Goal: Task Accomplishment & Management: Manage account settings

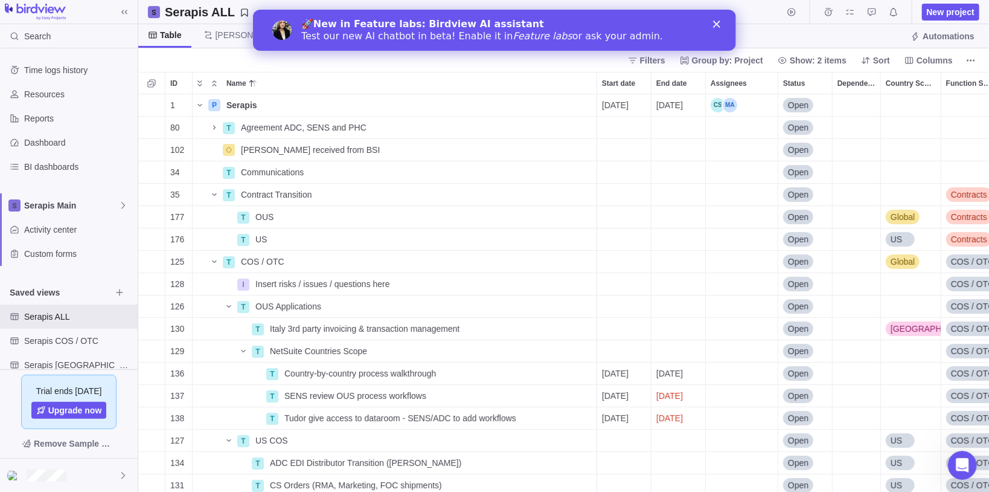
click at [713, 23] on icon "Close" at bounding box center [716, 24] width 7 height 7
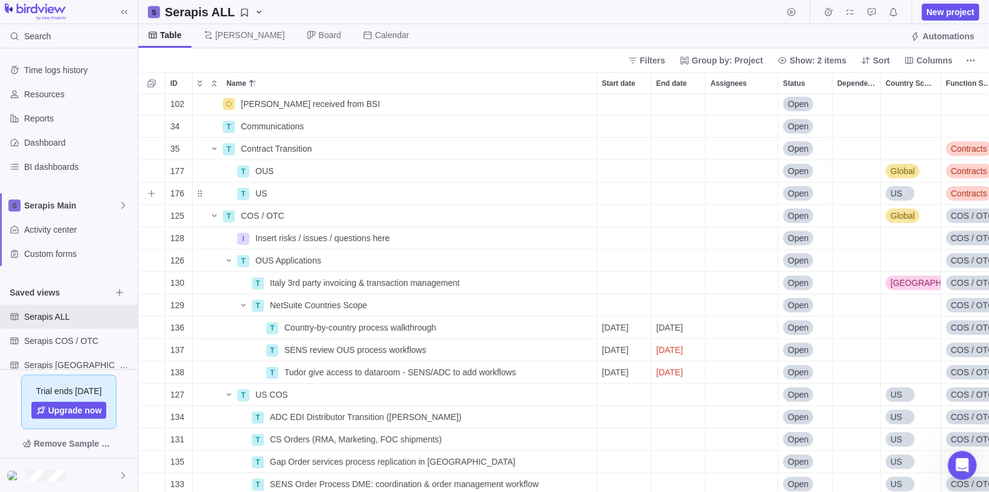
scroll to position [97, 0]
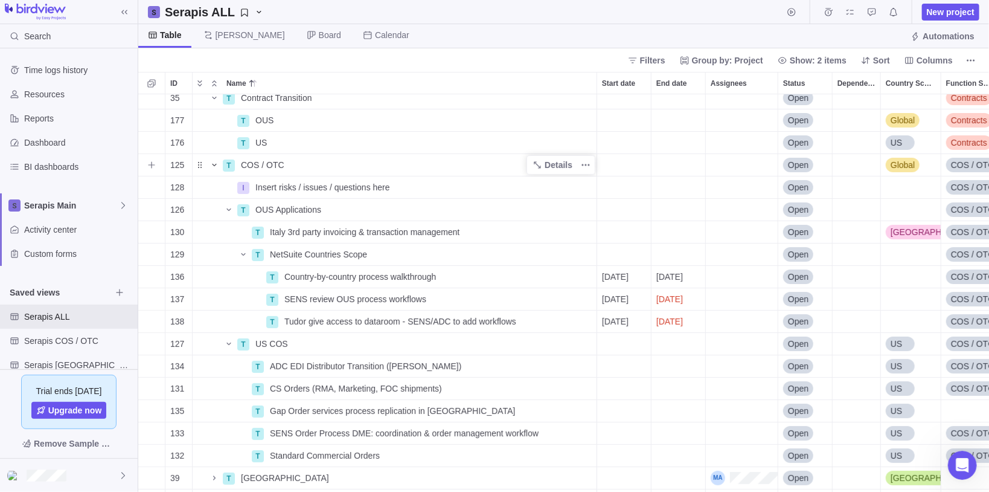
click at [212, 168] on icon "Name" at bounding box center [215, 165] width 10 height 10
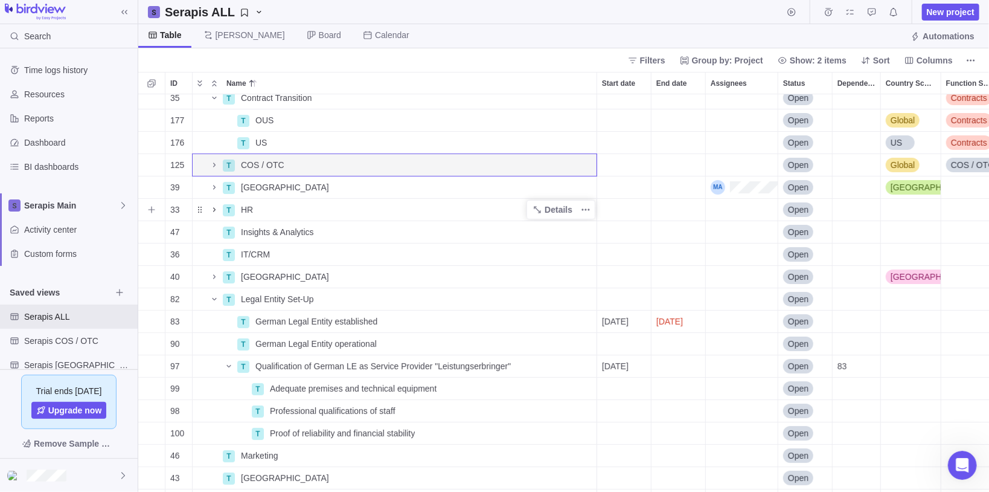
click at [213, 204] on span "Name" at bounding box center [214, 209] width 14 height 17
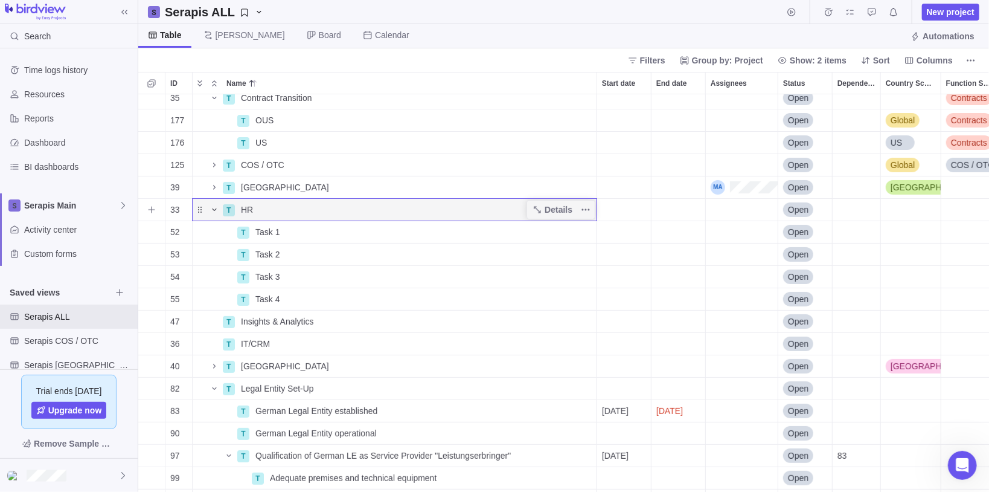
click at [215, 210] on icon "Name" at bounding box center [215, 210] width 10 height 10
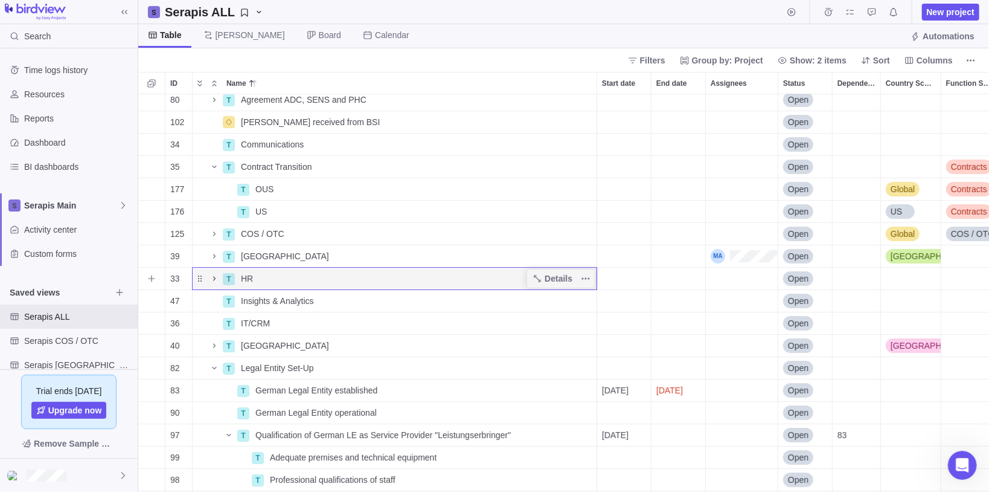
scroll to position [0, 0]
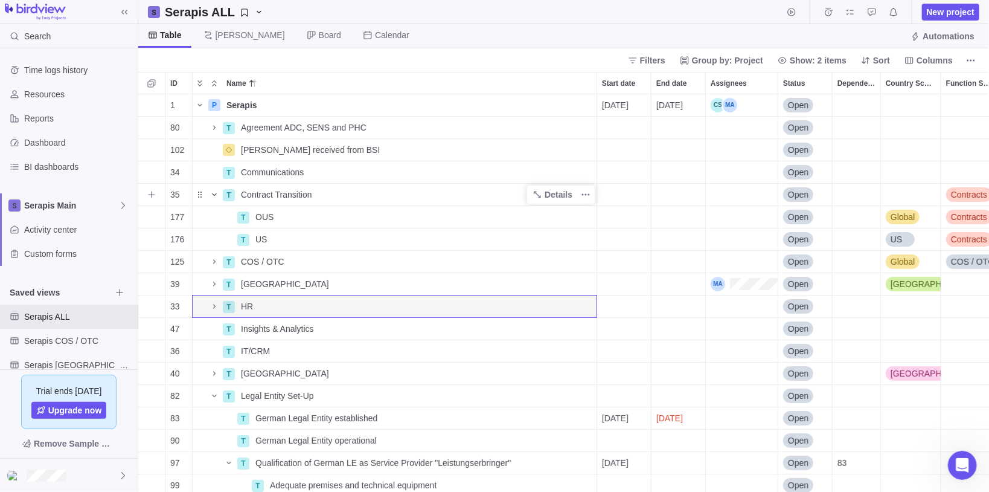
click at [217, 193] on icon "Name" at bounding box center [215, 195] width 10 height 10
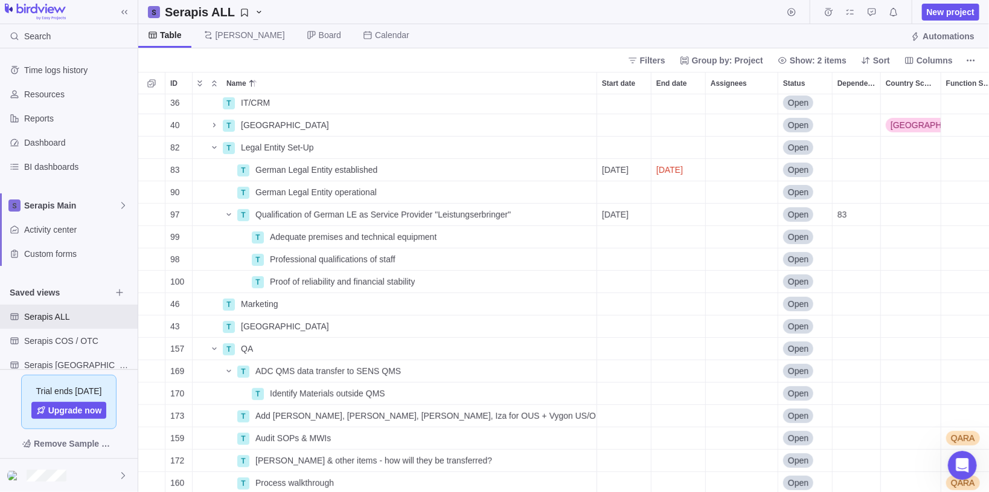
scroll to position [242, 0]
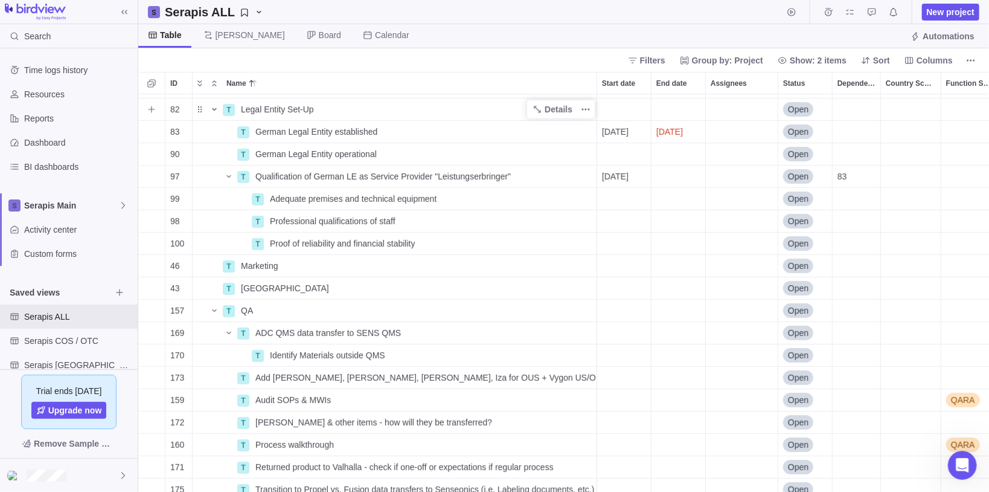
click at [217, 106] on icon "Name" at bounding box center [215, 109] width 10 height 10
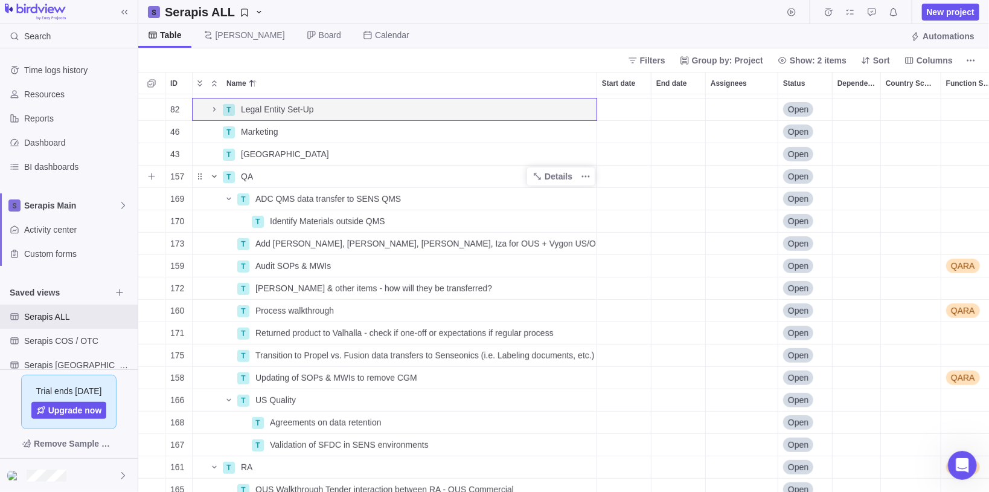
click at [213, 175] on icon "Name" at bounding box center [214, 176] width 4 height 2
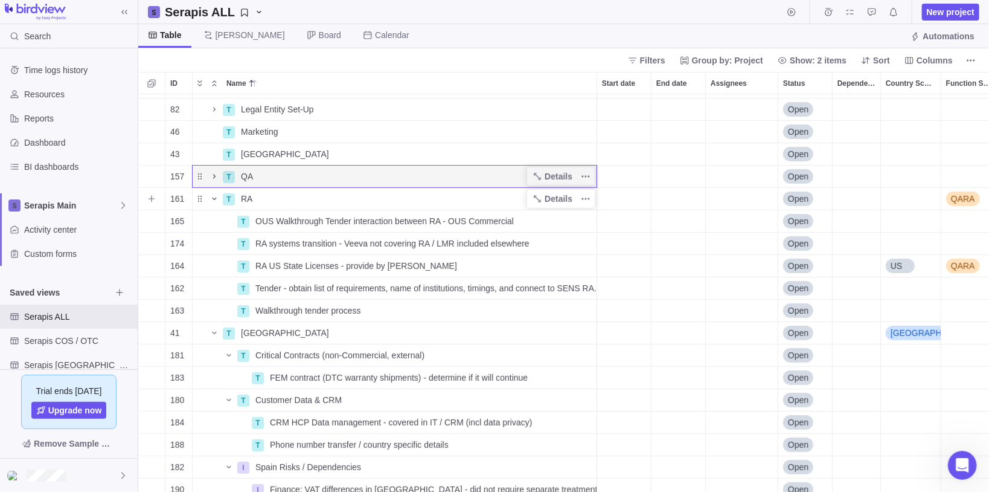
click at [210, 196] on icon "Name" at bounding box center [215, 199] width 10 height 10
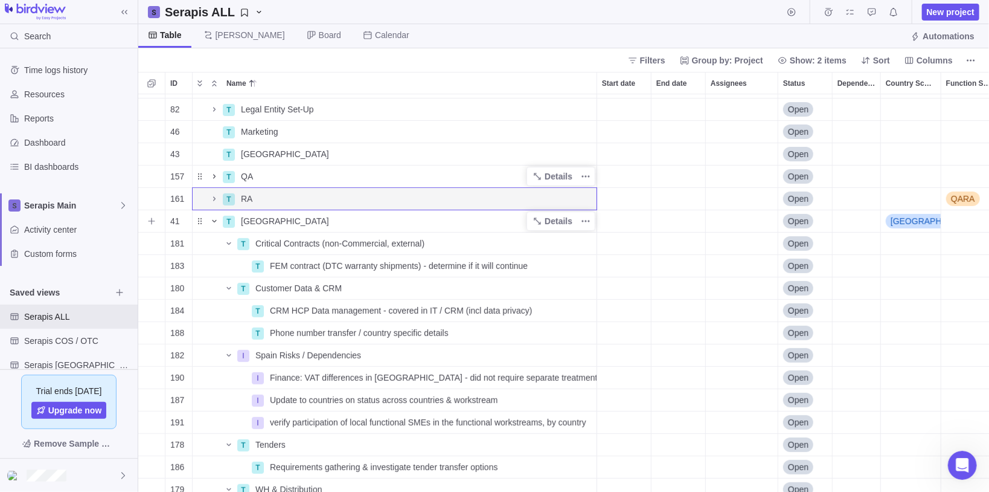
click at [212, 225] on icon "Name" at bounding box center [215, 221] width 10 height 10
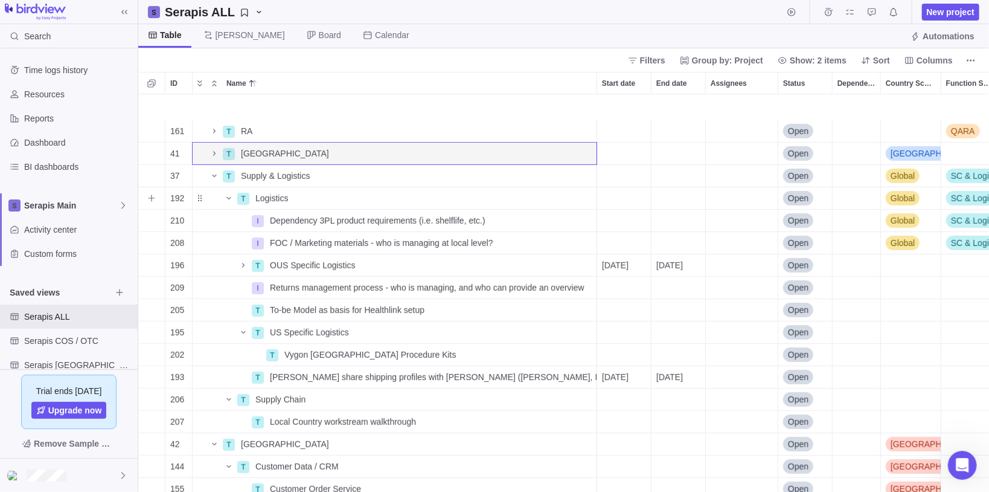
scroll to position [338, 0]
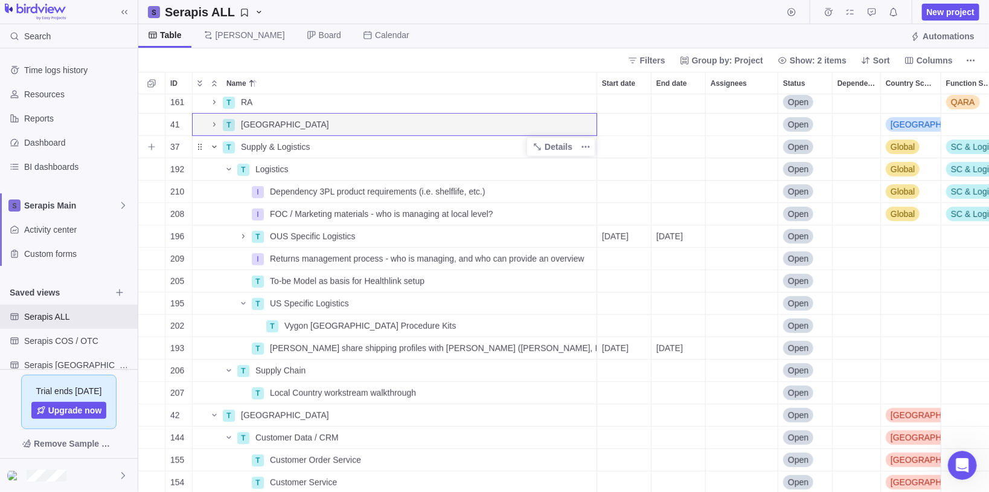
click at [217, 152] on span "Name" at bounding box center [214, 146] width 14 height 17
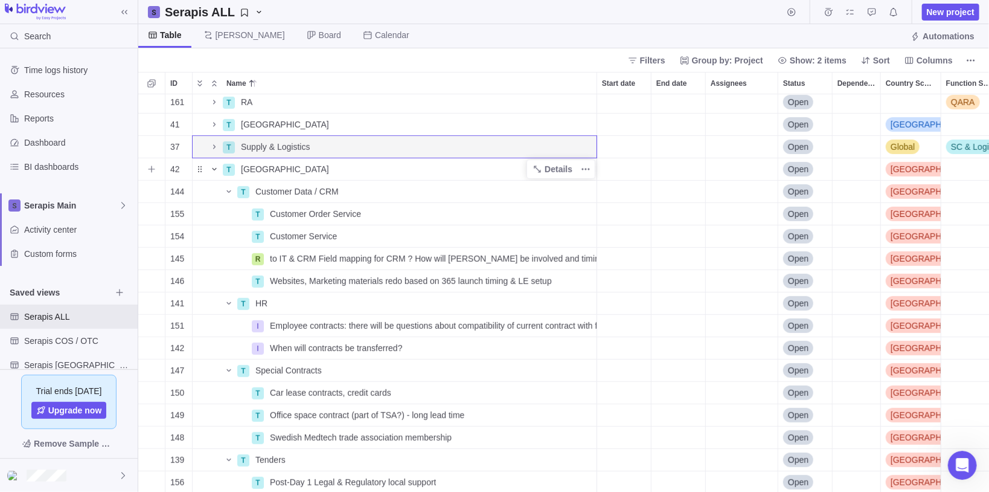
click at [214, 164] on icon "Name" at bounding box center [215, 169] width 10 height 10
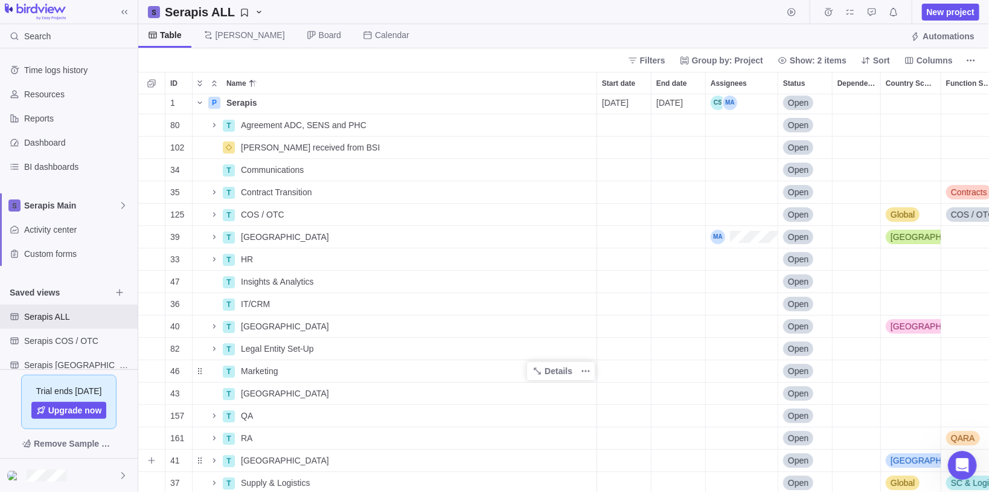
scroll to position [0, 0]
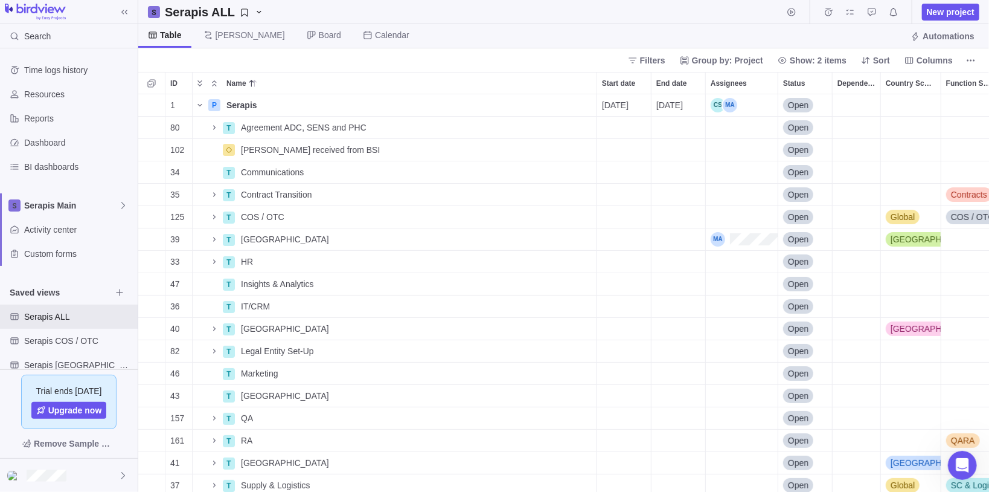
click at [172, 59] on div "Filters Group by: Project Show: 2 items Sort Columns" at bounding box center [563, 60] width 851 height 24
click at [153, 104] on icon "Add activity" at bounding box center [152, 105] width 10 height 10
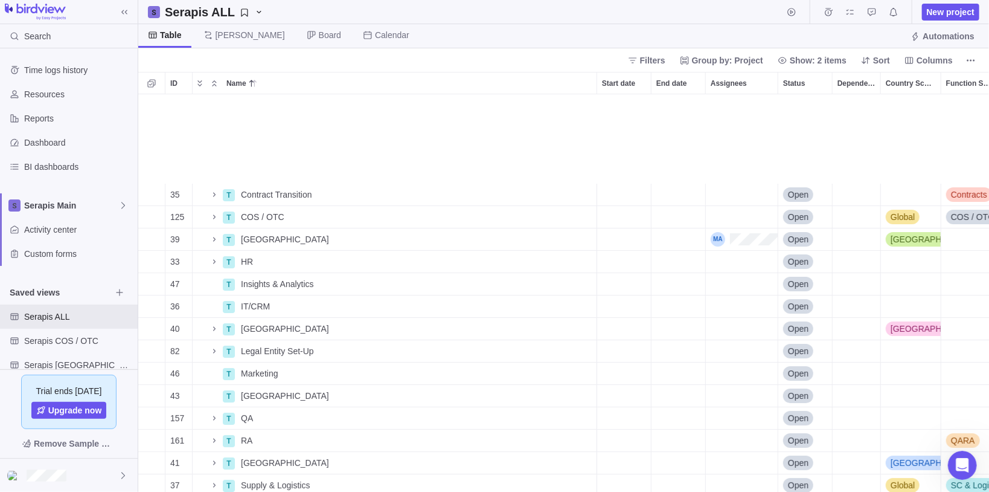
scroll to position [101, 0]
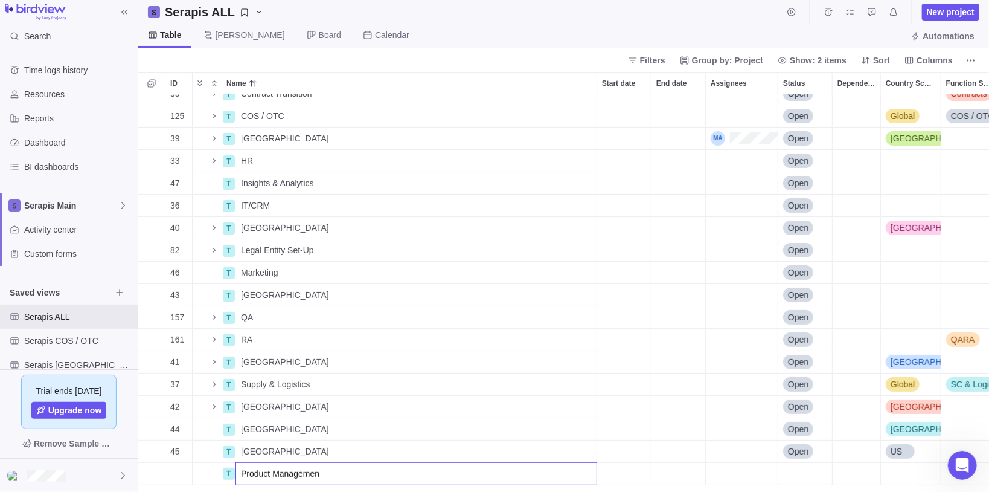
type input "Product Management"
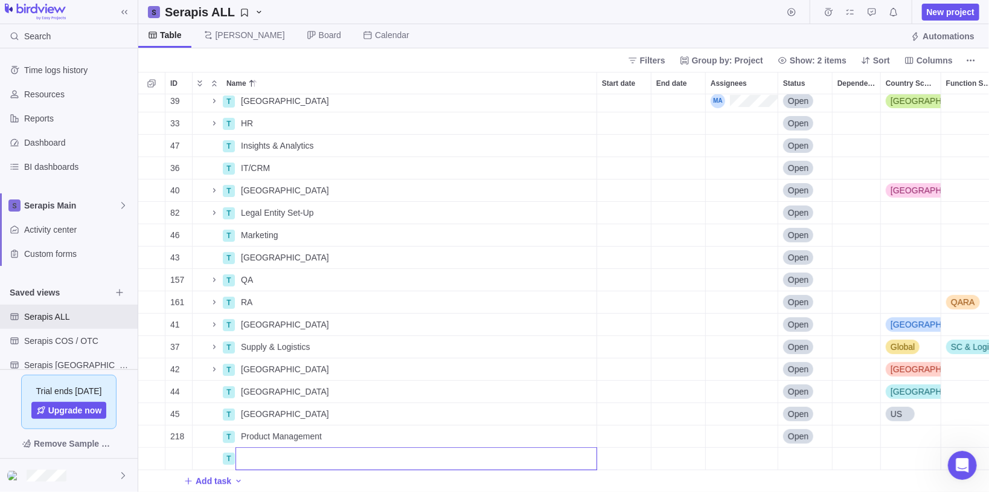
scroll to position [146, 0]
click at [144, 423] on div "39 T [GEOGRAPHIC_DATA] Details Open [GEOGRAPHIC_DATA] 33 T HR Details Open 47 T…" at bounding box center [564, 293] width 852 height 398
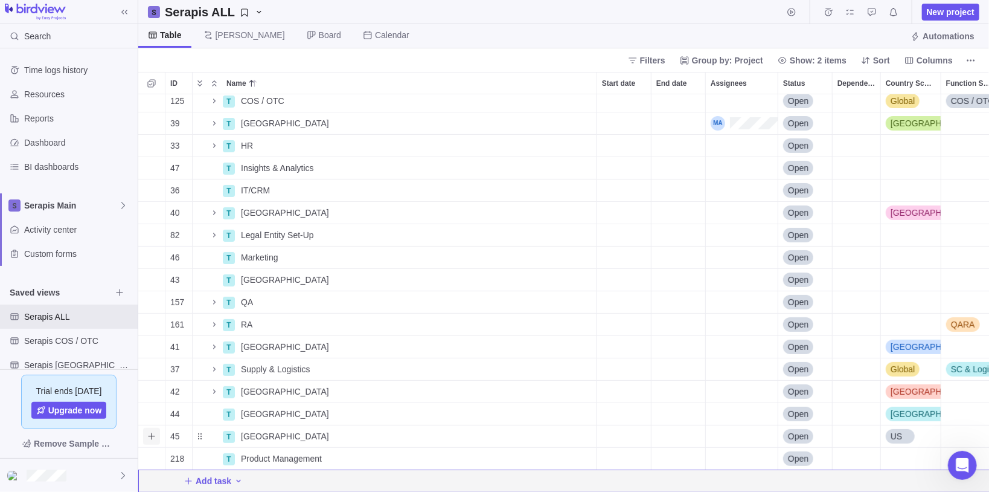
scroll to position [123, 0]
click at [157, 451] on span "Add sub-activity" at bounding box center [151, 458] width 17 height 17
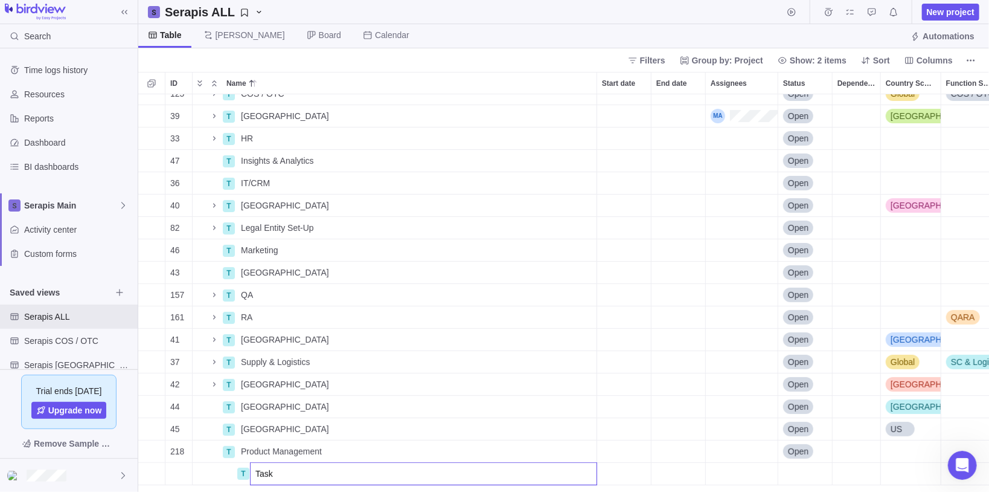
type input "Task1"
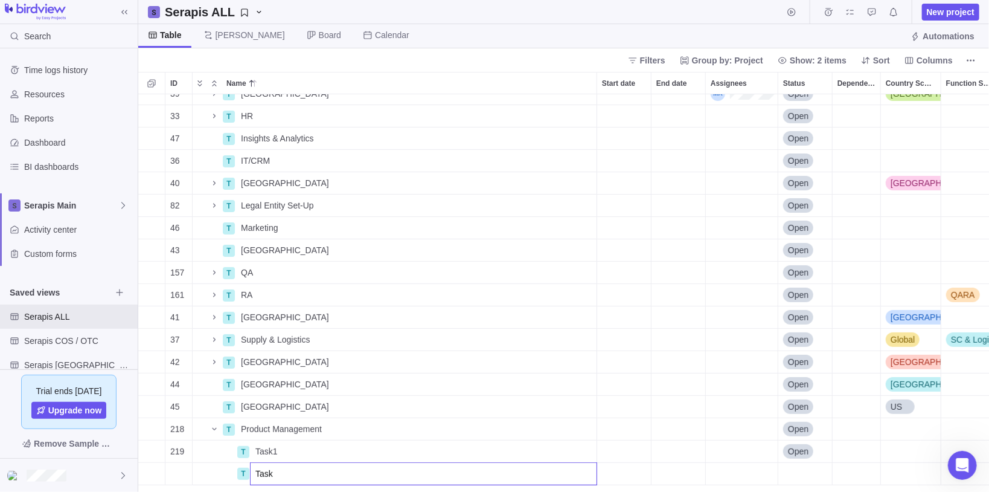
type input "Task2"
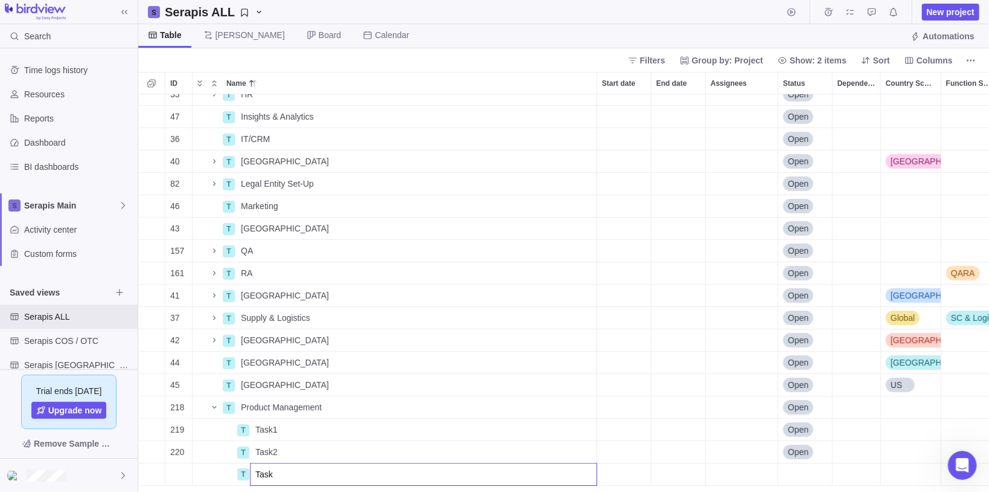
type input "Task3"
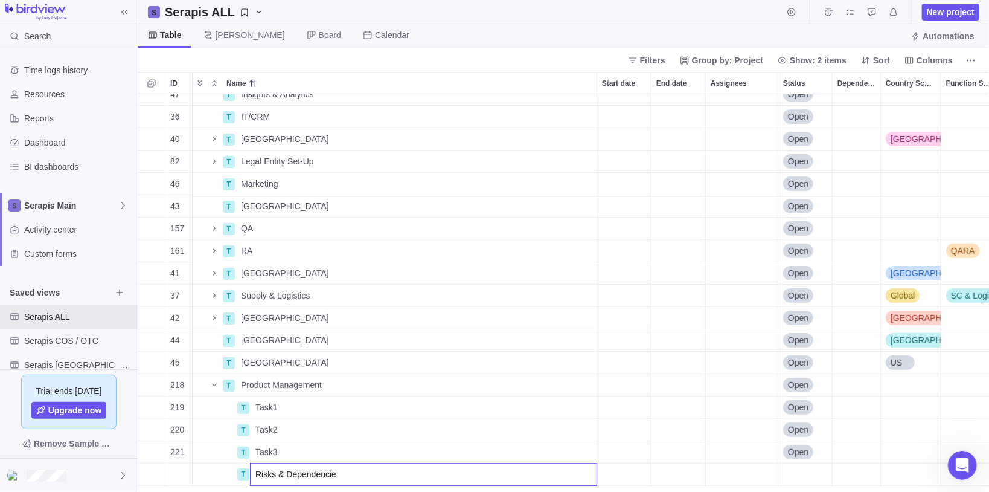
type input "Risks & Dependencies"
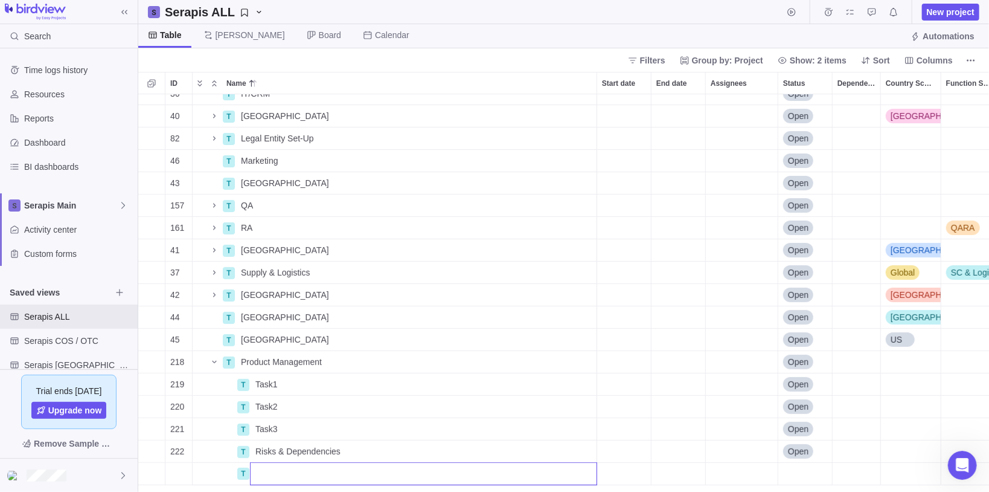
click at [579, 447] on div "36 T IT/CRM Details Open 40 T [GEOGRAPHIC_DATA] Details Open [GEOGRAPHIC_DATA] …" at bounding box center [564, 293] width 852 height 398
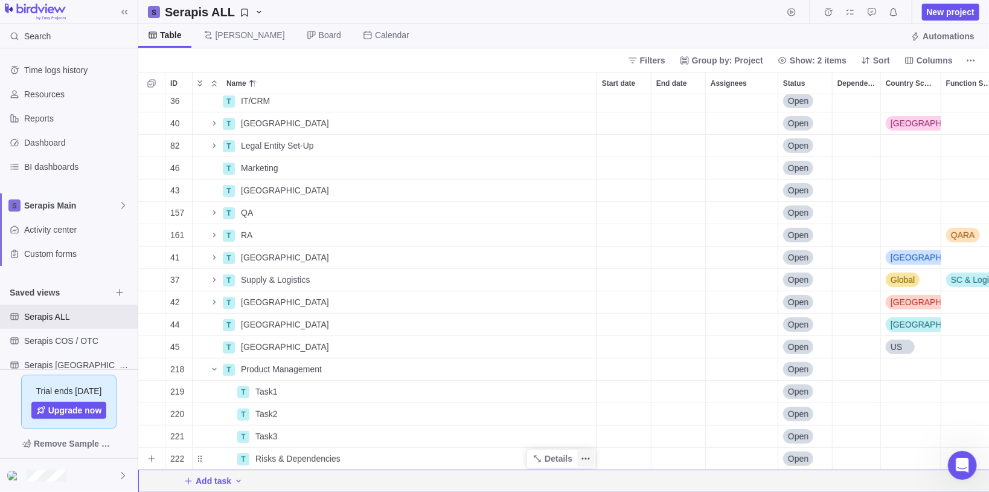
click at [587, 454] on icon "More actions" at bounding box center [586, 459] width 10 height 10
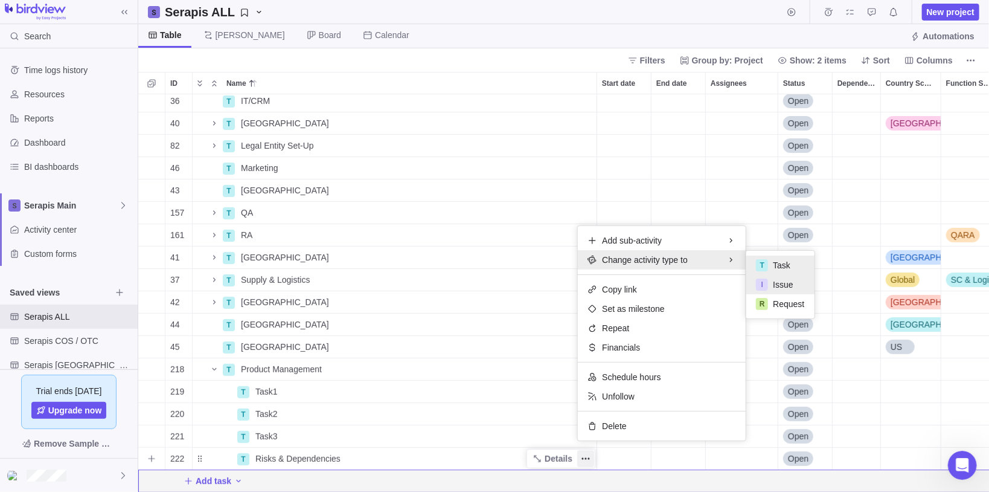
click at [789, 286] on span "Issue" at bounding box center [783, 284] width 20 height 12
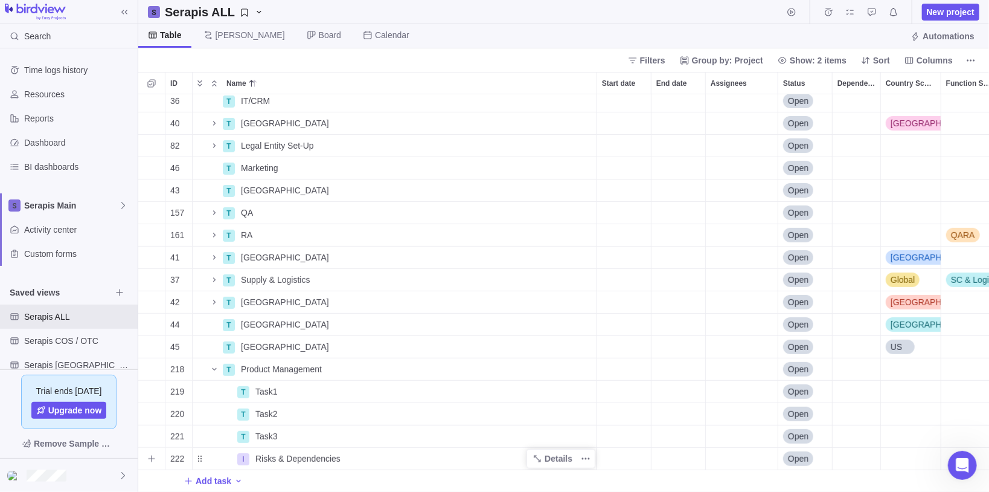
click at [265, 452] on span "Risks & Dependencies" at bounding box center [297, 458] width 85 height 12
click at [263, 452] on input "Risks & Dependencies" at bounding box center [423, 458] width 347 height 23
click at [126, 11] on body "Search Time logs history Resources Reports Dashboard BI dashboards Serapis Main…" at bounding box center [494, 246] width 989 height 492
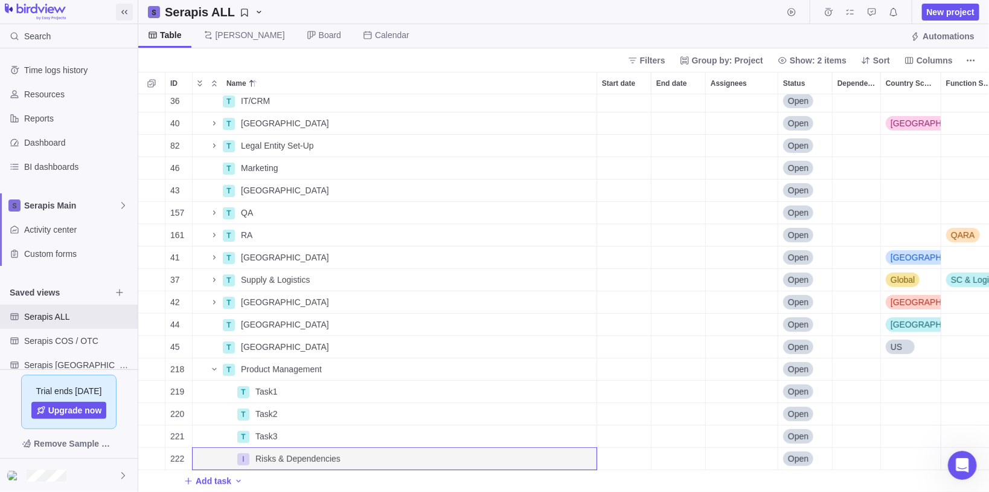
click at [118, 14] on span at bounding box center [124, 12] width 17 height 17
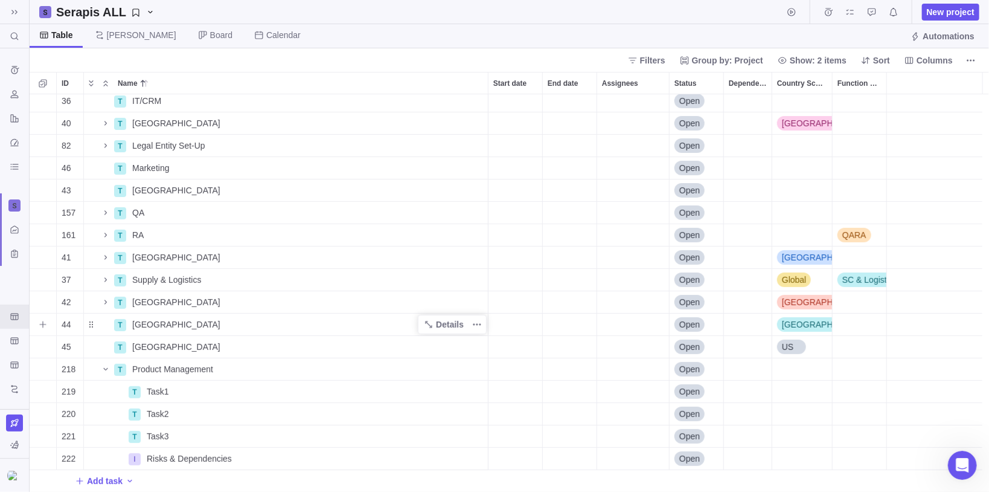
scroll to position [205, 0]
click at [165, 396] on span "Task1" at bounding box center [158, 392] width 22 height 12
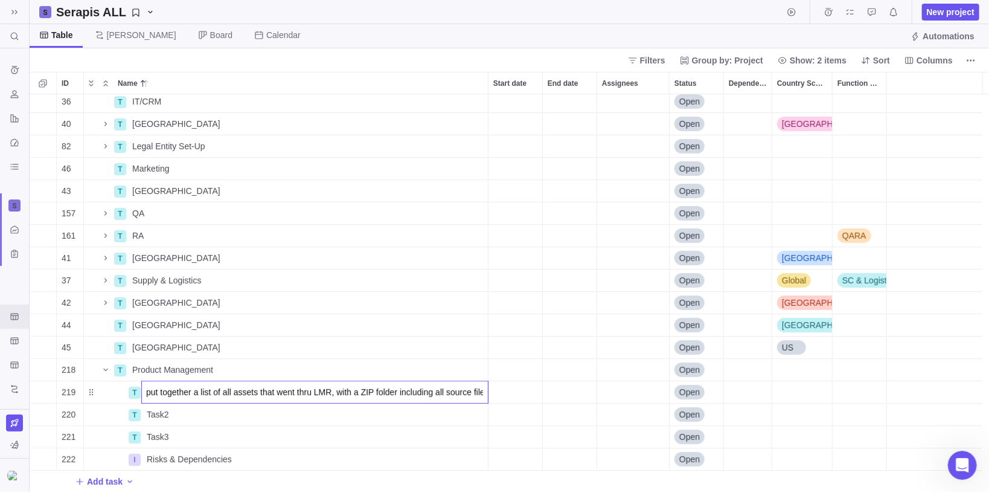
type input "ADC to put together a list of all assets that went thru LMR, with a ZIP folder …"
click at [454, 389] on span "Details" at bounding box center [450, 392] width 28 height 12
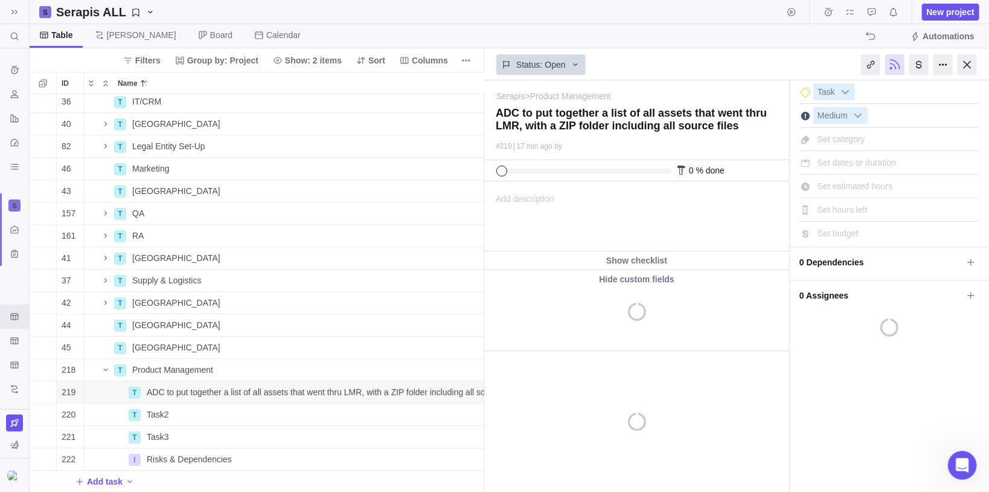
click at [532, 200] on span "Add description" at bounding box center [519, 216] width 69 height 69
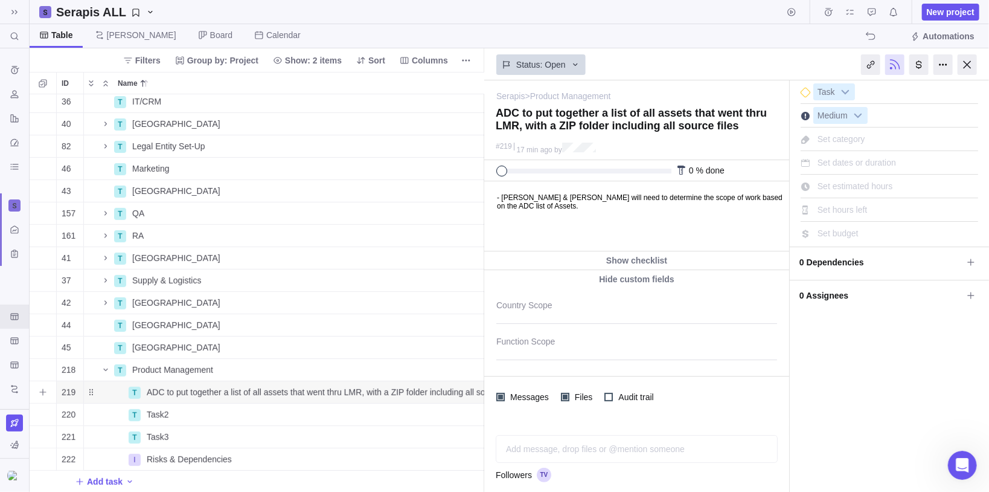
click at [145, 394] on div "ADC to put together a list of all assets that went thru LMR, with a ZIP folder …" at bounding box center [315, 392] width 346 height 22
click at [148, 394] on input "ADC to put together a list of all assets that went thru LMR, with a ZIP folder …" at bounding box center [314, 391] width 347 height 23
type input "LMR: ADC to put together a list of all assets that went thru LMR, with a ZIP fo…"
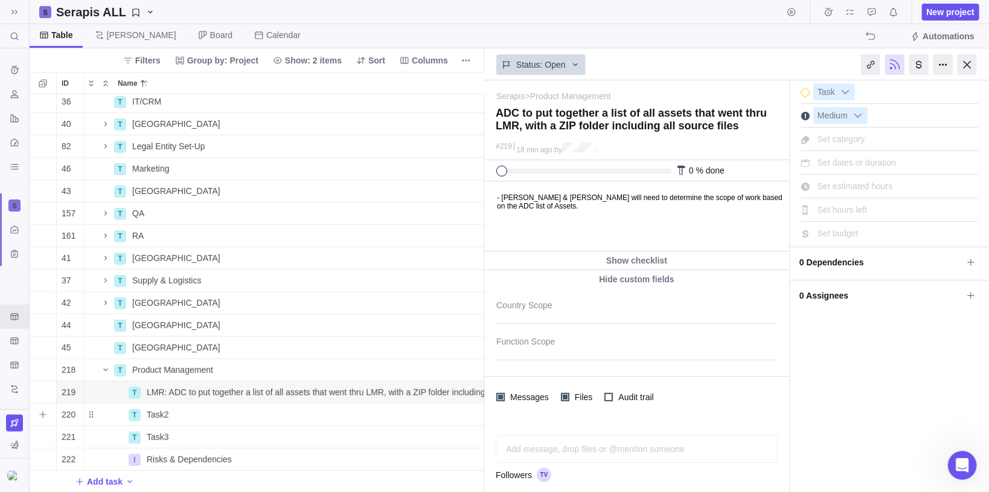
type textarea "LMR: ADC to put together a list of all assets that went thru LMR, with a ZIP fo…"
click at [168, 413] on div "Task2" at bounding box center [315, 414] width 346 height 22
type input "S"
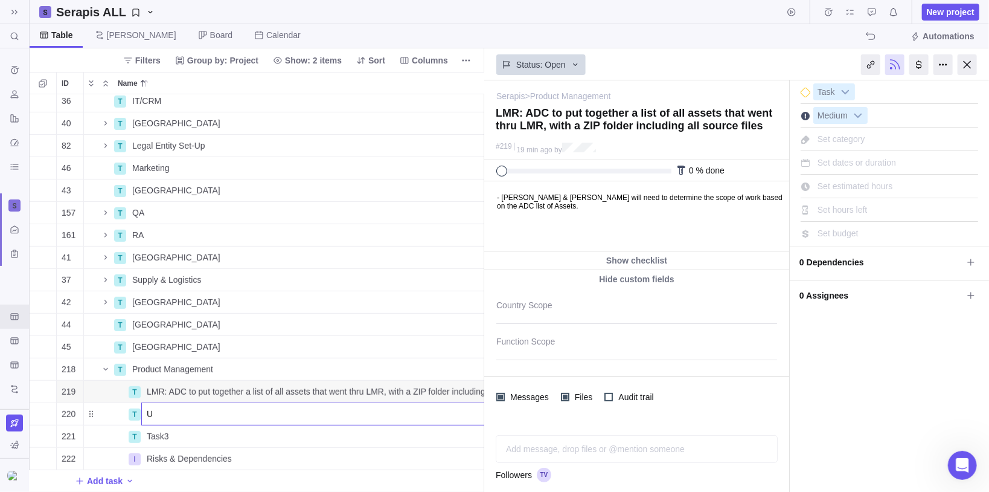
type input "US"
click at [170, 428] on div "Task3" at bounding box center [315, 436] width 346 height 22
drag, startPoint x: 300, startPoint y: 429, endPoint x: 374, endPoint y: 429, distance: 74.3
click at [374, 429] on input "OUS - list of all personnel coming over to [GEOGRAPHIC_DATA] / not coming over …" at bounding box center [314, 436] width 347 height 23
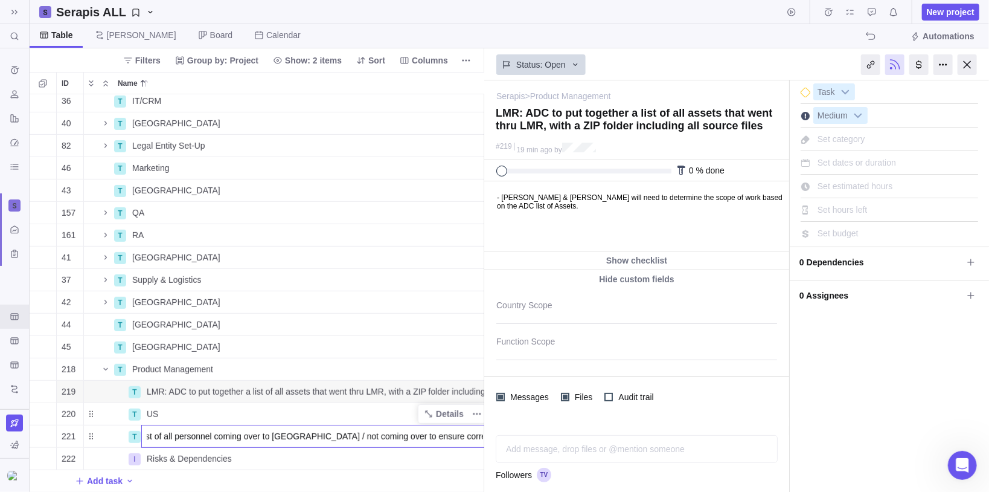
click at [374, 429] on input "OUS - list of all personnel coming over to [GEOGRAPHIC_DATA] / not coming over …" at bounding box center [314, 436] width 347 height 23
type input "OUS - list of all personnel coming over to [GEOGRAPHIC_DATA] / not coming over …"
click at [258, 403] on div "36 T IT/CRM Details Open 40 T [GEOGRAPHIC_DATA] Details Open [GEOGRAPHIC_DATA] …" at bounding box center [257, 293] width 455 height 398
click at [249, 406] on div "US" at bounding box center [315, 414] width 346 height 22
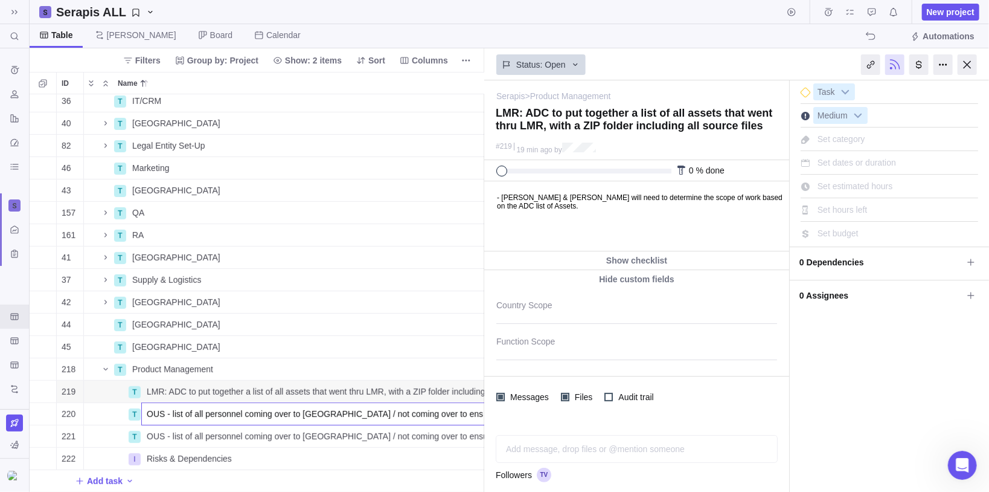
drag, startPoint x: 162, startPoint y: 408, endPoint x: 45, endPoint y: 406, distance: 117.2
click at [45, 406] on div "36 T IT/CRM Details Open 40 T [GEOGRAPHIC_DATA] Details Open [GEOGRAPHIC_DATA] …" at bounding box center [257, 293] width 455 height 398
click at [150, 409] on input "OUS - list of all personnel coming over to [GEOGRAPHIC_DATA] / not coming over …" at bounding box center [314, 413] width 347 height 23
type input "US - list of all personnel coming over to [GEOGRAPHIC_DATA] / not coming over t…"
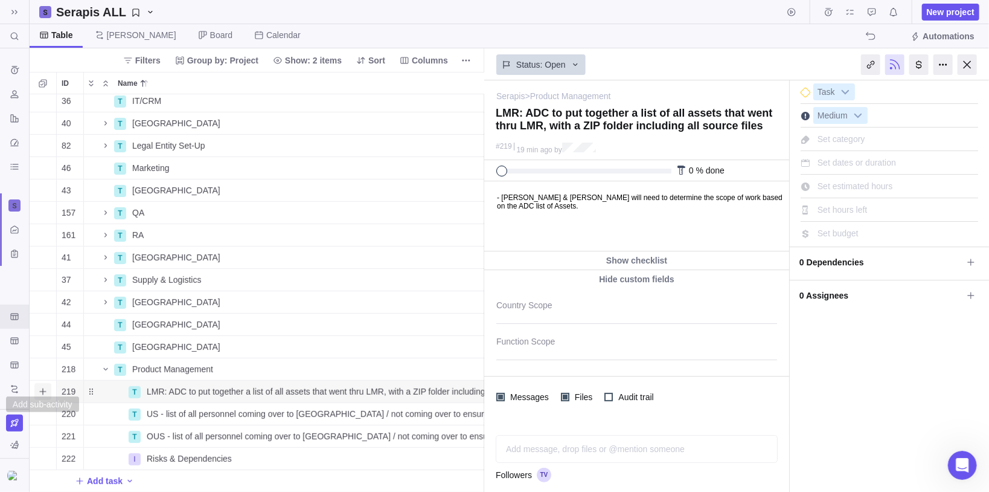
click at [40, 387] on icon "Add sub-activity" at bounding box center [43, 392] width 10 height 10
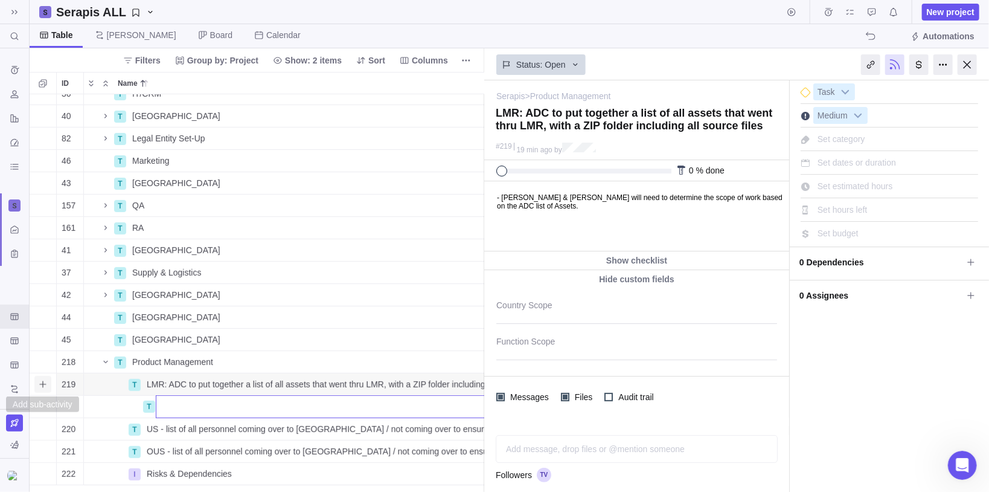
scroll to position [0, 0]
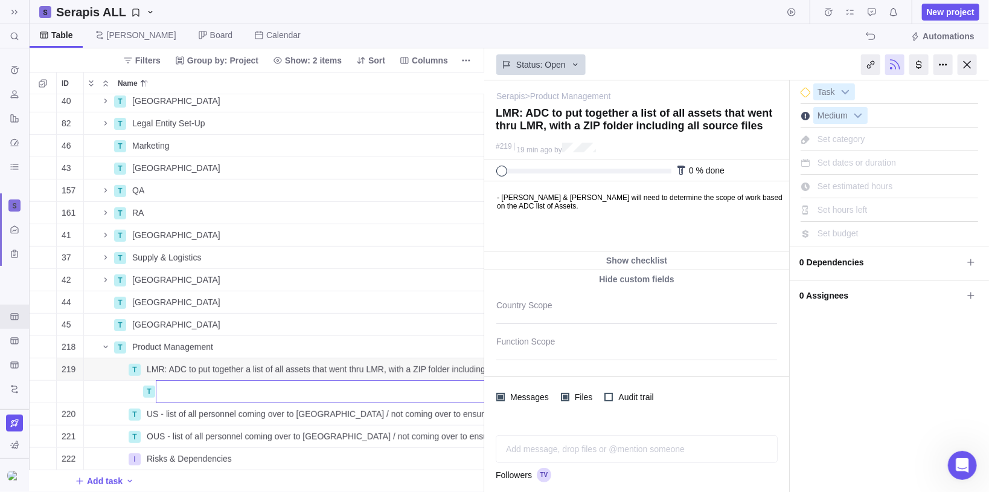
click at [45, 351] on div "40 T [GEOGRAPHIC_DATA] Details Open Italy 82 T Legal Entity Set-Up Details Open…" at bounding box center [257, 293] width 455 height 398
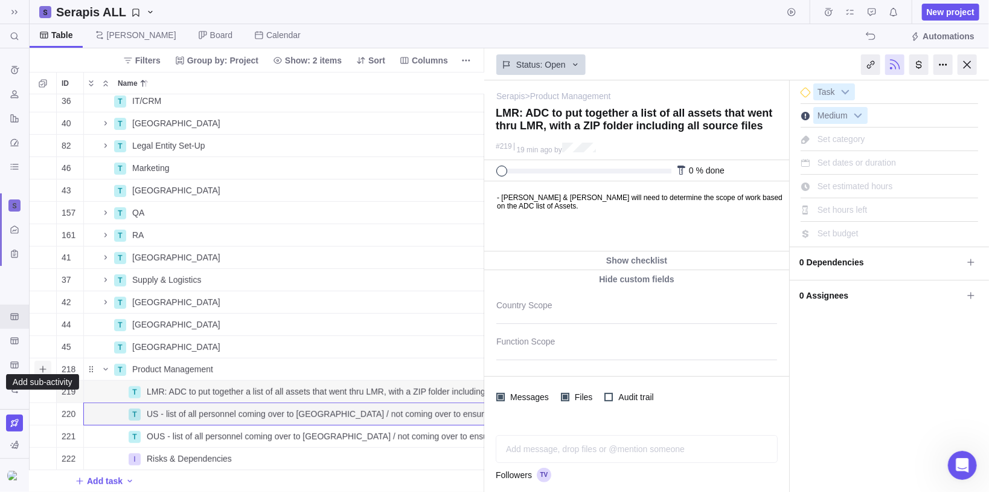
click at [42, 364] on icon "Add sub-activity" at bounding box center [43, 369] width 10 height 10
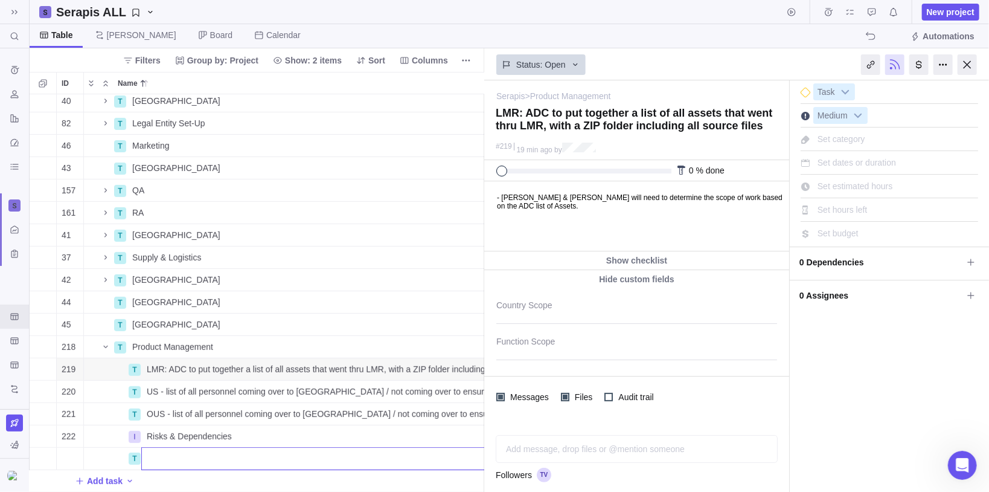
click at [971, 62] on body "Search (Ctrl+K) Time logs history Resources Reports Dashboard BI dashboards Act…" at bounding box center [494, 246] width 989 height 492
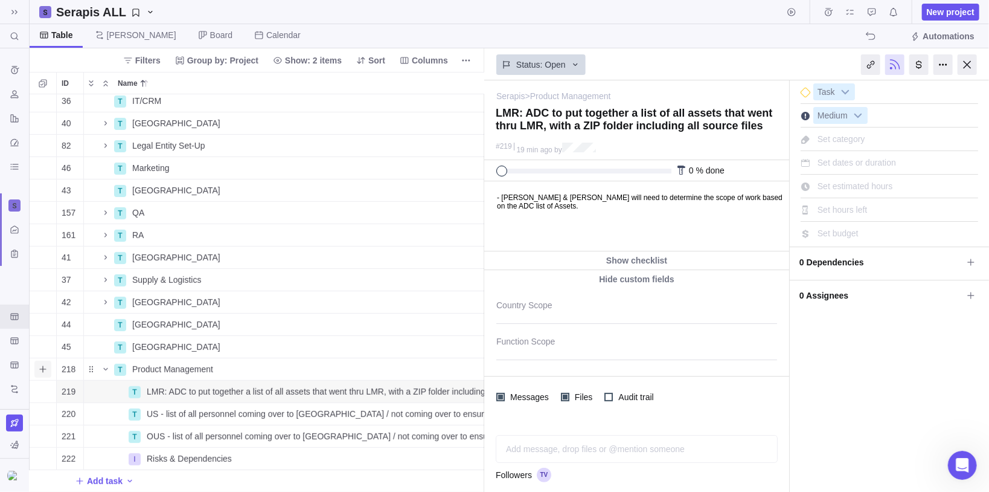
click at [36, 361] on span "Add sub-activity" at bounding box center [42, 369] width 17 height 17
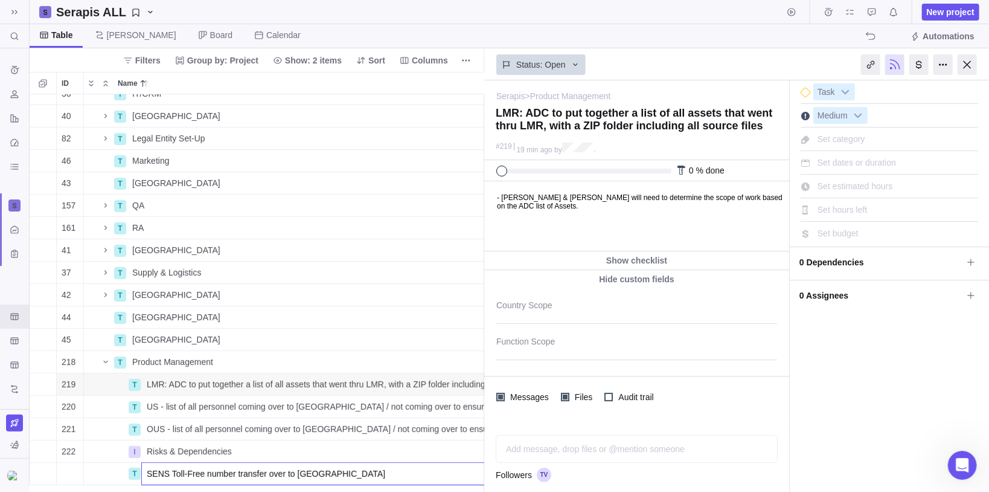
click at [155, 472] on input "SENS Toll-Free number transfer over to [GEOGRAPHIC_DATA]" at bounding box center [314, 473] width 347 height 23
click at [330, 470] on input "ADC Toll-Free number transfer over to [GEOGRAPHIC_DATA]" at bounding box center [314, 473] width 347 height 23
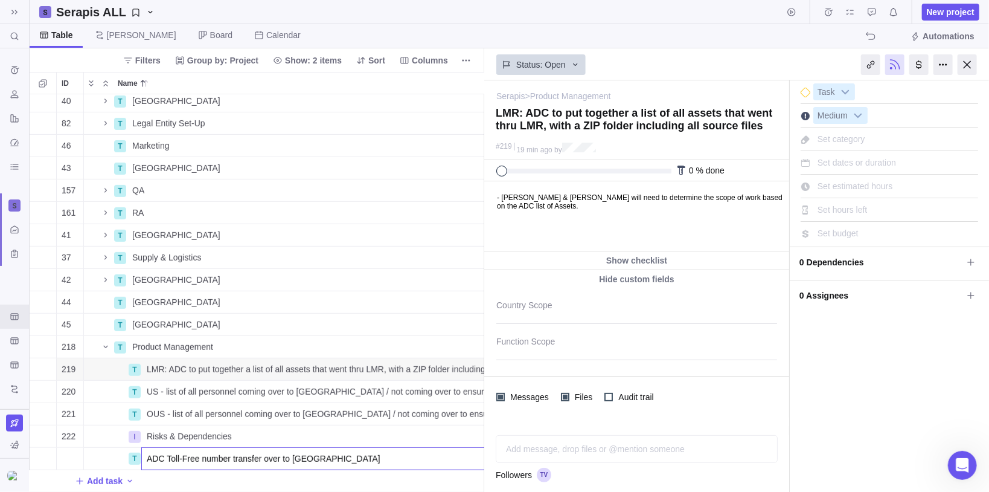
click at [245, 454] on input "ADC Toll-Free number transfer over to [GEOGRAPHIC_DATA]" at bounding box center [314, 458] width 347 height 23
type input "ADC Toll-Free number transfer over to [GEOGRAPHIC_DATA]"
click at [36, 338] on div "40 T Italy Details Open Italy 82 T Legal Entity Set-Up Details Open 46 T Market…" at bounding box center [257, 293] width 455 height 398
click at [39, 342] on icon "Add sub-activity" at bounding box center [43, 347] width 10 height 10
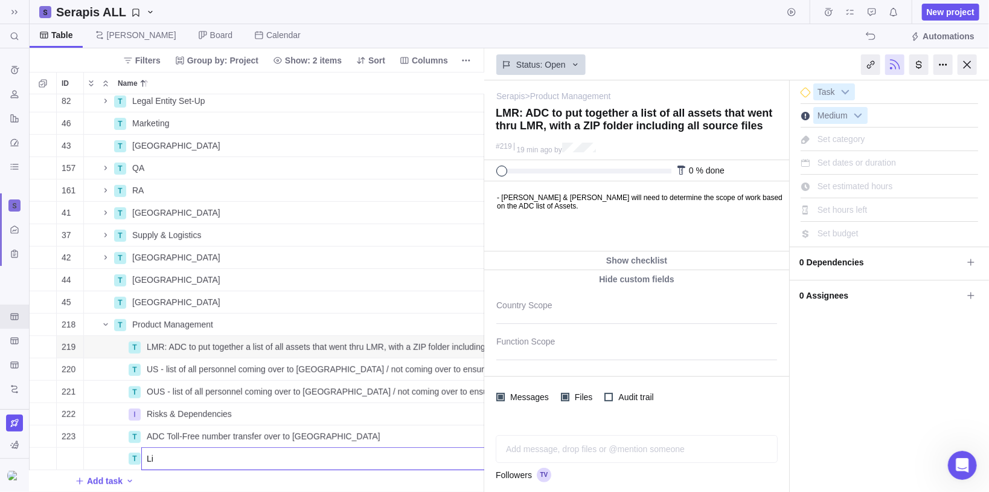
type input "L"
click at [193, 461] on input "Name" at bounding box center [314, 458] width 347 height 23
click at [192, 454] on input "Name" at bounding box center [314, 458] width 347 height 23
type input "Communications sent directly from ADC to HCPs in PL & CH - if there was one sen…"
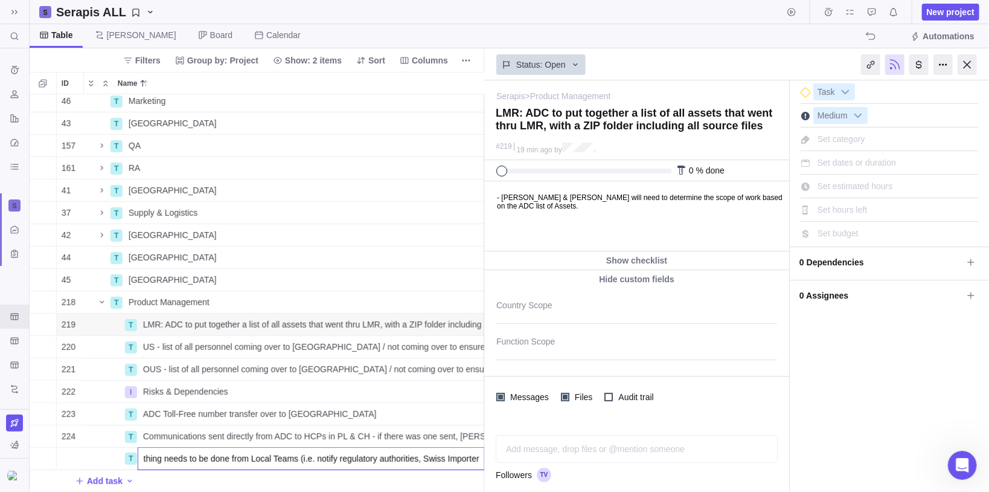
click at [290, 457] on input "SENS will track all insertions, nothing needs to be done from Local Teams (i.e.…" at bounding box center [311, 458] width 347 height 23
click at [277, 452] on input "SENS will track all insertions, nothing needs to be done from Local Teams on Ma…" at bounding box center [311, 458] width 347 height 23
type input "SENS will track all insertions, nothing needs to be done from Local Teams on Ma…"
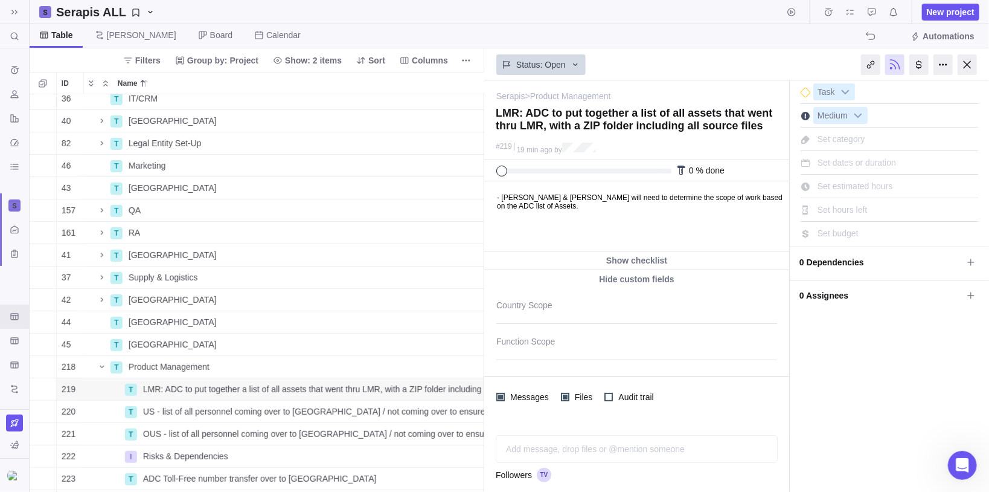
scroll to position [301, 405]
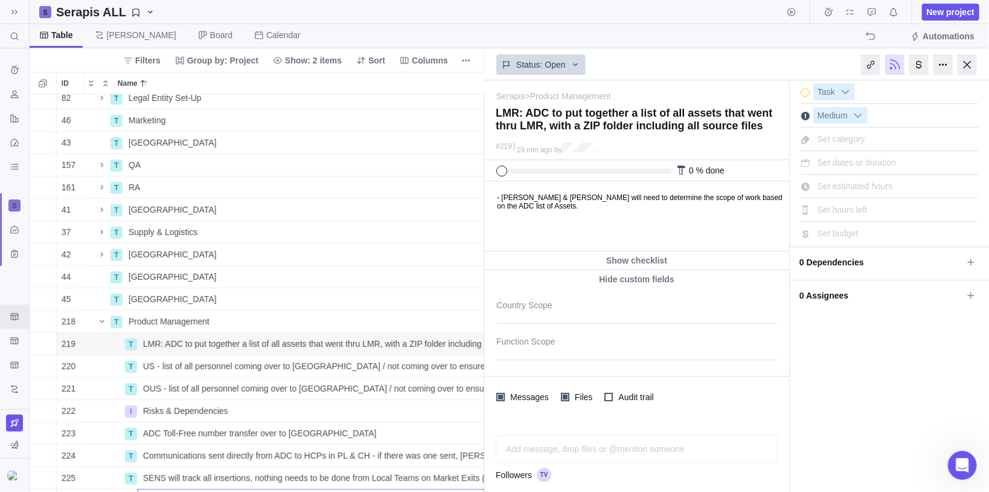
click at [100, 167] on div "80 T Agreement ADC, SENS and PHC Details Open [DATE][PERSON_NAME] received from…" at bounding box center [257, 293] width 455 height 398
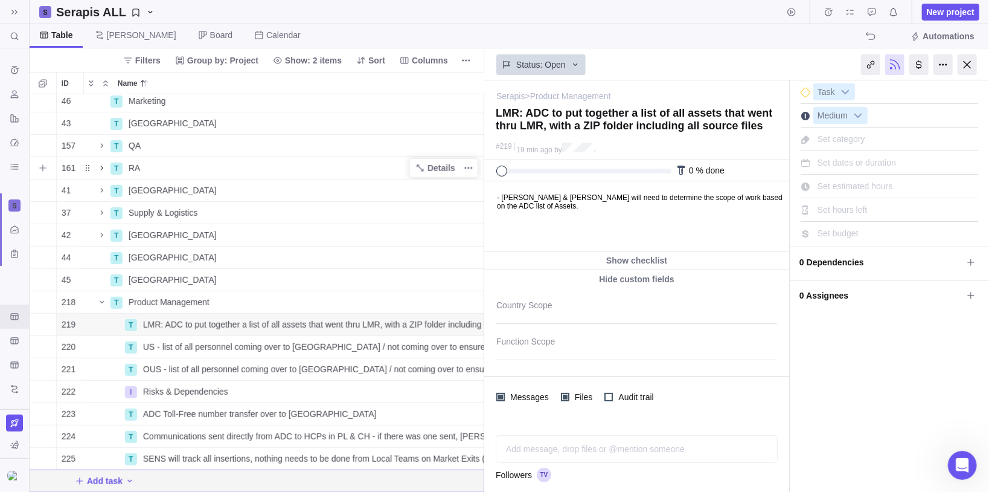
click at [101, 165] on icon "Name" at bounding box center [102, 167] width 2 height 4
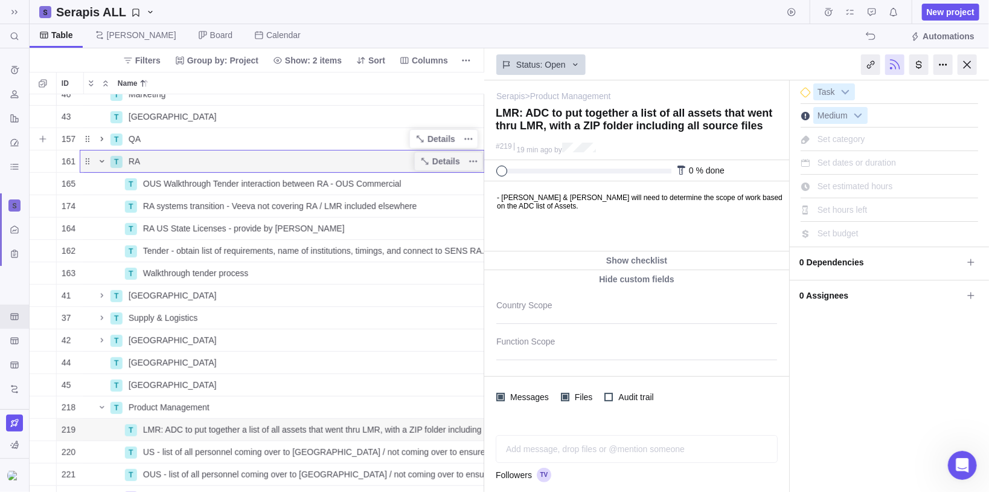
click at [100, 135] on icon "Name" at bounding box center [102, 139] width 10 height 10
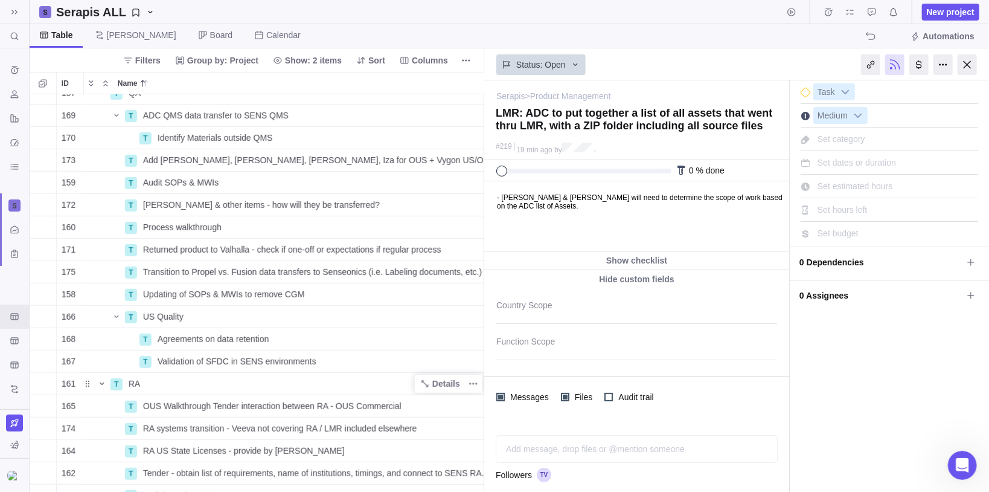
scroll to position [319, 405]
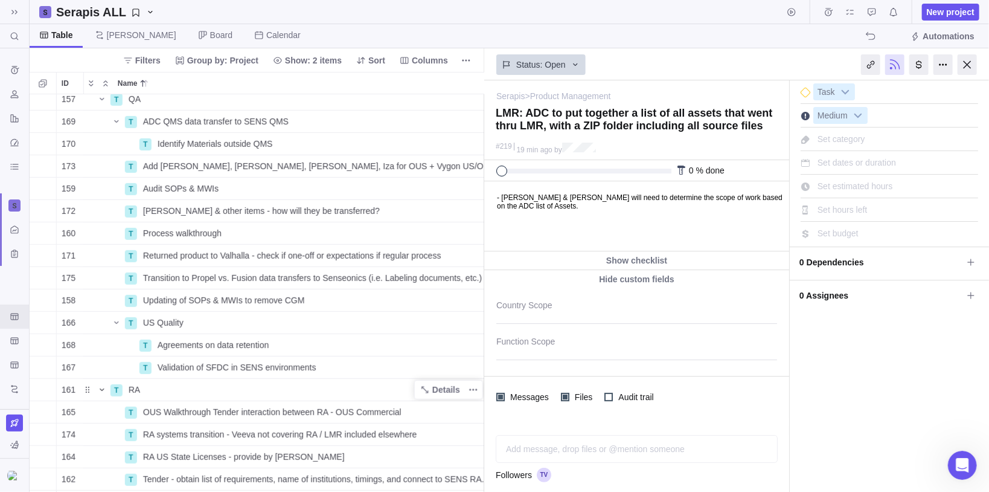
drag, startPoint x: 480, startPoint y: 234, endPoint x: 2, endPoint y: 65, distance: 506.2
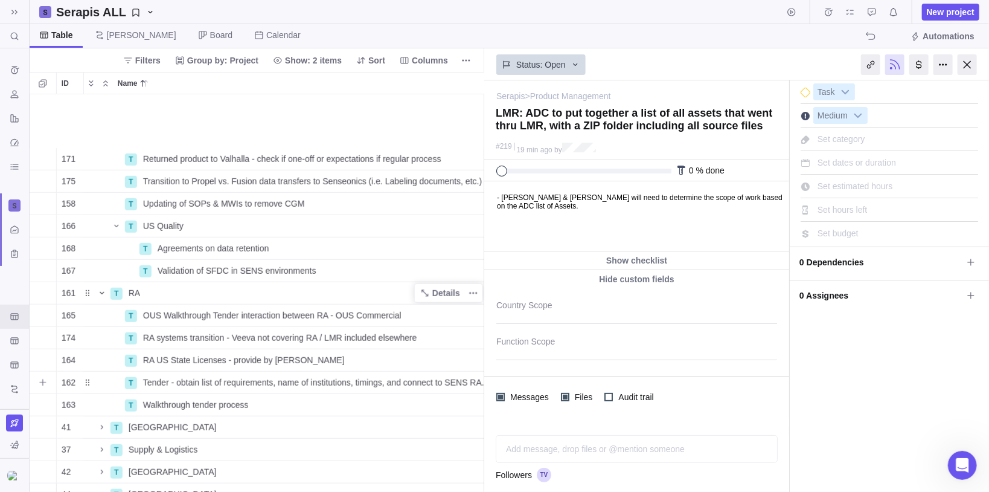
scroll to position [659, 405]
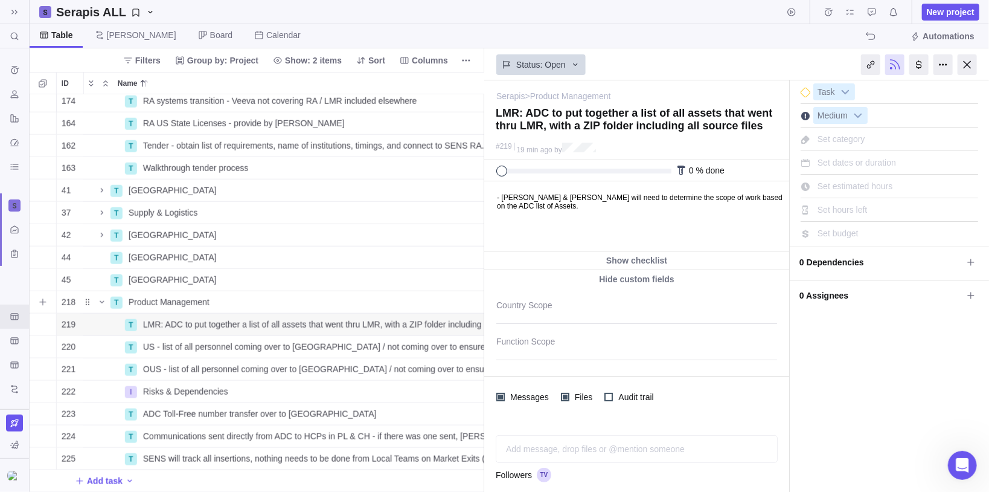
click at [40, 297] on icon "Add sub-activity" at bounding box center [43, 302] width 10 height 10
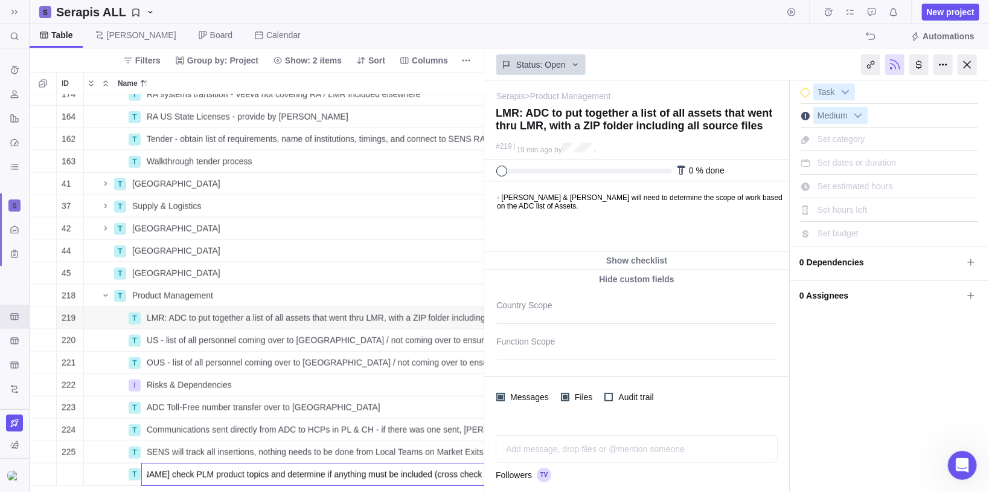
scroll to position [659, 89]
click at [412, 475] on input "[PERSON_NAME] check PLM product topics and determine if anything must be includ…" at bounding box center [314, 474] width 347 height 23
click at [411, 475] on input "[PERSON_NAME] check PLM product topics and determine if anything must be includ…" at bounding box center [314, 474] width 347 height 23
type input "[PERSON_NAME] check PLM product topics and determine if anything must be includ…"
click at [543, 229] on body "Search (Ctrl+K) Time logs history Resources Reports Dashboard BI dashboards Act…" at bounding box center [494, 246] width 989 height 492
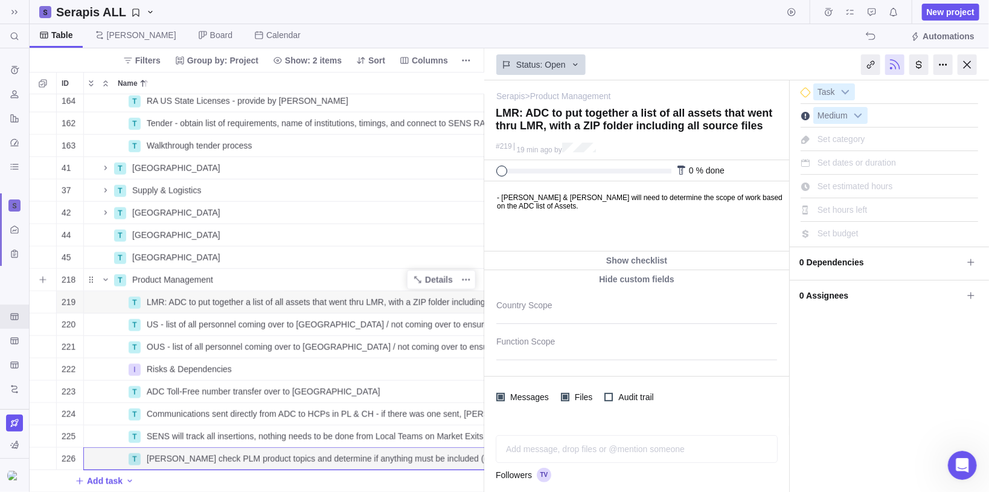
click at [227, 269] on div "Product Management" at bounding box center [307, 280] width 361 height 22
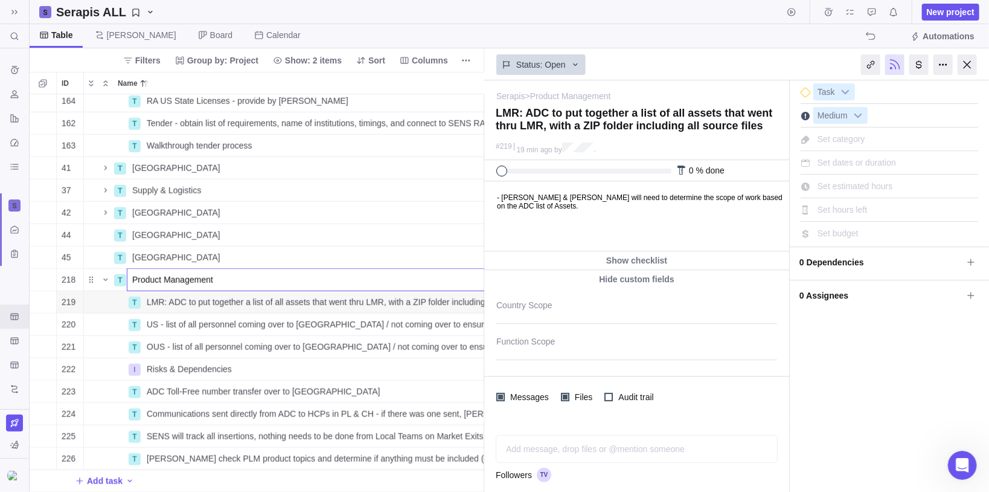
click at [232, 268] on input "Product Management" at bounding box center [308, 279] width 362 height 23
type input "Product Management (Ops - [PERSON_NAME]; Commercial - Lea)"
click at [598, 229] on body "Search (Ctrl+K) Time logs history Resources Reports Dashboard BI dashboards Act…" at bounding box center [494, 246] width 989 height 492
click at [417, 297] on icon "Name" at bounding box center [418, 302] width 10 height 10
click at [561, 207] on p "- [PERSON_NAME] & [PERSON_NAME] will need to determine the scope of work based …" at bounding box center [640, 201] width 289 height 17
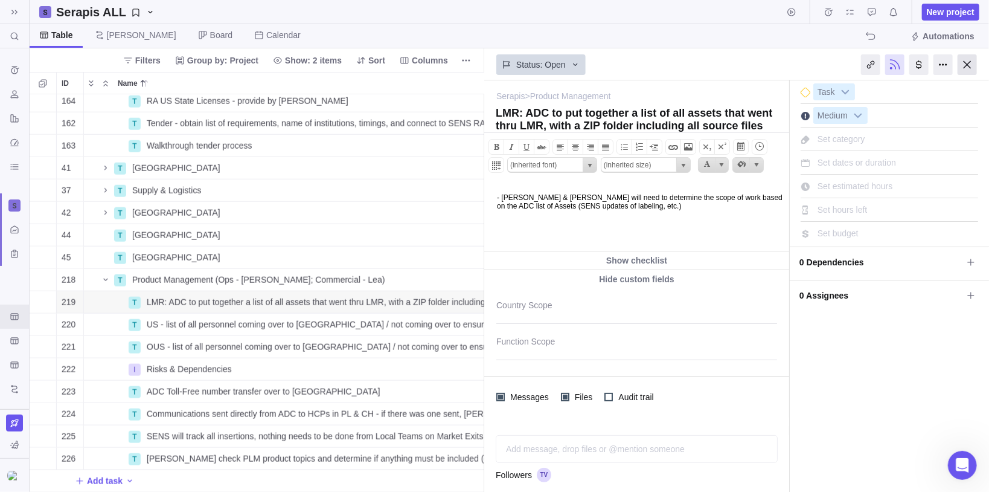
click at [969, 65] on div at bounding box center [967, 64] width 19 height 21
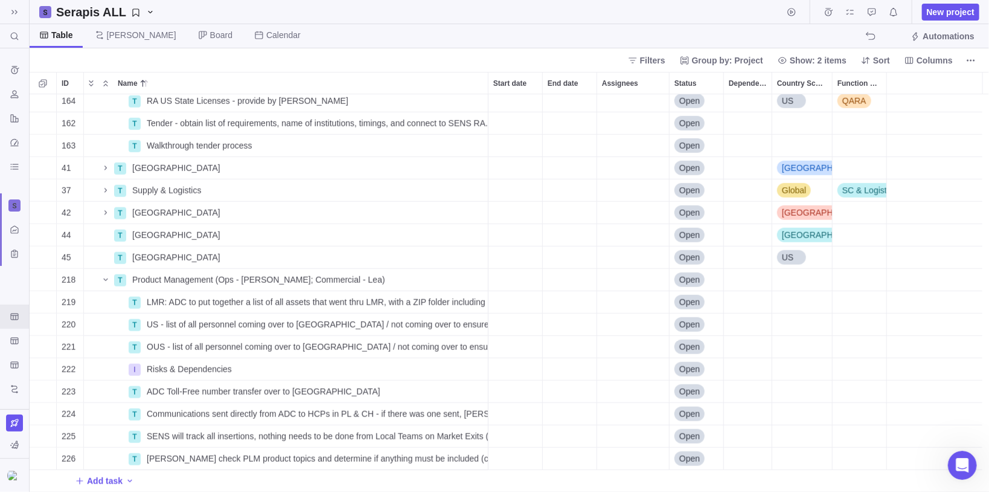
scroll to position [674, 0]
click at [522, 455] on div "Start date" at bounding box center [516, 459] width 54 height 22
click at [574, 379] on link "24" at bounding box center [575, 381] width 24 height 24
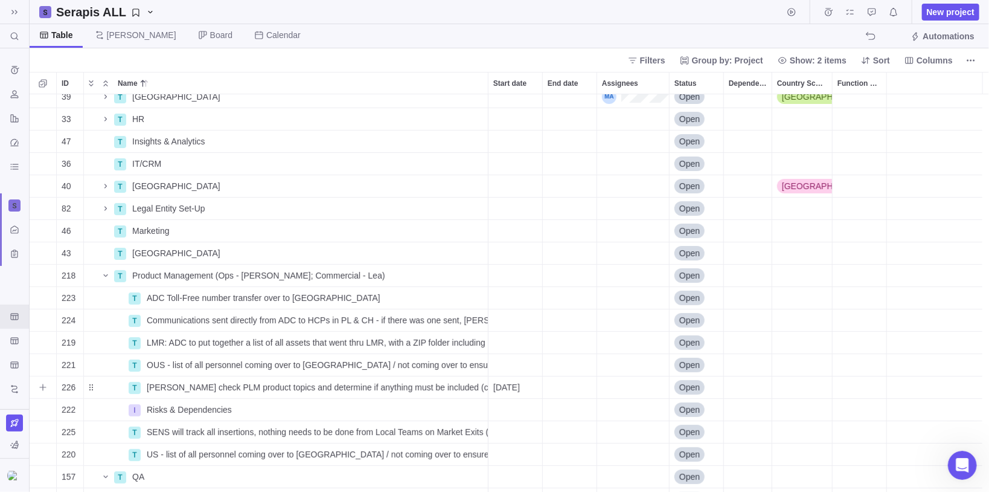
scroll to position [239, 0]
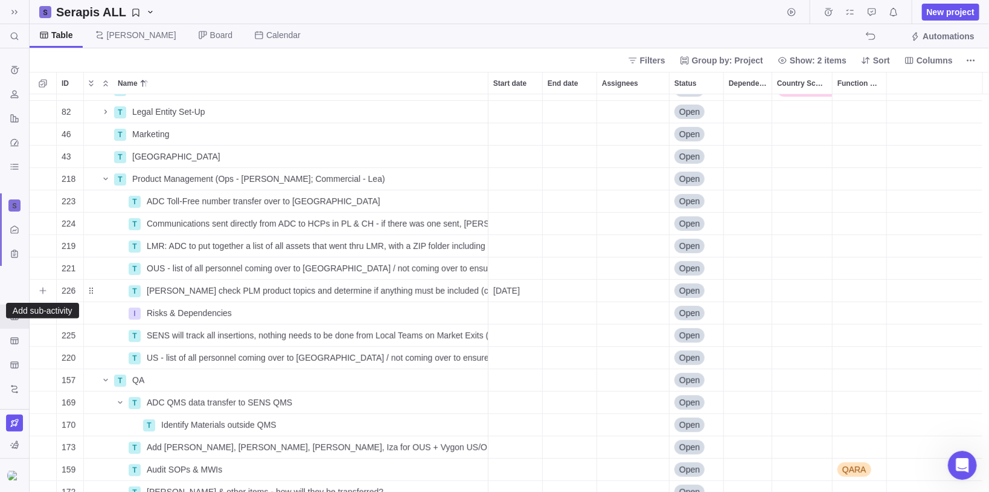
drag, startPoint x: 40, startPoint y: 289, endPoint x: 76, endPoint y: 284, distance: 36.0
click at [40, 289] on icon "Add sub-activity" at bounding box center [43, 291] width 10 height 10
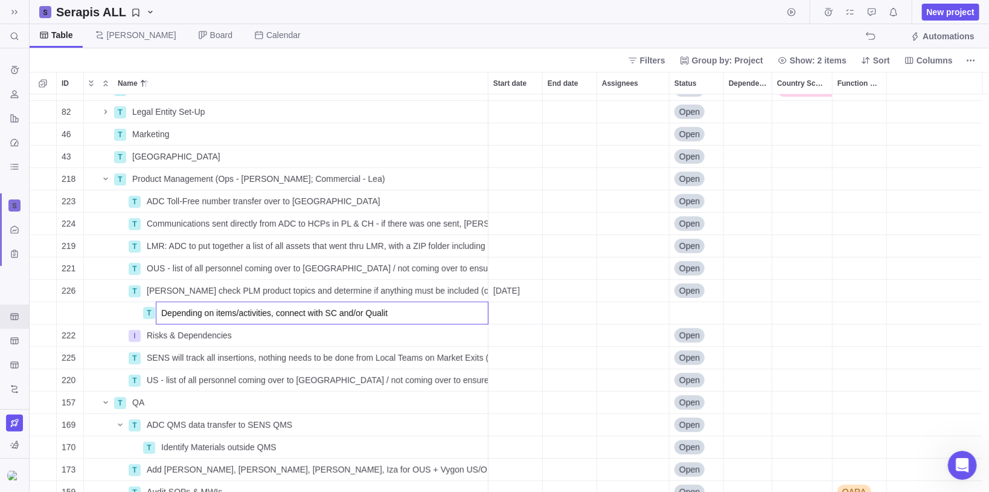
type input "Depending on items/activities, connect with SC and/or Quality"
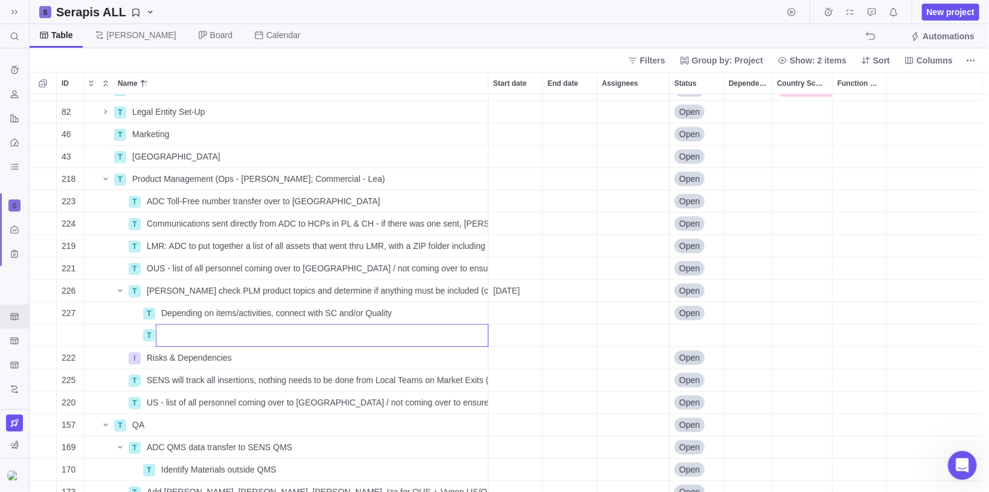
click at [412, 309] on div "40 T Italy Details Open Italy 82 T Legal Entity Set-Up Details Open 46 T Market…" at bounding box center [510, 293] width 960 height 398
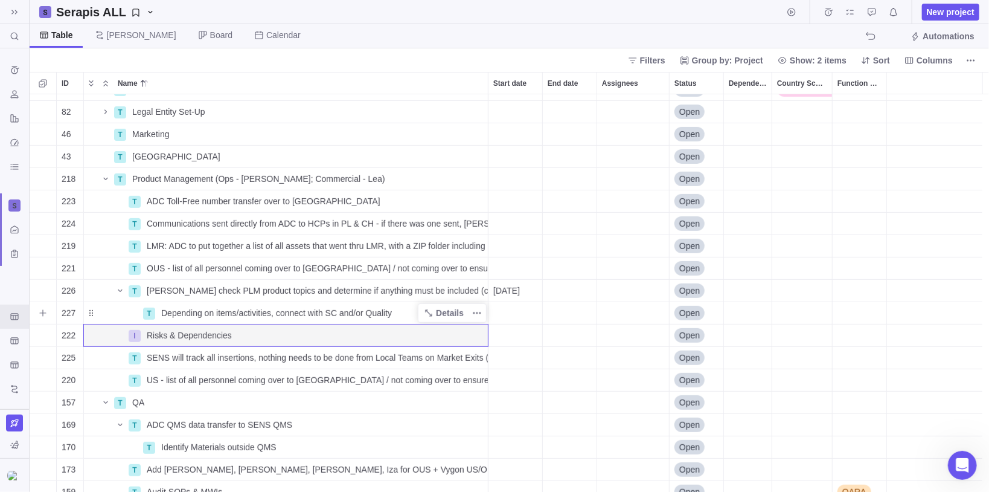
click at [216, 310] on span "Depending on items/activities, connect with SC and/or Quality" at bounding box center [276, 313] width 231 height 12
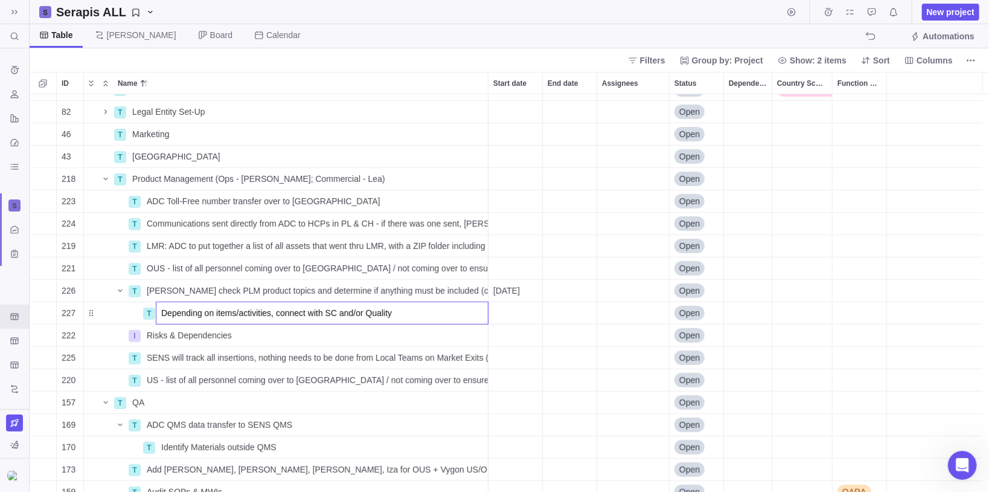
click at [271, 313] on input "Depending on items/activities, connect with SC and/or Quality" at bounding box center [322, 312] width 333 height 23
type input "Depending on items/activities identified connect with SC and/or Quality"
click at [519, 313] on div "40 T Italy Details Open Italy 82 T Legal Entity Set-Up Details Open 46 T Market…" at bounding box center [510, 293] width 960 height 398
click at [393, 312] on span "Depending on items/activities identified connect with SC and/or Quality" at bounding box center [293, 313] width 265 height 12
click at [441, 311] on input "Depending on items/activities identified connect with SC and/or Quality" at bounding box center [322, 312] width 333 height 23
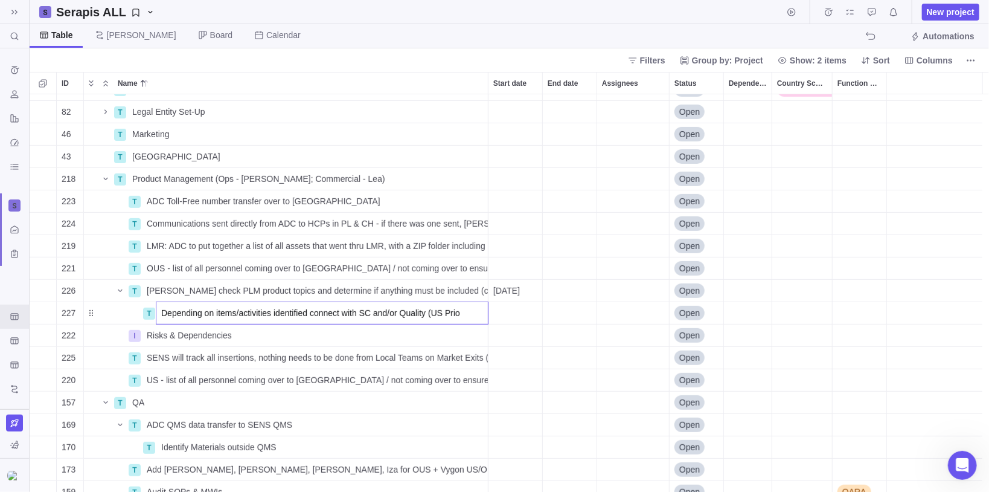
type input "Depending on items/activities identified connect with SC and/or Quality (US Pri…"
click at [563, 287] on div "End date" at bounding box center [570, 291] width 54 height 22
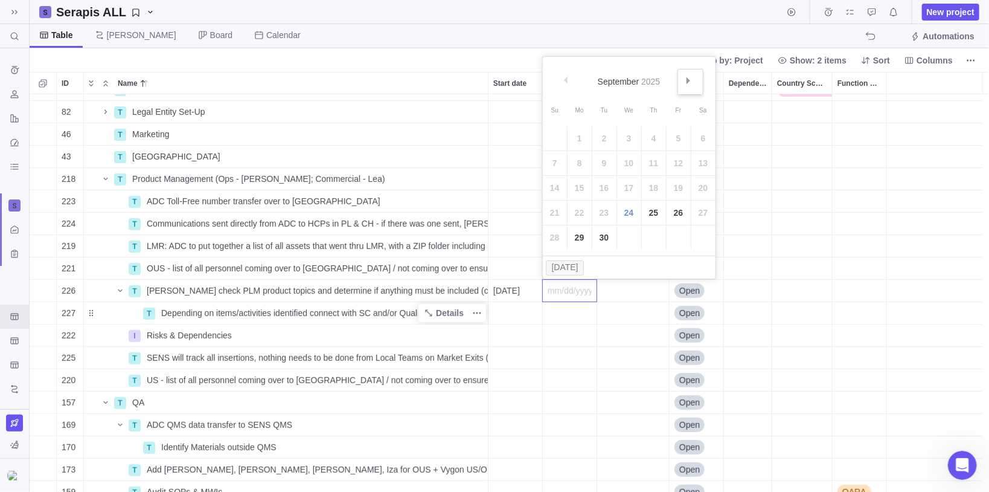
click at [690, 79] on span "Next" at bounding box center [688, 80] width 7 height 7
click at [633, 141] on link "1" at bounding box center [629, 138] width 24 height 24
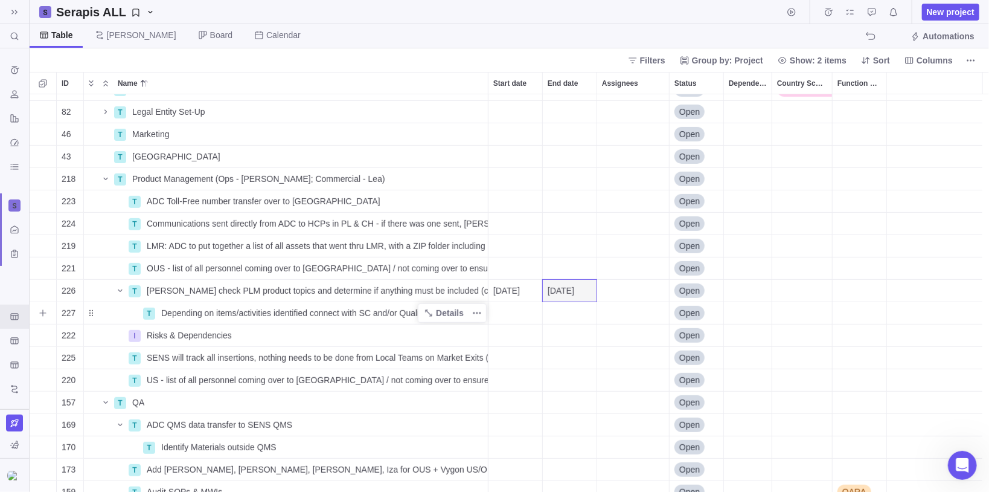
click at [524, 310] on div "Start date" at bounding box center [516, 313] width 54 height 22
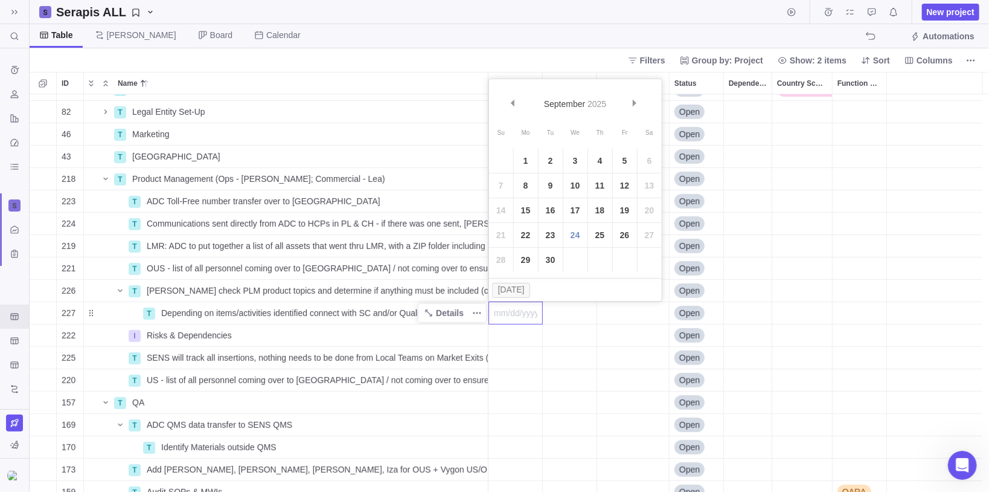
click at [608, 313] on div "40 T Italy Details Open Italy 82 T Legal Entity Set-Up Details Open 46 T Market…" at bounding box center [510, 293] width 960 height 398
click at [519, 272] on div "Start date" at bounding box center [516, 268] width 54 height 22
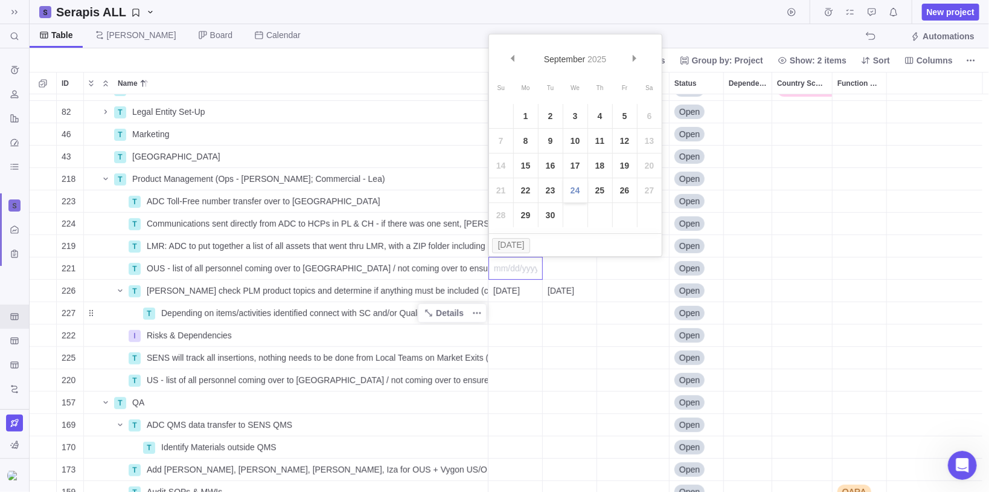
click at [577, 188] on link "24" at bounding box center [575, 190] width 24 height 24
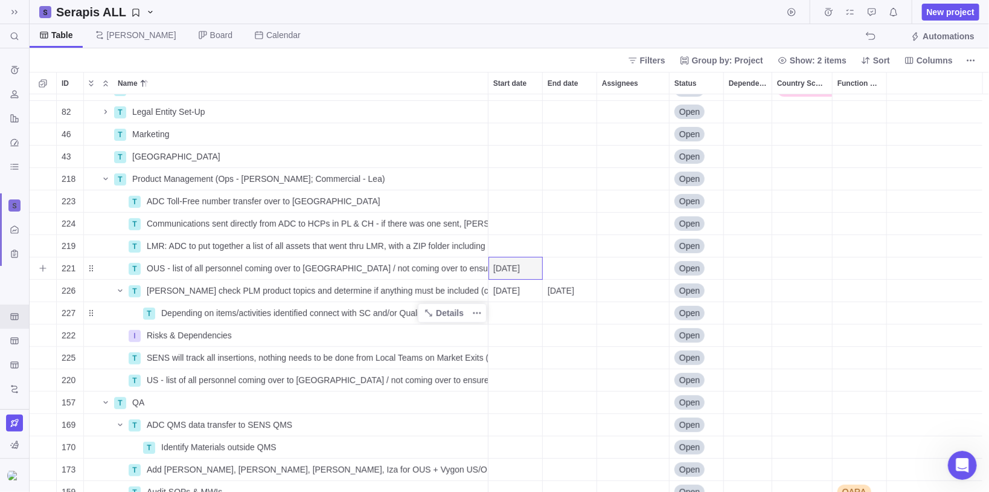
click at [569, 265] on div "End date" at bounding box center [570, 268] width 54 height 22
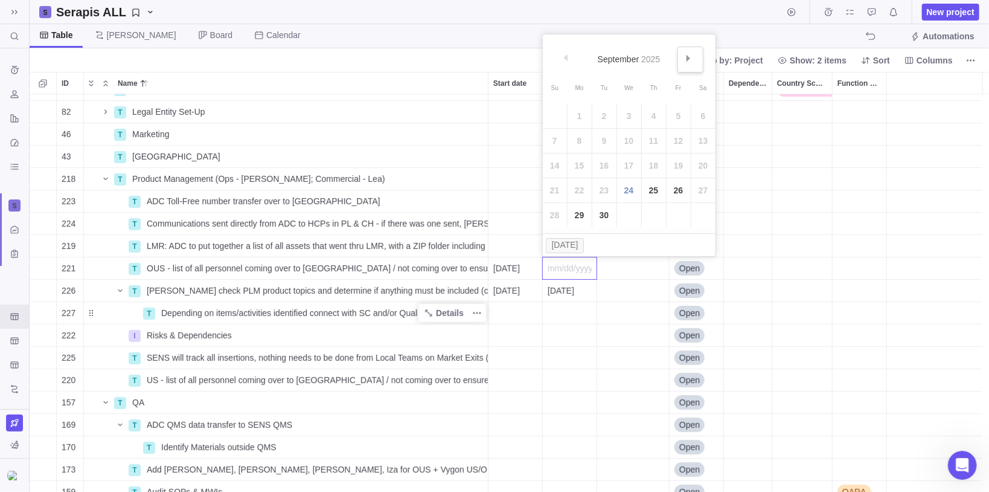
click at [692, 52] on link "Next" at bounding box center [691, 60] width 26 height 26
click at [630, 117] on link "1" at bounding box center [629, 116] width 24 height 24
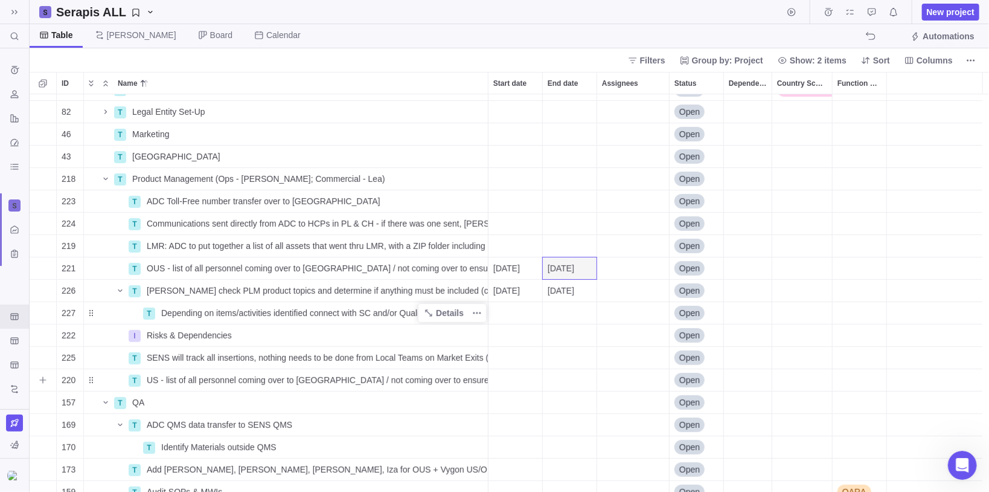
click at [503, 380] on div "Start date" at bounding box center [516, 380] width 54 height 22
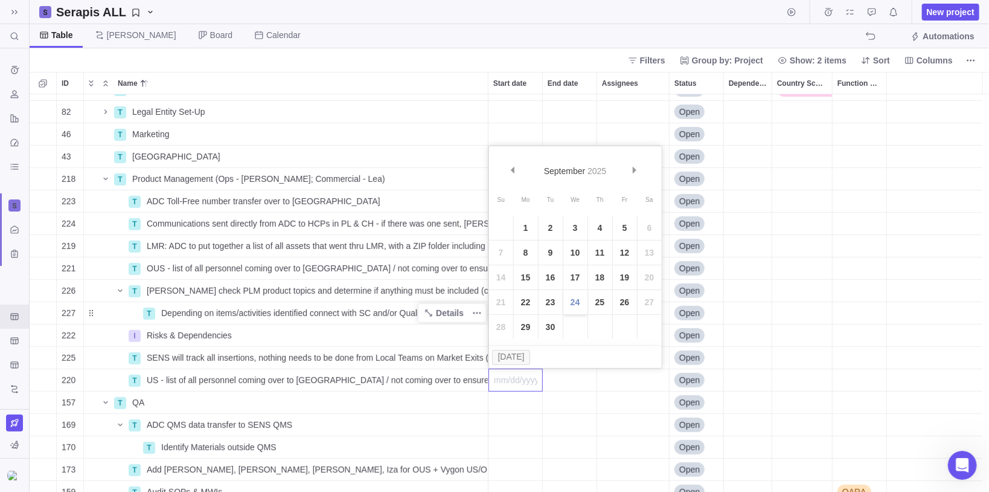
click at [576, 305] on link "24" at bounding box center [575, 302] width 24 height 24
click at [561, 382] on div "End date" at bounding box center [570, 380] width 54 height 22
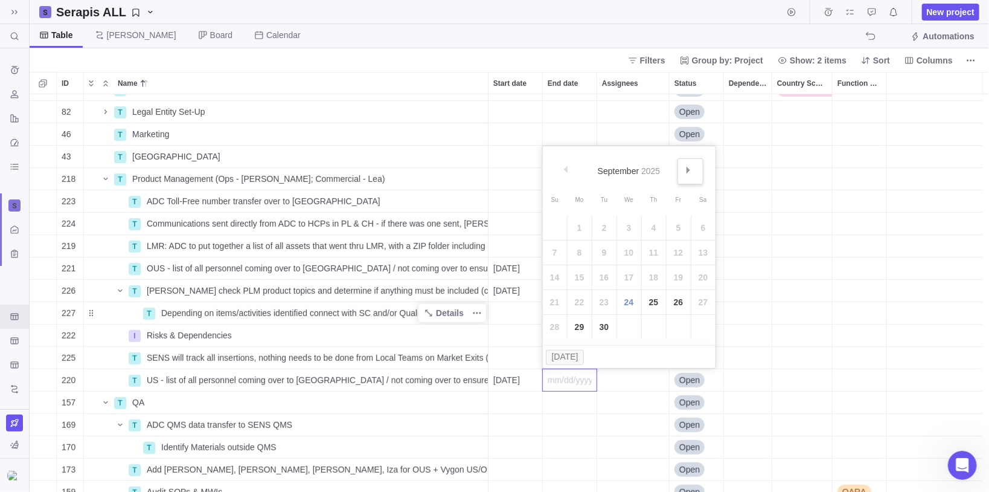
click at [688, 167] on span "Next" at bounding box center [688, 170] width 7 height 7
click at [627, 269] on link "12" at bounding box center [629, 277] width 24 height 24
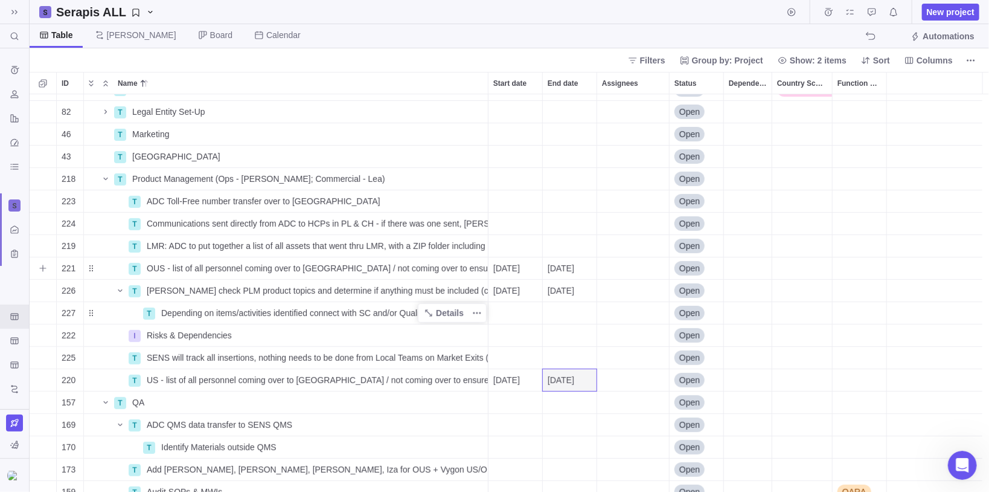
click at [583, 261] on div "[DATE]" at bounding box center [570, 268] width 54 height 22
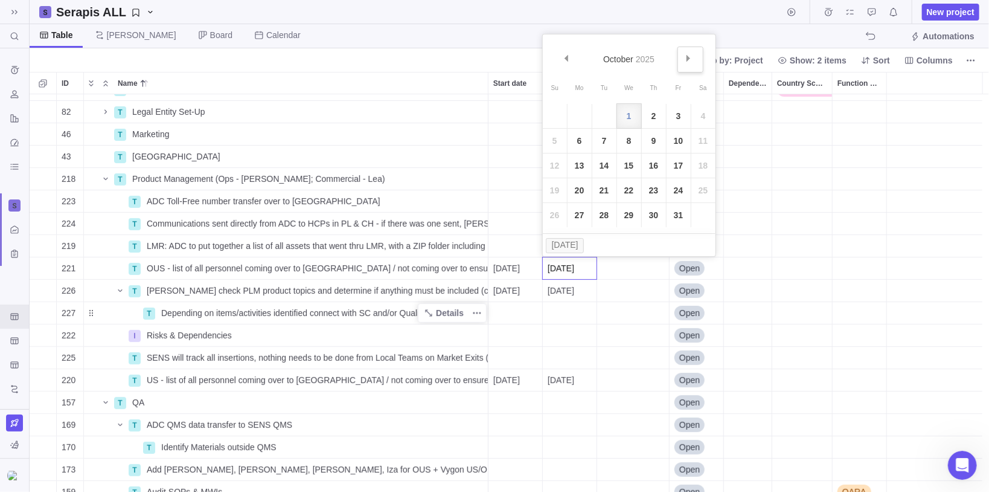
click at [686, 57] on span "Next" at bounding box center [688, 58] width 7 height 7
click at [565, 63] on link "Prev" at bounding box center [568, 60] width 26 height 26
click at [630, 166] on link "12" at bounding box center [629, 165] width 24 height 24
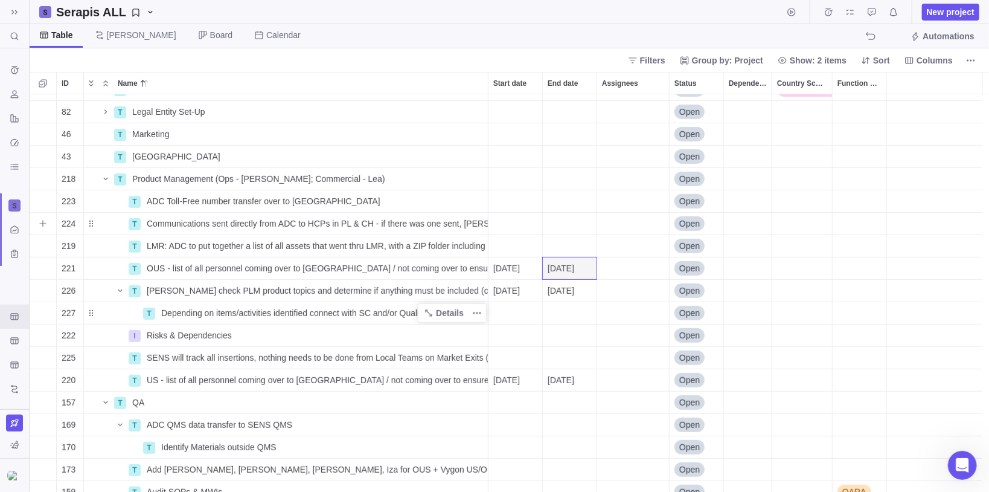
click at [575, 241] on div "End date" at bounding box center [570, 246] width 54 height 22
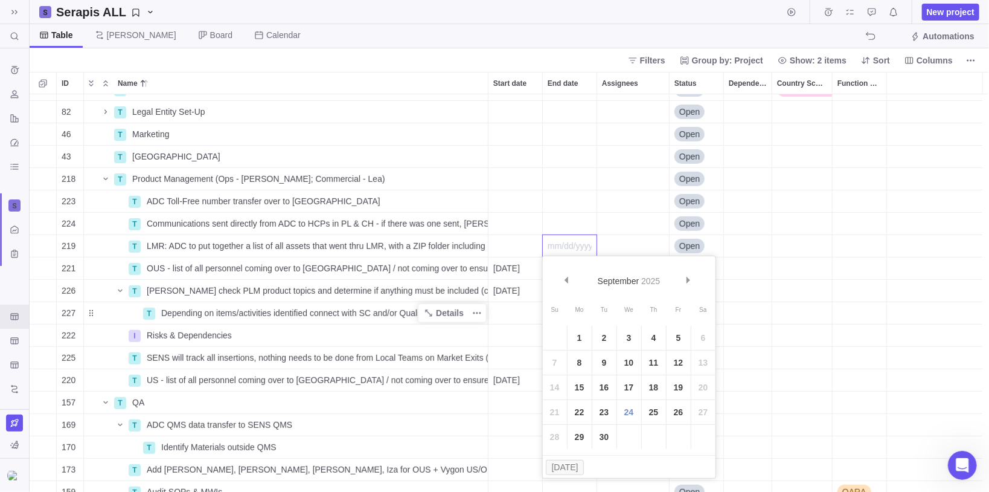
click at [552, 208] on div "40 T Italy Details Open Italy 82 T Legal Entity Set-Up Details Open 46 T Market…" at bounding box center [510, 293] width 960 height 398
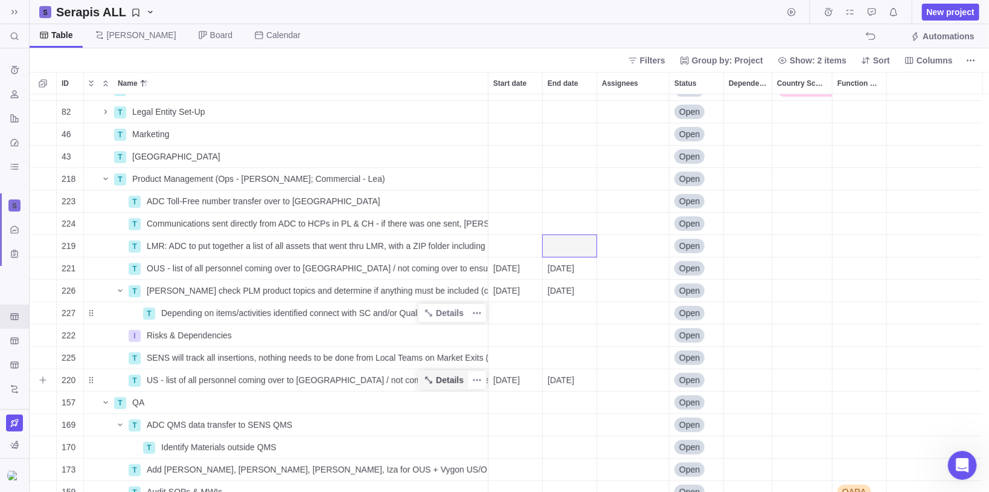
click at [440, 380] on span "Details" at bounding box center [450, 380] width 28 height 12
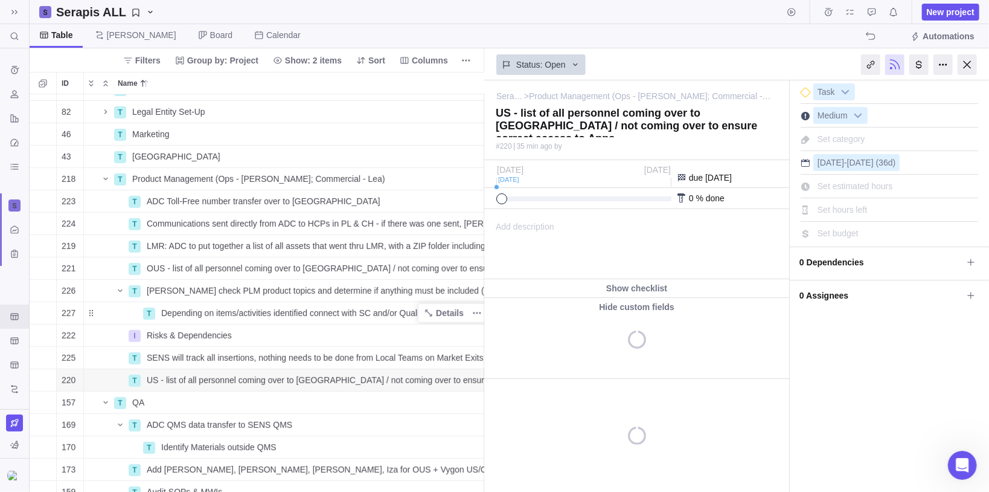
click at [564, 245] on div "Add description ... read all" at bounding box center [636, 244] width 302 height 69
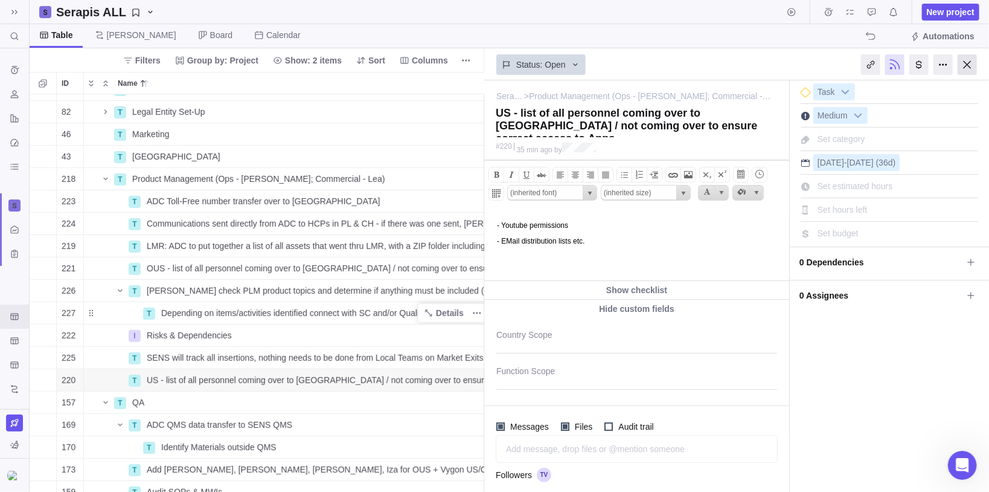
click at [964, 64] on div at bounding box center [967, 64] width 19 height 21
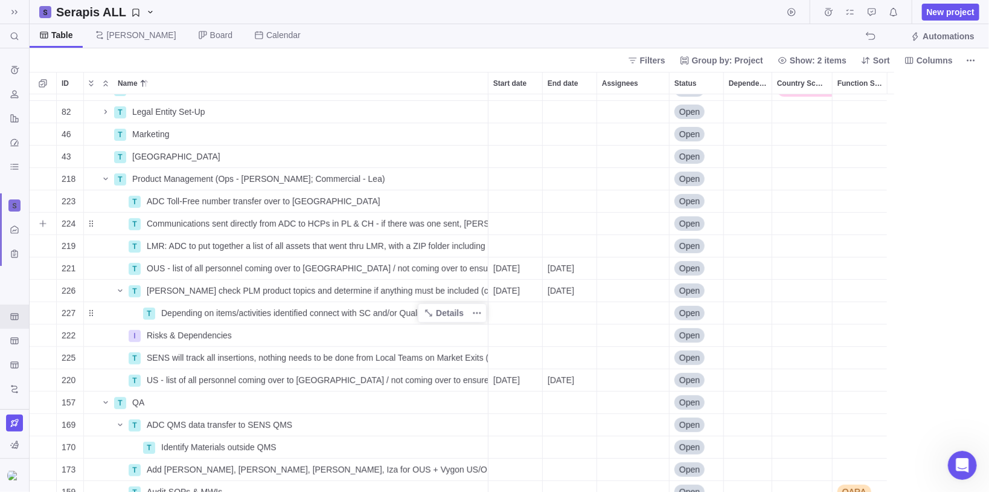
scroll to position [239, 0]
click at [48, 336] on span "Add sub-activity" at bounding box center [42, 335] width 17 height 17
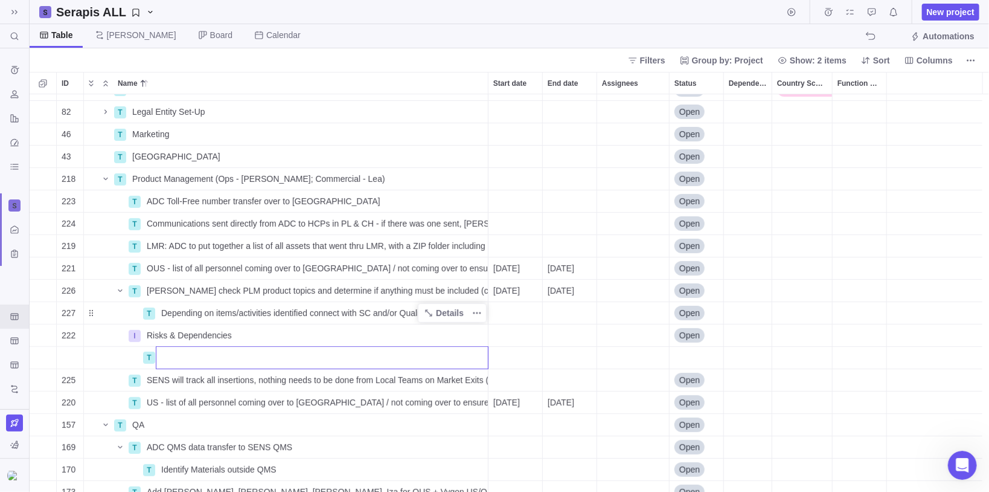
type input "L"
type input "P"
type input "Questions from [PERSON_NAME] & [PERSON_NAME]"
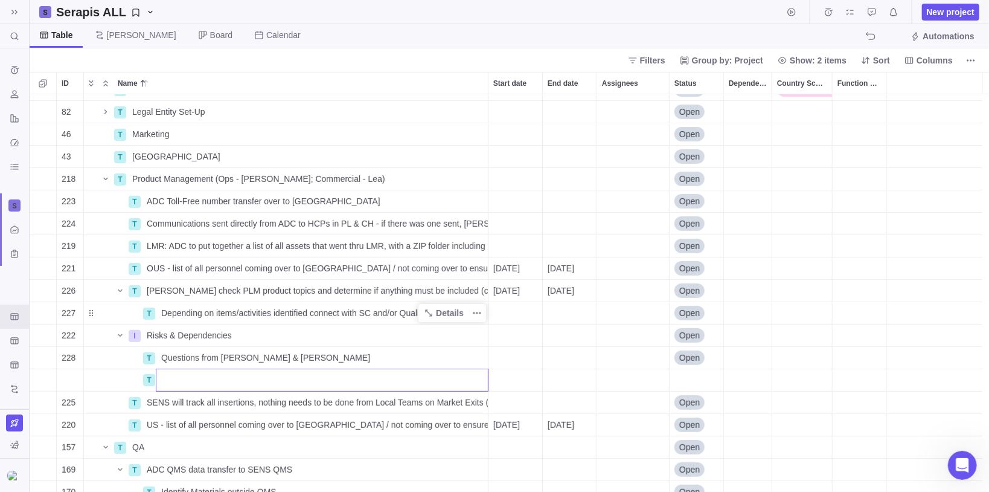
click at [167, 354] on div "40 T Italy Details Open Italy 82 T Legal Entity Set-Up Details Open 46 T Market…" at bounding box center [510, 293] width 960 height 398
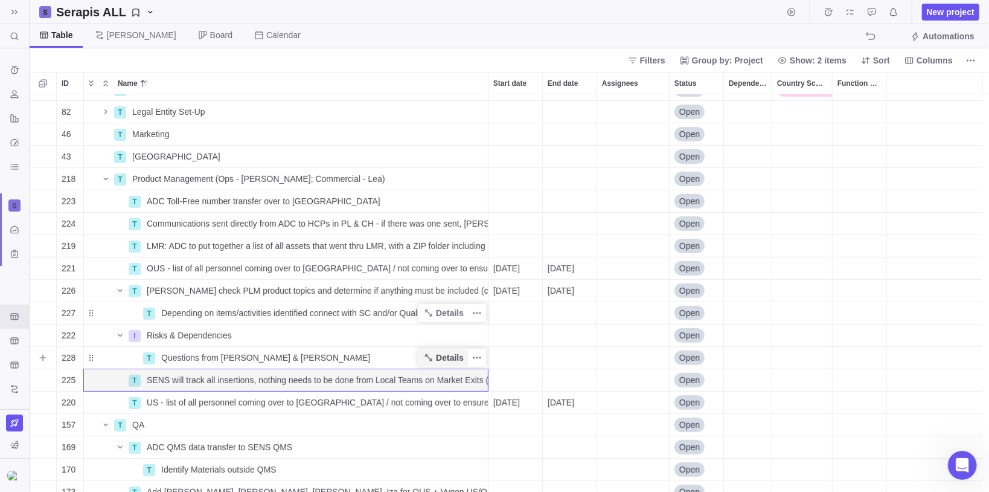
click at [435, 359] on span "Details" at bounding box center [444, 357] width 50 height 17
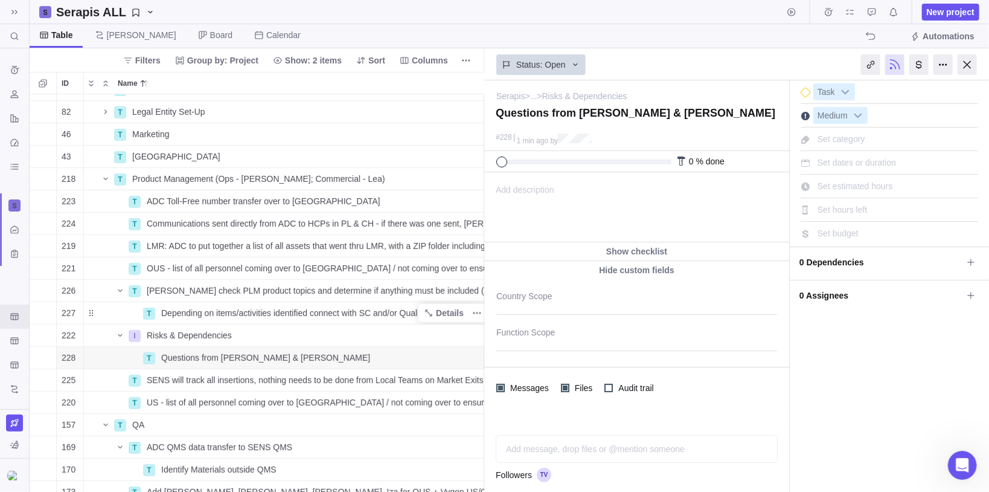
drag, startPoint x: 548, startPoint y: 181, endPoint x: 62, endPoint y: 18, distance: 512.8
click at [548, 181] on span "Add description" at bounding box center [519, 207] width 69 height 69
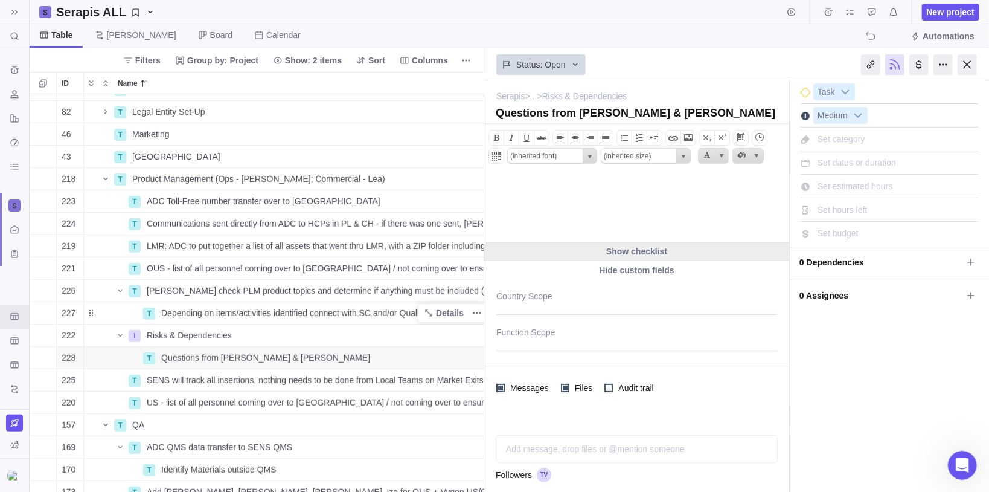
click at [629, 246] on div "Show checklist" at bounding box center [636, 251] width 305 height 18
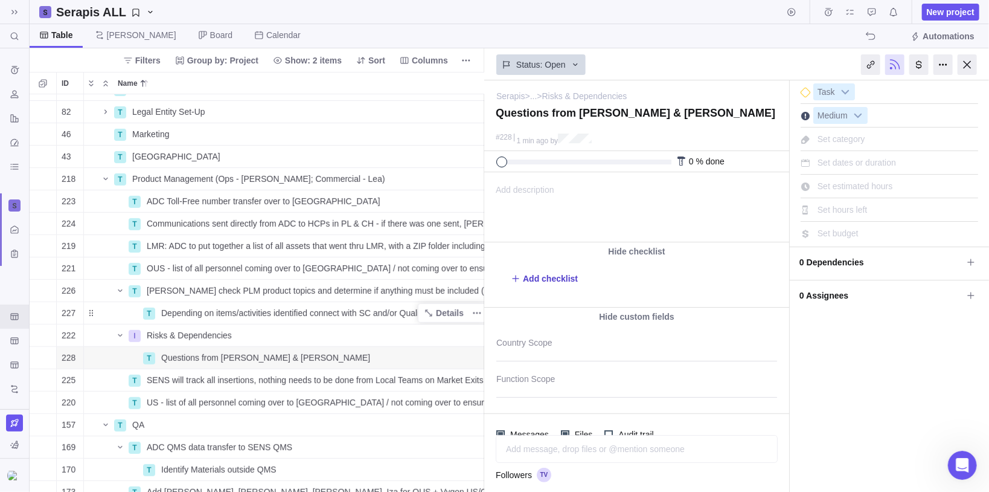
click at [542, 278] on span "Add checklist" at bounding box center [550, 278] width 55 height 12
type textarea "x"
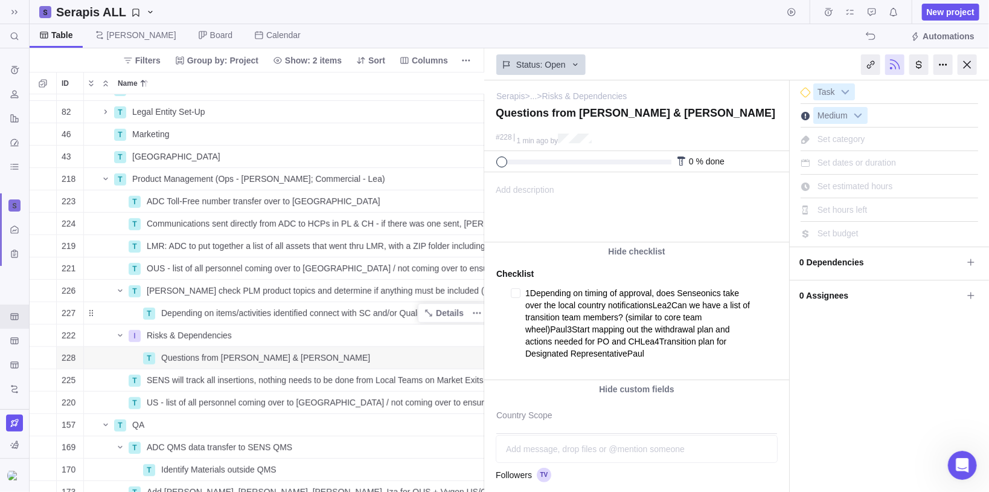
click at [531, 290] on textarea "1Depending on timing of approval, does Senseonics take over the local country n…" at bounding box center [639, 322] width 228 height 77
type textarea "1/Depending on timing of approval, does Senseonics take over the local country …"
type textarea "x"
type textarea "1Depending on timing of approval, does Senseonics take over the local country n…"
type textarea "x"
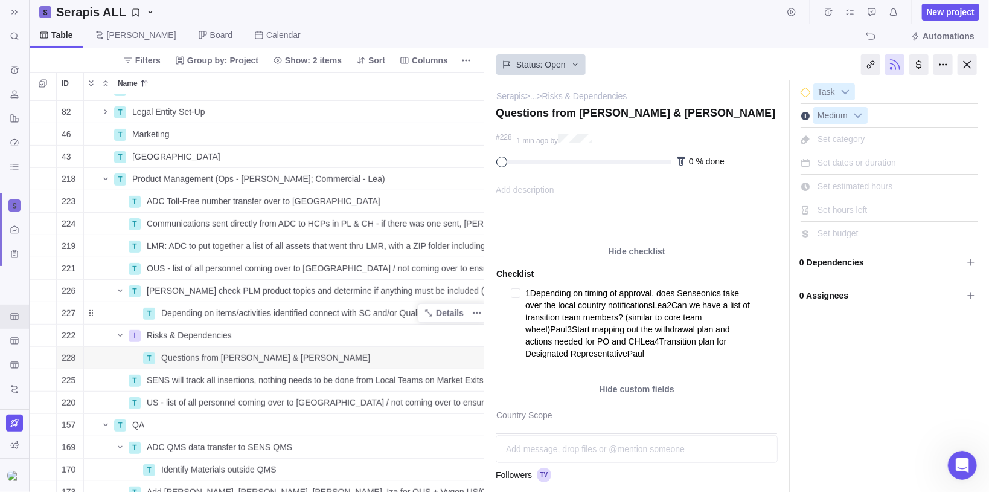
type textarea "1.Depending on timing of approval, does Senseonics take over the local country …"
type textarea "x"
type textarea "1. Depending on timing of approval, does Senseonics take over the local country…"
click at [669, 304] on textarea "1. Depending on timing of approval, does Senseonics take over the local country…" at bounding box center [639, 322] width 228 height 77
type textarea "x"
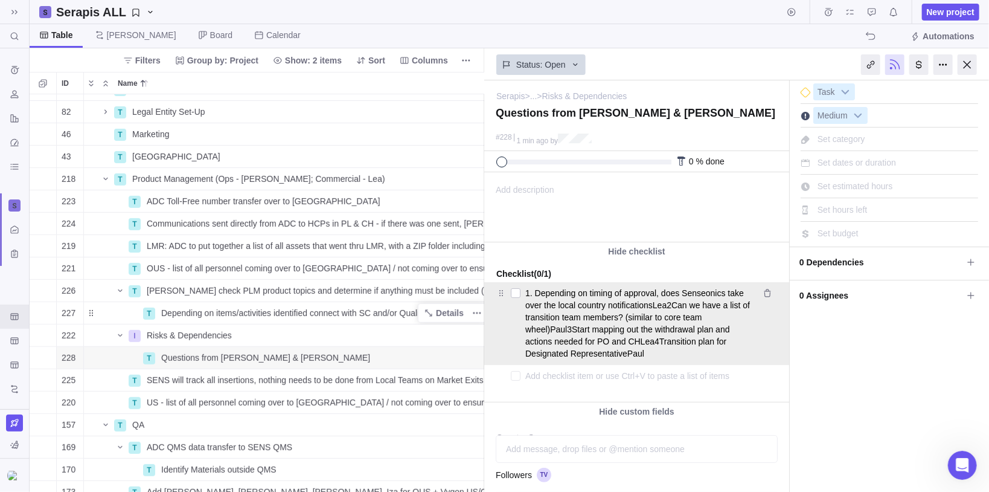
click at [669, 304] on textarea "1. Depending on timing of approval, does Senseonics take over the local country…" at bounding box center [638, 322] width 227 height 77
click at [670, 306] on textarea "1. Depending on timing of approval, does Senseonics take over the local country…" at bounding box center [638, 322] width 227 height 77
click at [669, 304] on textarea "1. Depending on timing of approval, does Senseonics take over the local country…" at bounding box center [638, 322] width 227 height 77
click at [670, 310] on textarea "1. Depending on timing of approval, does Senseonics take over the local country…" at bounding box center [638, 322] width 227 height 77
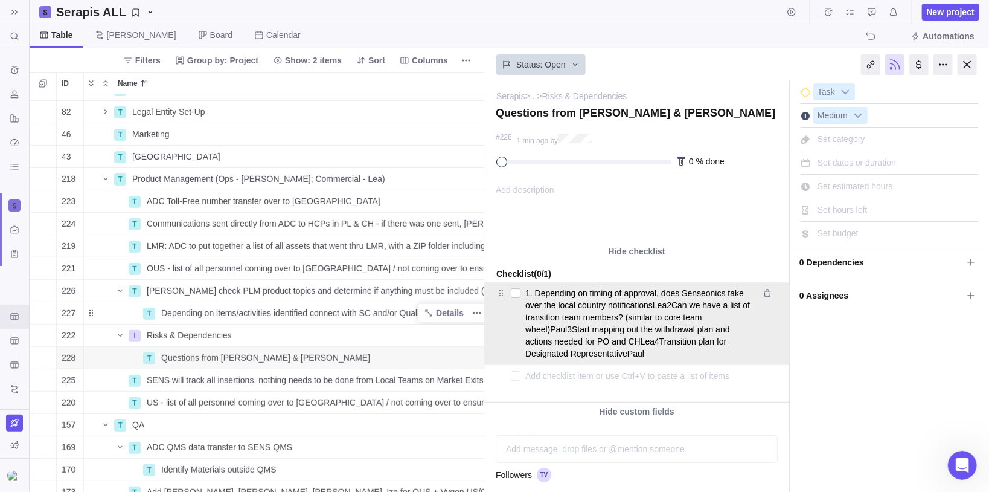
click at [670, 304] on textarea "1. Depending on timing of approval, does Senseonics take over the local country…" at bounding box center [638, 322] width 227 height 77
drag, startPoint x: 669, startPoint y: 304, endPoint x: 551, endPoint y: 332, distance: 120.3
click at [551, 332] on textarea "1. Depending on timing of approval, does Senseonics take over the local country…" at bounding box center [638, 322] width 227 height 77
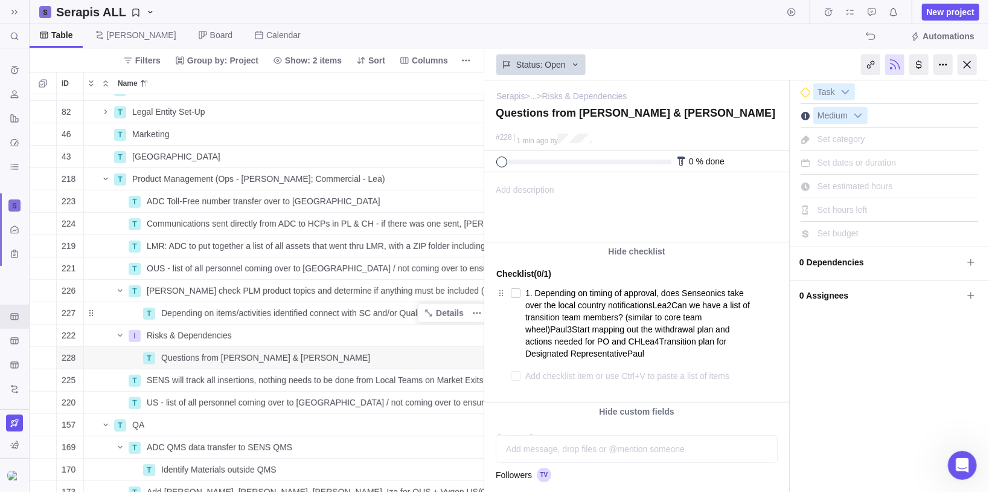
type textarea "x"
type textarea "1. Depending on timing of approval, does Senseonics take over the local country…"
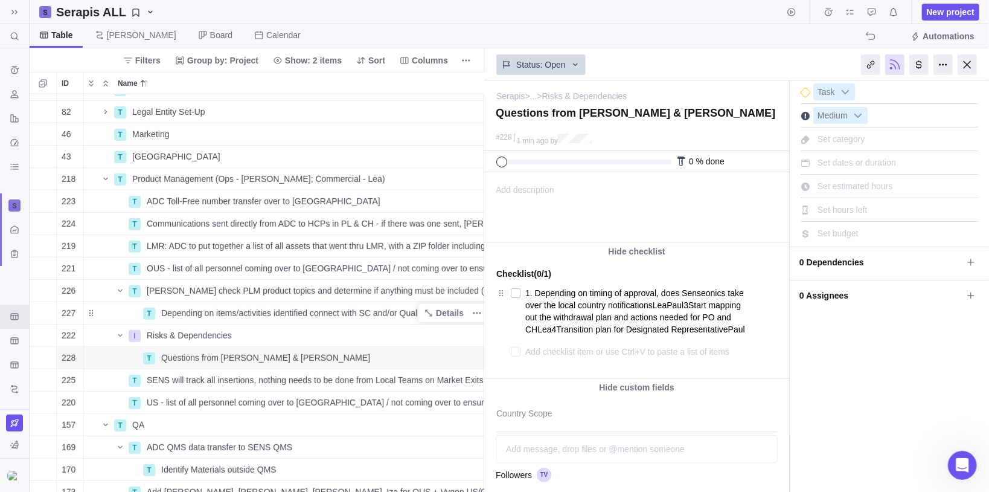
click at [552, 348] on textarea at bounding box center [639, 351] width 228 height 17
paste textarea "2Can we have a list of transition team members? (similar to core team wheel)"
type textarea "x"
type textarea "2Can we have a list of transition team members? (similar to core team wheel)"
click at [531, 350] on textarea "2Can we have a list of transition team members? (similar to core team wheel)" at bounding box center [639, 357] width 228 height 29
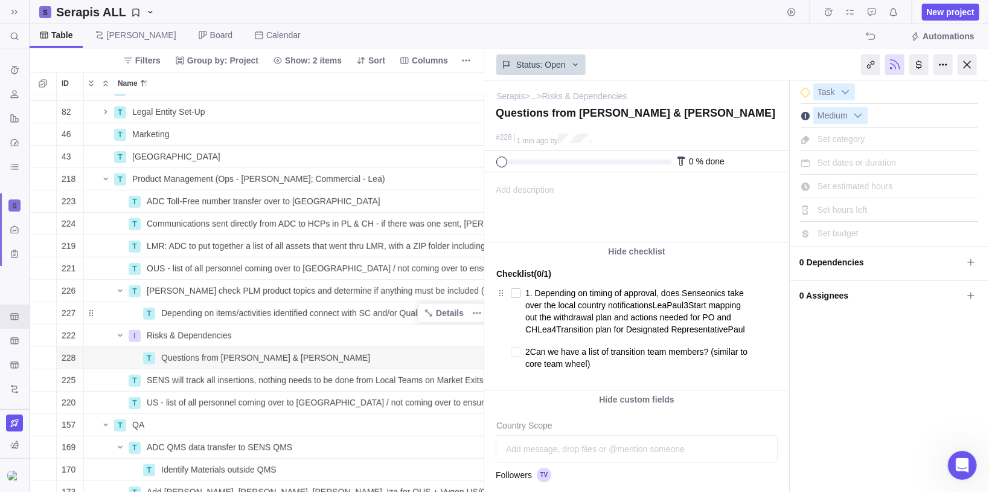
click at [530, 350] on textarea "2Can we have a list of transition team members? (similar to core team wheel)" at bounding box center [639, 357] width 228 height 29
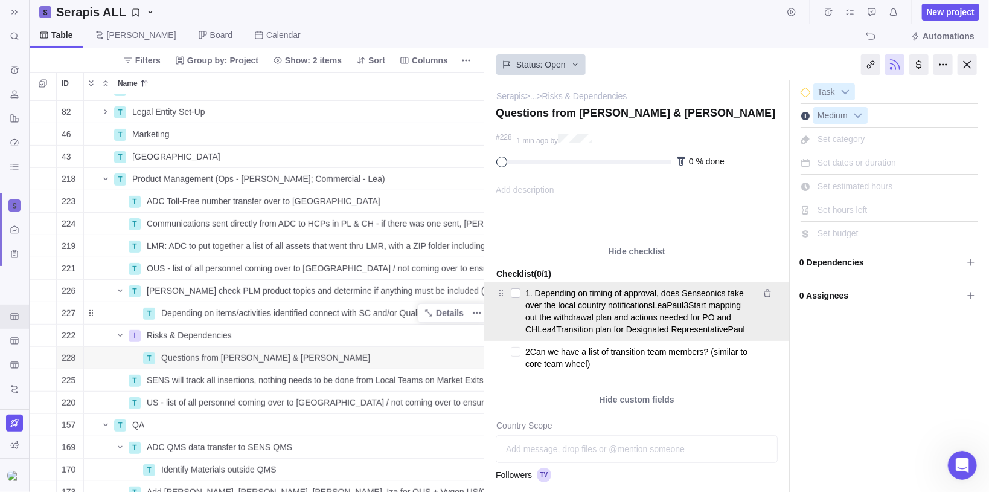
type textarea "x"
type textarea "Can we have a list of transition team members? (similar to core team wheel)"
type textarea "x"
click at [533, 293] on textarea "1. Depending on timing of approval, does Senseonics take over the local country…" at bounding box center [638, 310] width 227 height 53
type textarea "x"
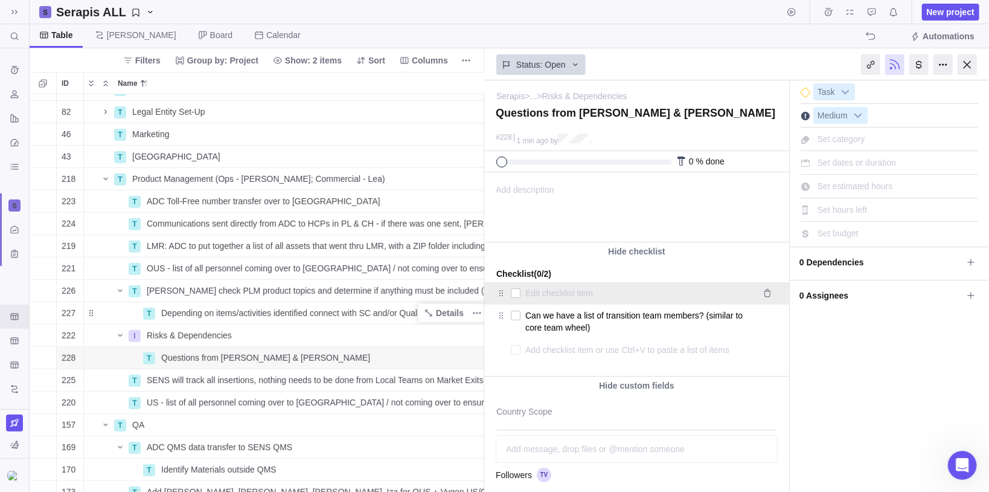
type textarea "x"
type textarea "1. Depending on timing of approval, does Senseonics take over the local country…"
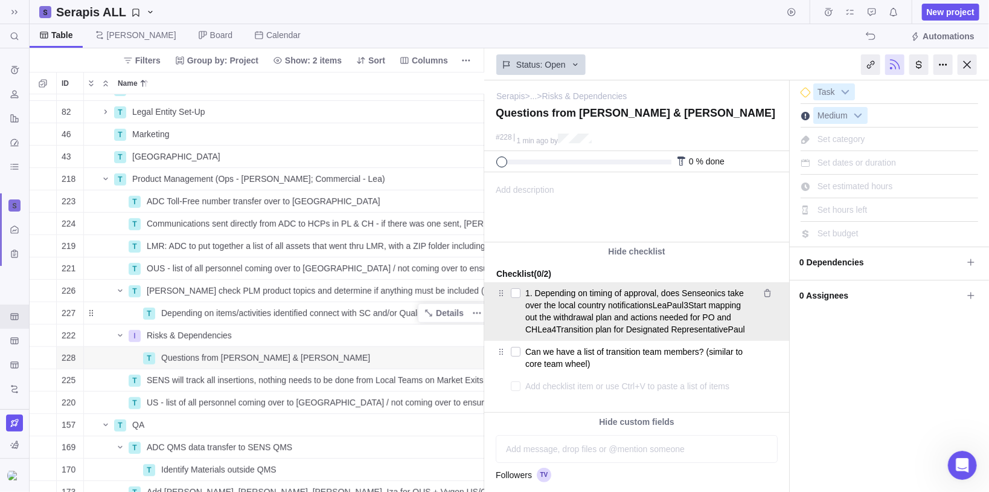
click at [535, 293] on textarea "1. Depending on timing of approval, does Senseonics take over the local country…" at bounding box center [638, 310] width 227 height 53
type textarea "x"
type textarea "1.Depending on timing of approval, does Senseonics take over the local country …"
type textarea "x"
type textarea "1Depending on timing of approval, does Senseonics take over the local country n…"
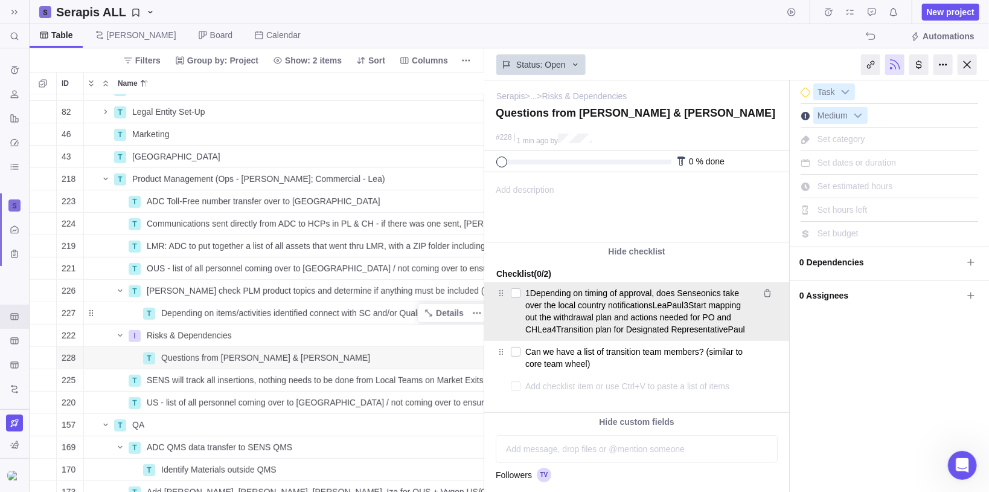
type textarea "x"
type textarea "Depending on timing of approval, does Senseonics take over the local country no…"
drag, startPoint x: 637, startPoint y: 304, endPoint x: 663, endPoint y: 307, distance: 26.1
click at [663, 307] on textarea "Depending on timing of approval, does Senseonics take over the local country no…" at bounding box center [638, 310] width 227 height 53
type textarea "x"
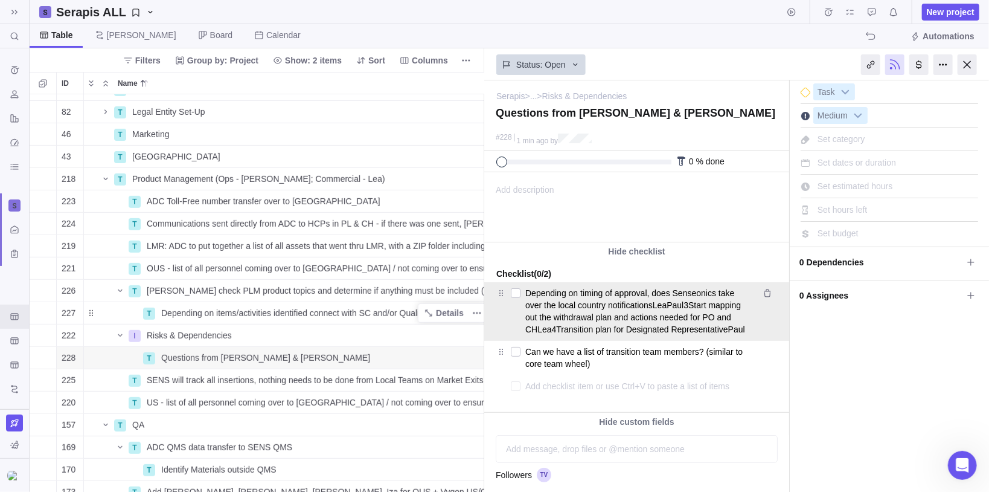
type textarea "Depending on timing of approval, does Senseonics take over the local country no…"
drag, startPoint x: 637, startPoint y: 303, endPoint x: 551, endPoint y: 328, distance: 89.3
click at [551, 328] on textarea "Depending on timing of approval, does Senseonics take over the local country no…" at bounding box center [638, 310] width 227 height 53
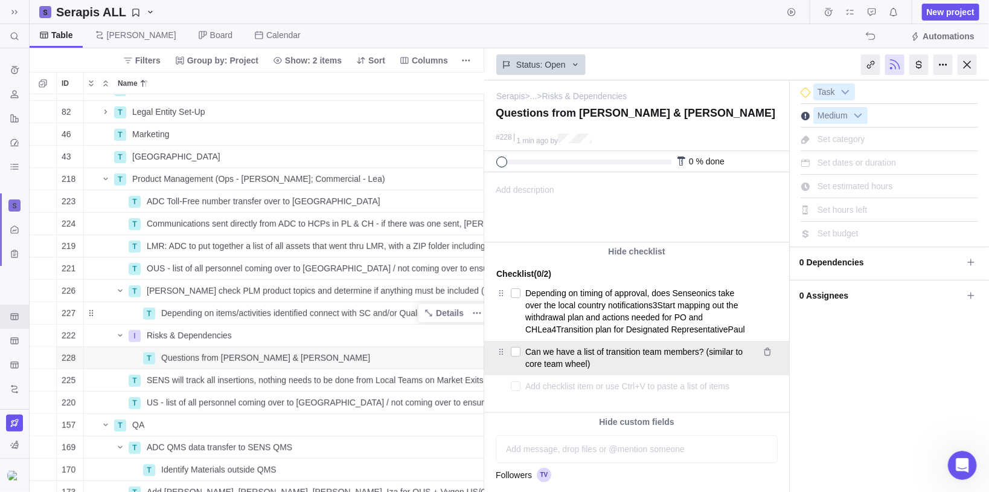
type textarea "x"
type textarea "Depending on timing of approval, does Senseonics take over the local country no…"
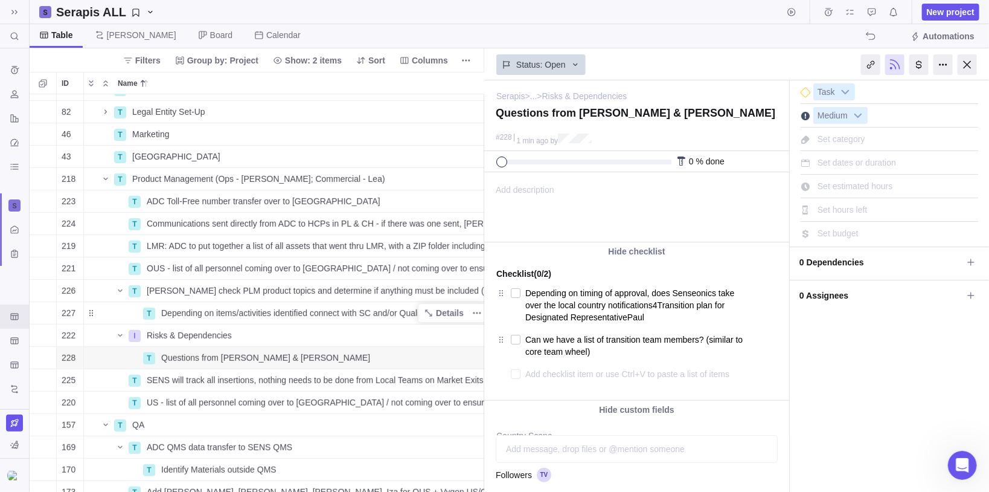
click at [548, 377] on textarea at bounding box center [639, 373] width 228 height 17
paste textarea "3Start mapping out the withdrawal plan and actions needed for PO and CHLea"
type textarea "x"
type textarea "3Start mapping out the withdrawal plan and actions needed for PO and CHLea"
click at [530, 370] on textarea "3Start mapping out the withdrawal plan and actions needed for PO and CHLea" at bounding box center [639, 379] width 228 height 29
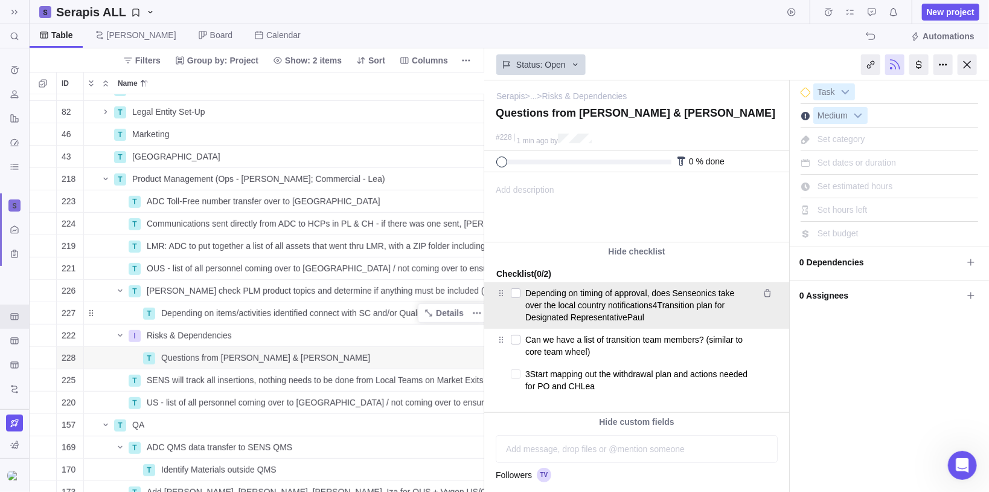
type textarea "x"
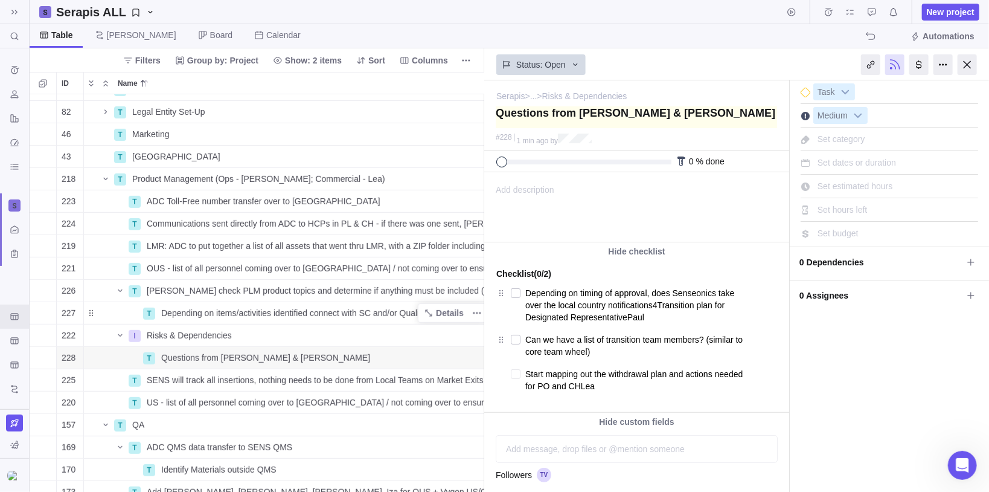
type textarea "Start mapping out the withdrawal plan and actions needed for PO and CHLea"
type textarea "x"
click at [626, 113] on textarea at bounding box center [636, 117] width 281 height 22
type textarea "Questions from [PERSON_NAME] & [PERSON_NAME]"
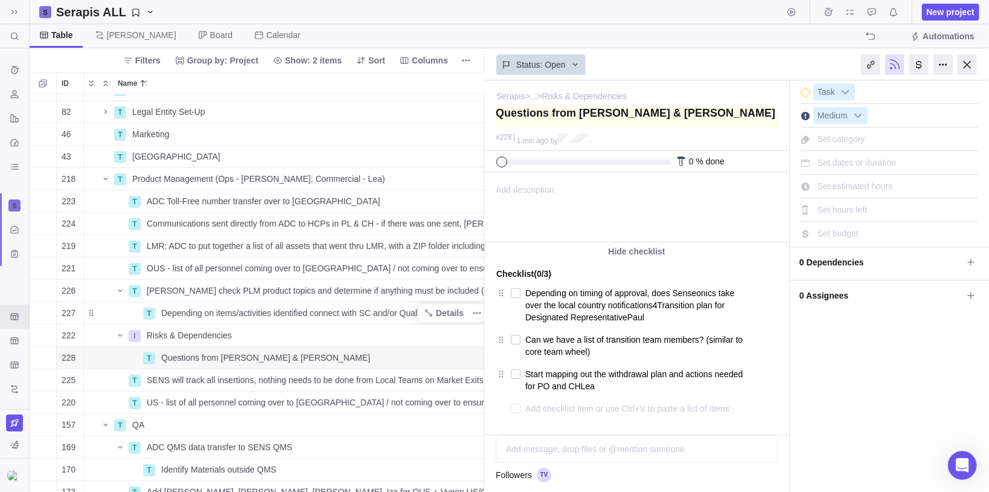
type textarea "Questions from [PERSON_NAME] & [PERSON_NAME] )"
type textarea "Questions from [PERSON_NAME] & [PERSON_NAME]"
type textarea "Questions from [PERSON_NAME] & [PERSON_NAME] ("
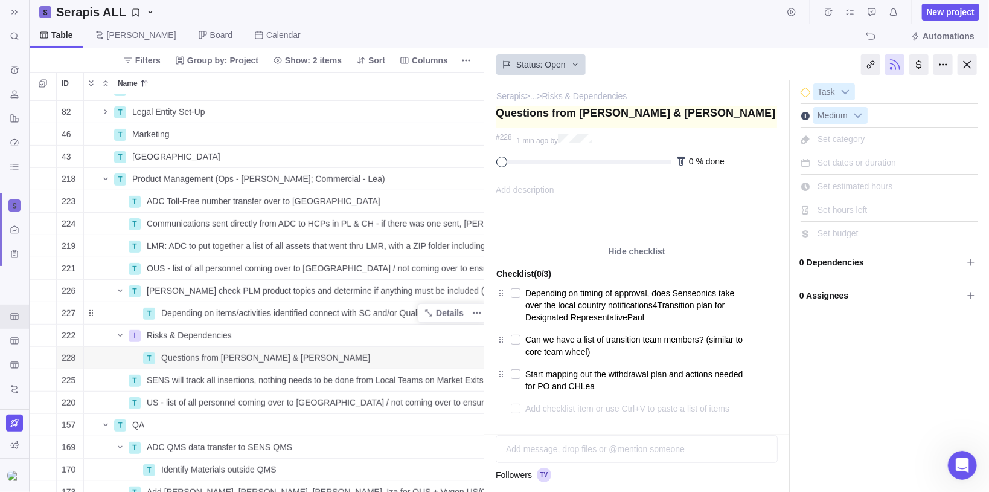
type textarea "Questions from [PERSON_NAME] & [PERSON_NAME] ("
type textarea "Questions from [PERSON_NAME] & [PERSON_NAME] (s"
type textarea "Questions from [PERSON_NAME] & [PERSON_NAME] (se"
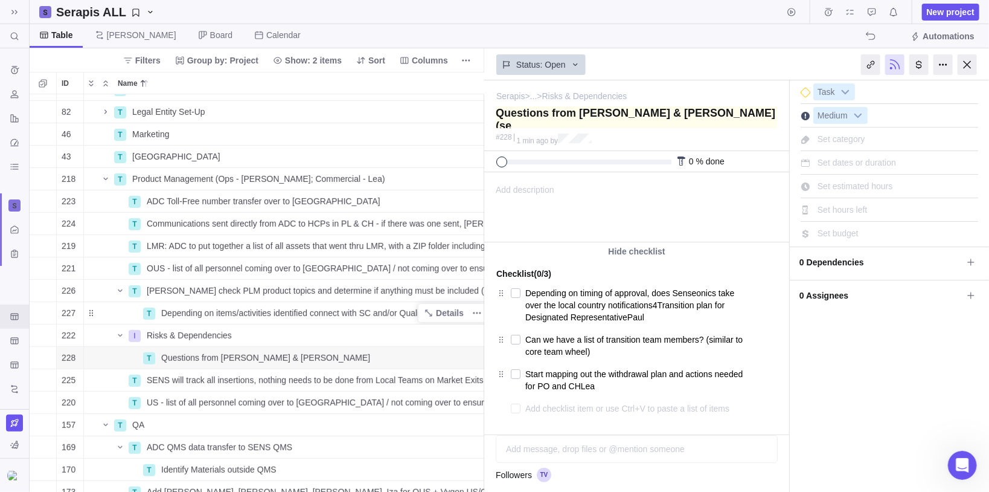
type textarea "Questions from [PERSON_NAME] & [PERSON_NAME] (see"
type textarea "Questions from [PERSON_NAME] & [PERSON_NAME] (see c"
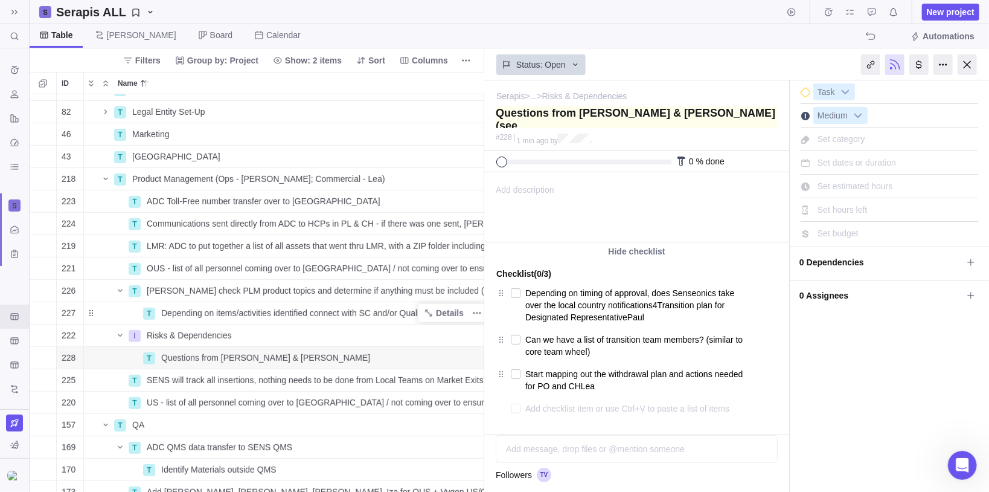
type textarea "Questions from [PERSON_NAME] & [PERSON_NAME] (see c"
type textarea "Questions from [PERSON_NAME] & [PERSON_NAME] (see ch"
type textarea "Questions from [PERSON_NAME] & [PERSON_NAME] (see che"
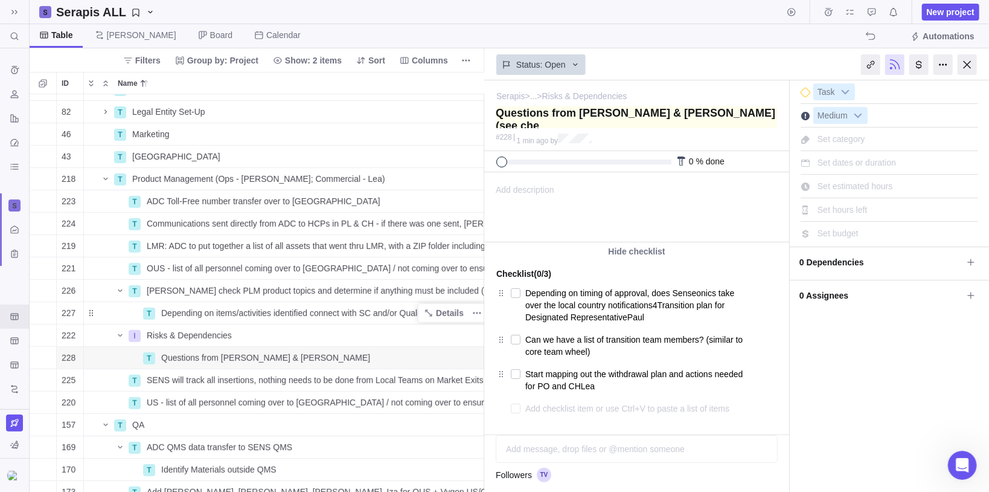
type textarea "Questions from [PERSON_NAME] & [PERSON_NAME] (see chec"
type textarea "Questions from [PERSON_NAME] & [PERSON_NAME] (see check"
type textarea "Questions from [PERSON_NAME] & [PERSON_NAME] (see checkl"
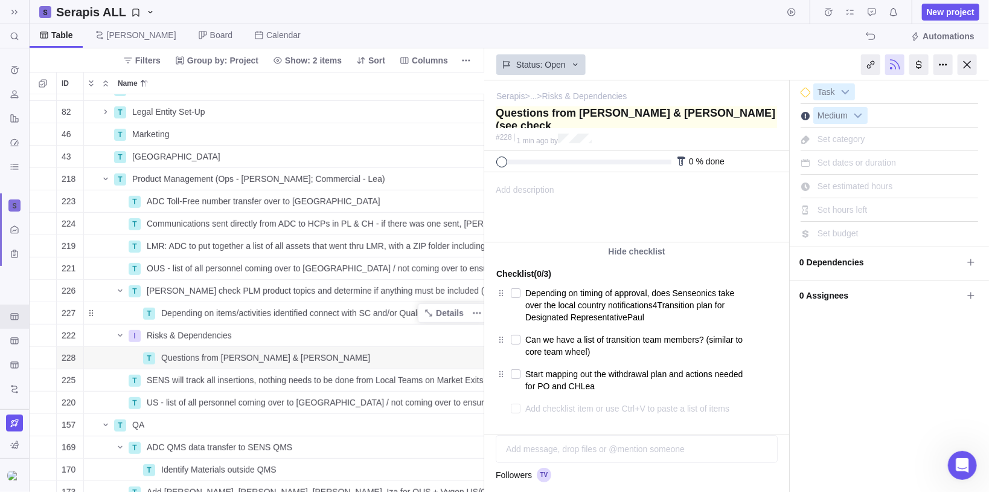
type textarea "Questions from [PERSON_NAME] & [PERSON_NAME] (see checkl"
type textarea "Questions from [PERSON_NAME] & [PERSON_NAME] (see checkli"
type textarea "Questions from [PERSON_NAME] & [PERSON_NAME] (see checklis"
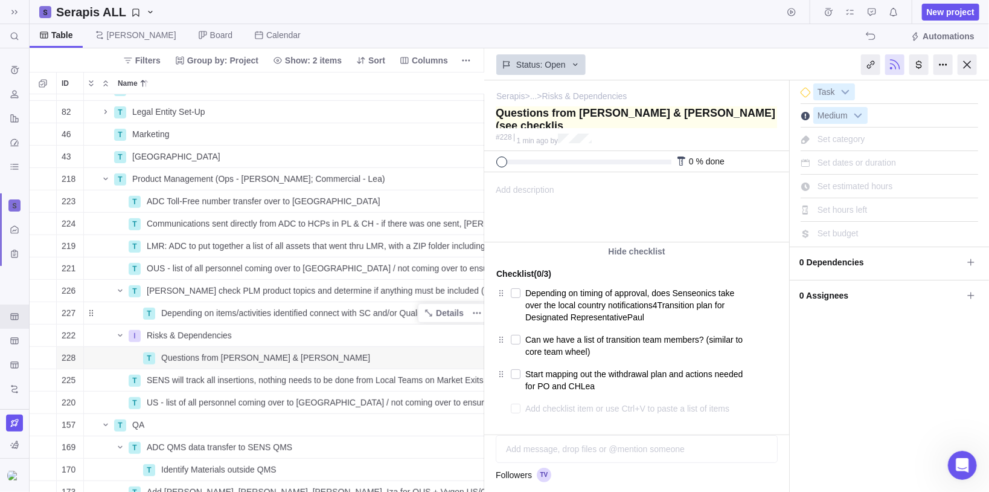
type textarea "Questions from [PERSON_NAME] & [PERSON_NAME] (see checklist"
type textarea "Questions from [PERSON_NAME] & [PERSON_NAME] (see checklist u"
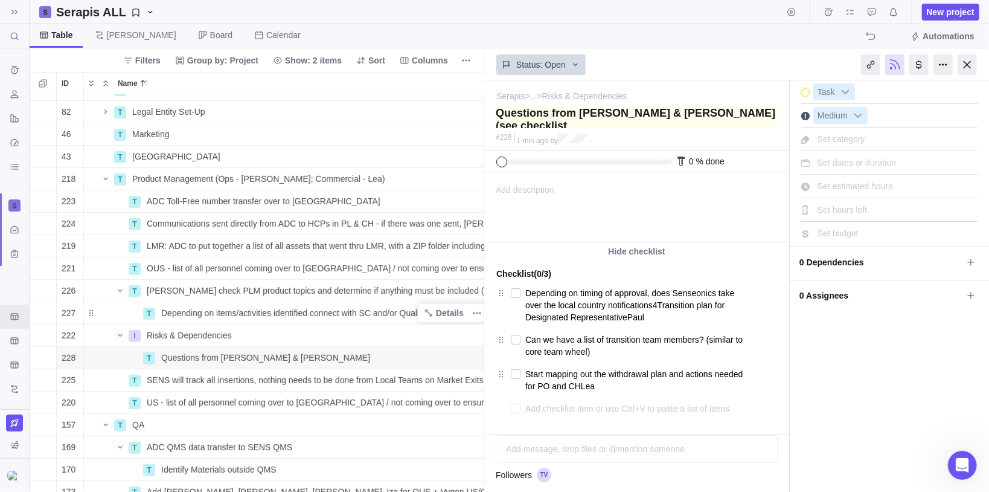
type textarea "Questions from [PERSON_NAME] & [PERSON_NAME] (see checklist u"
type textarea "Questions from [PERSON_NAME] & [PERSON_NAME] (see checklist un"
type textarea "Questions from [PERSON_NAME] & [PERSON_NAME] (see checklist und"
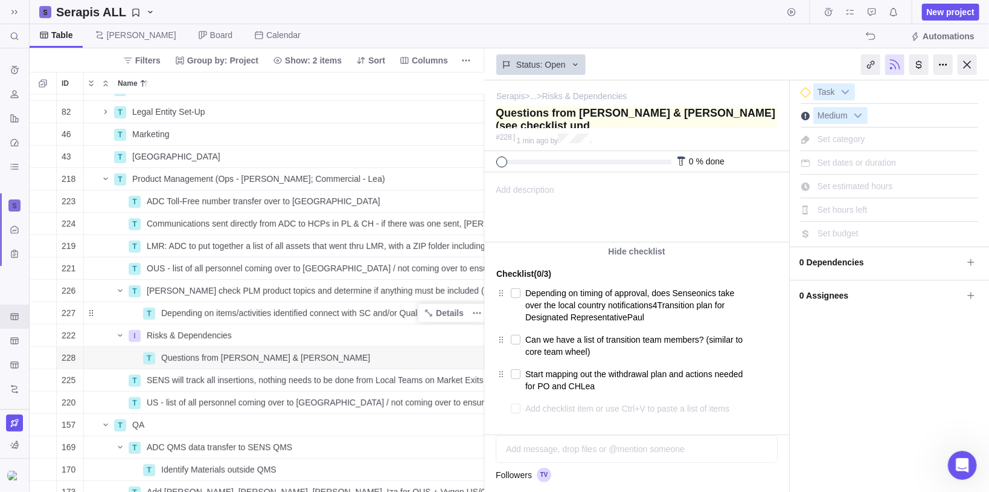
type textarea "Questions from [PERSON_NAME] & [PERSON_NAME] (see checklist unde"
type textarea "Questions from [PERSON_NAME] & [PERSON_NAME] (see checklist under"
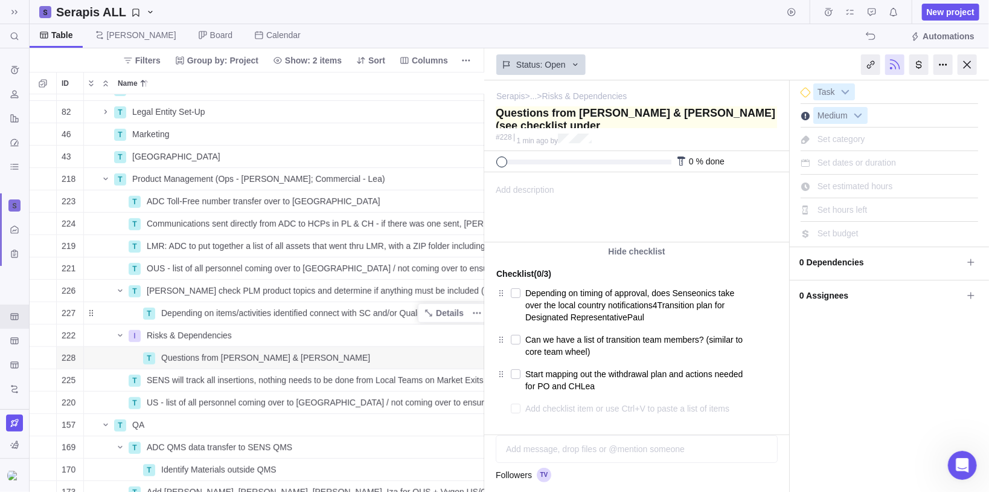
type textarea "Questions from [PERSON_NAME] & [PERSON_NAME] (see checklist under"
type textarea "Questions from [PERSON_NAME] & [PERSON_NAME] (see checklist under t"
type textarea "Questions from [PERSON_NAME] & [PERSON_NAME] (see checklist under ta"
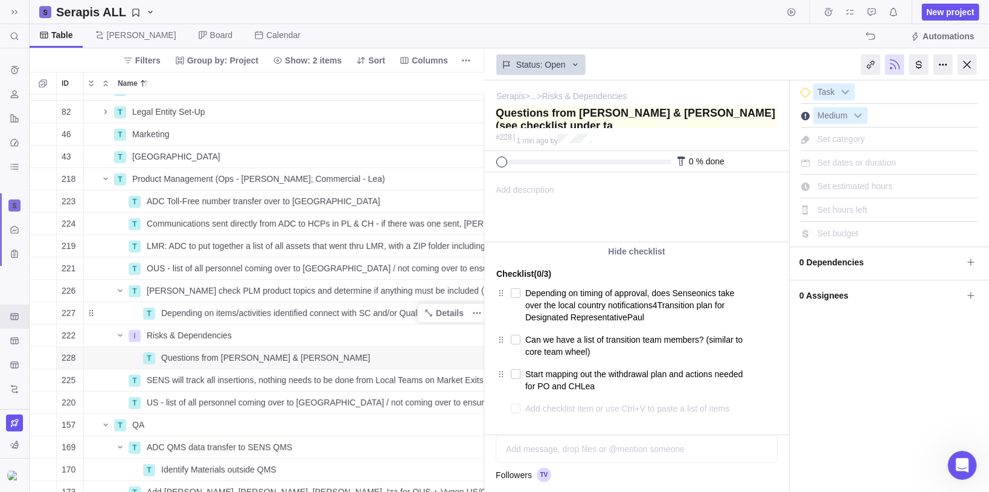
type textarea "Questions from [PERSON_NAME] & [PERSON_NAME] (see checklist under tas"
type textarea "Questions from [PERSON_NAME] & [PERSON_NAME] (see checklist under task"
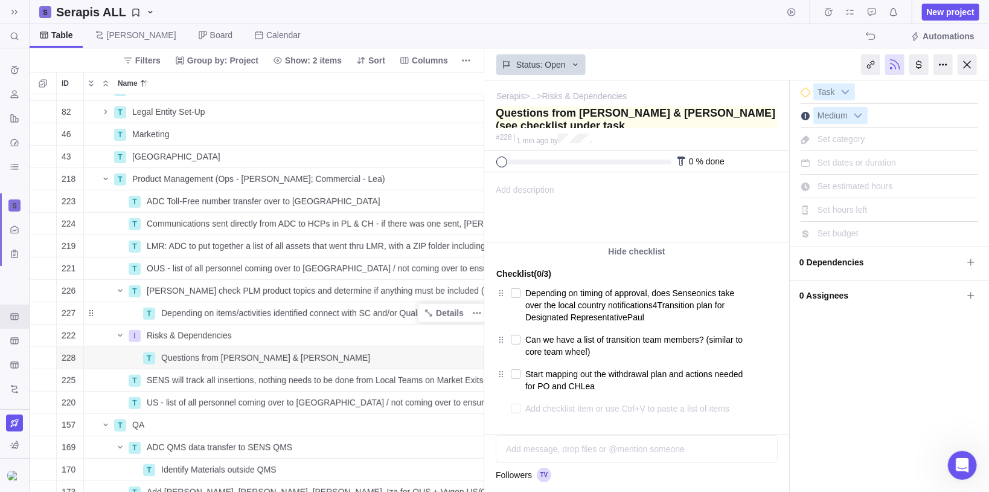
type textarea "Questions from [PERSON_NAME] & [PERSON_NAME] (see checklist under task"
type textarea "Questions from [PERSON_NAME] & [PERSON_NAME] (see checklist under task d"
type textarea "Questions from [PERSON_NAME] & [PERSON_NAME] (see checklist under task de"
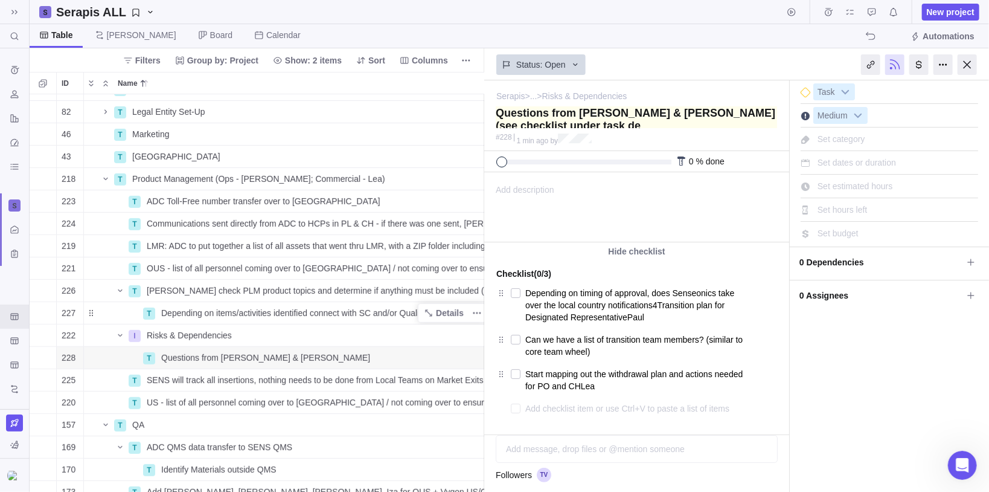
type textarea "Questions from [PERSON_NAME] & [PERSON_NAME] (see checklist under task det"
type textarea "Questions from [PERSON_NAME] & [PERSON_NAME] (see checklist under task deta"
type textarea "Questions from [PERSON_NAME] & [PERSON_NAME] (see checklist under task detai"
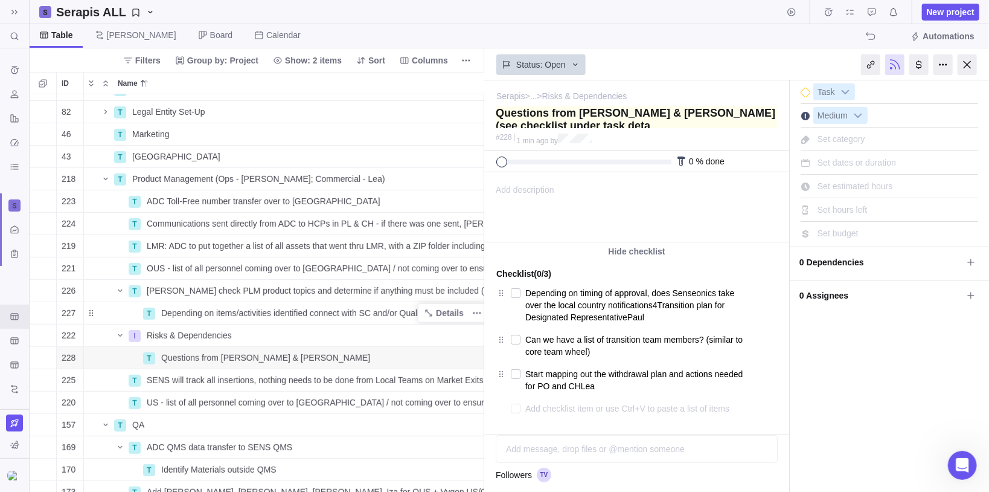
type textarea "Questions from [PERSON_NAME] & [PERSON_NAME] (see checklist under task detai"
type textarea "Questions from [PERSON_NAME] & [PERSON_NAME] (see checklist under task detail"
type textarea "Questions from [PERSON_NAME] & [PERSON_NAME] (see checklist under task details"
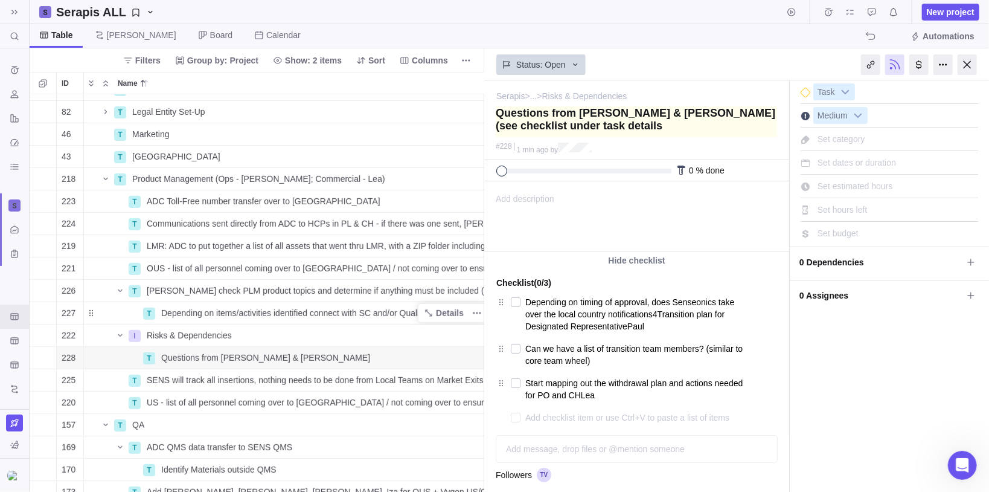
type textarea "Questions from [PERSON_NAME] & [PERSON_NAME] (see checklist under task details)"
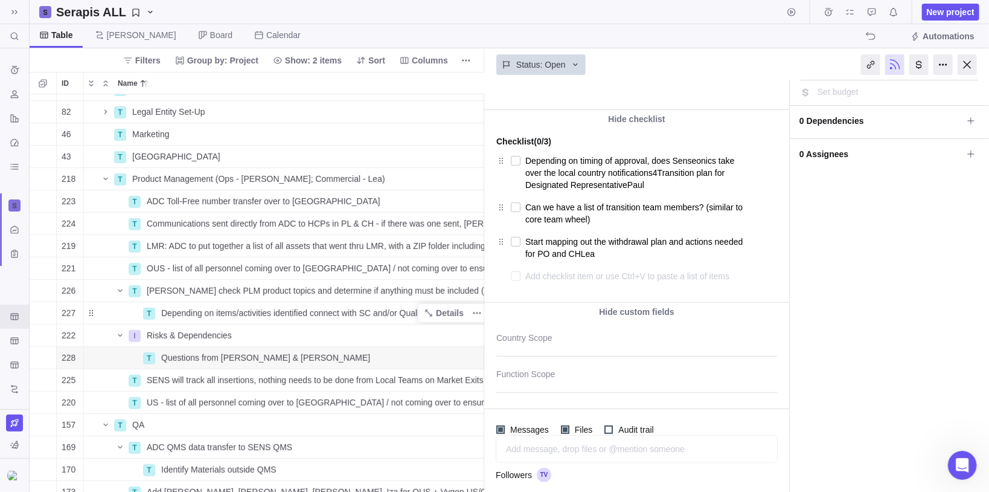
scroll to position [145, 0]
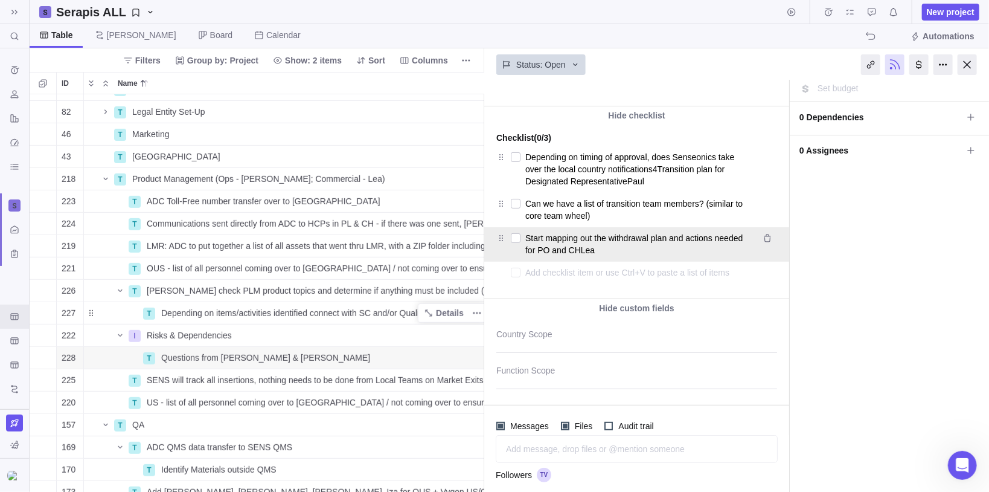
type textarea "Questions from [PERSON_NAME] & [PERSON_NAME] (see checklist under task details)"
click at [595, 251] on textarea "Start mapping out the withdrawal plan and actions needed for PO and CHLea" at bounding box center [638, 243] width 227 height 29
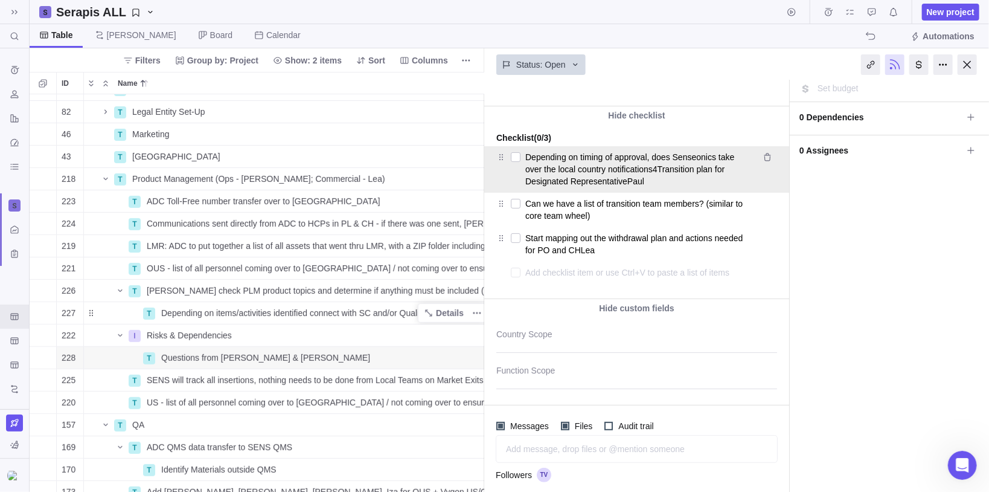
click at [625, 178] on textarea "Depending on timing of approval, does Senseonics take over the local country no…" at bounding box center [638, 169] width 227 height 41
click at [638, 174] on textarea "Depending on timing of approval, does Senseonics take over the local country no…" at bounding box center [638, 169] width 227 height 41
drag, startPoint x: 638, startPoint y: 172, endPoint x: 643, endPoint y: 182, distance: 11.3
click at [641, 183] on textarea "Depending on timing of approval, does Senseonics take over the local country no…" at bounding box center [638, 169] width 227 height 41
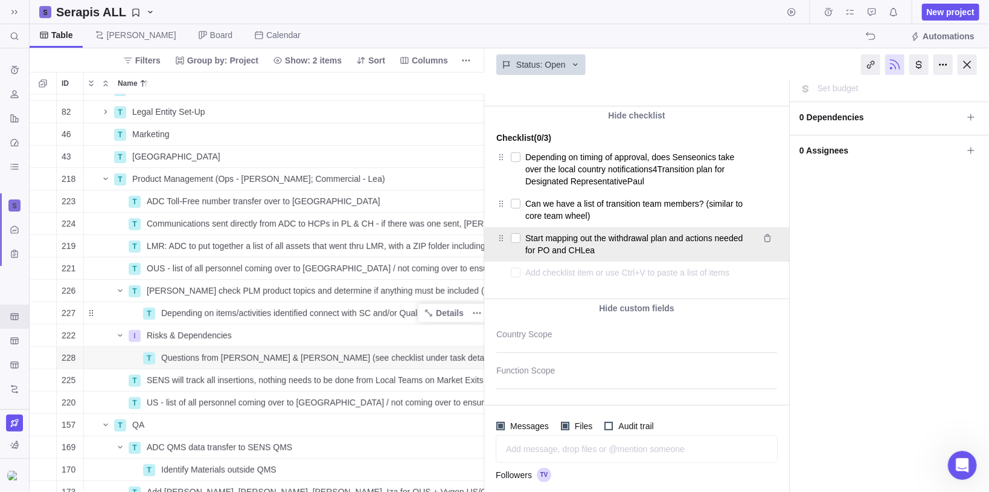
type textarea "x"
type textarea "Depending on timing of approval, does Senseonics take over the local country no…"
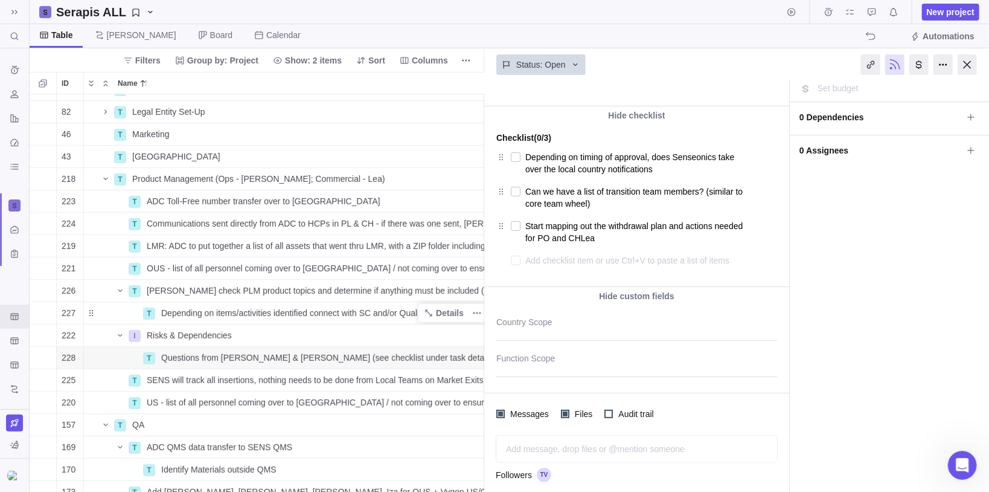
click at [542, 261] on textarea at bounding box center [639, 260] width 228 height 17
paste textarea "4Transition plan for Designated RepresentativePaul"
type textarea "x"
type textarea "4Transition plan for Designated RepresentativePaul"
click at [530, 260] on textarea "4Transition plan for Designated RepresentativePaul" at bounding box center [639, 260] width 228 height 17
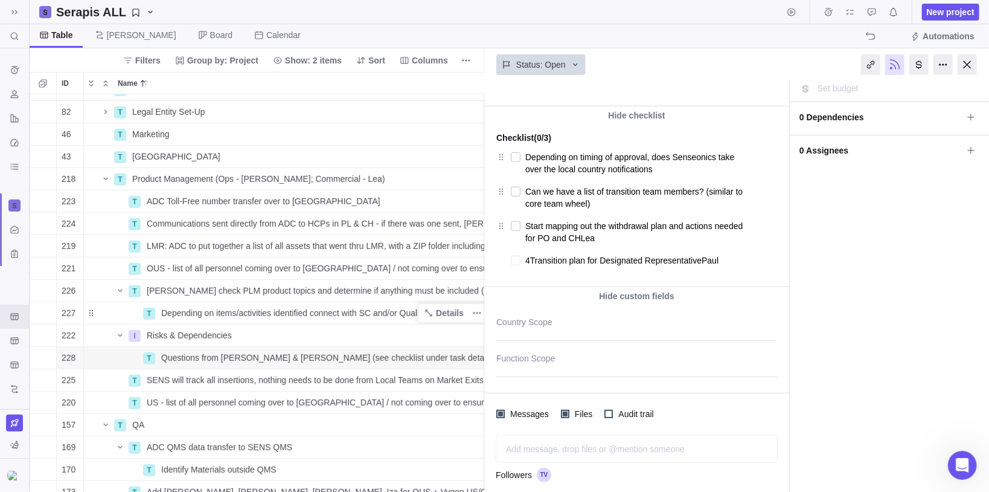
type textarea "x"
type textarea "Transition plan for Designated RepresentativePaul"
click at [696, 258] on textarea "Transition plan for Designated RepresentativePaul" at bounding box center [639, 260] width 228 height 17
type textarea "x"
type textarea "Transition plan for Designated Representative [PERSON_NAME]"
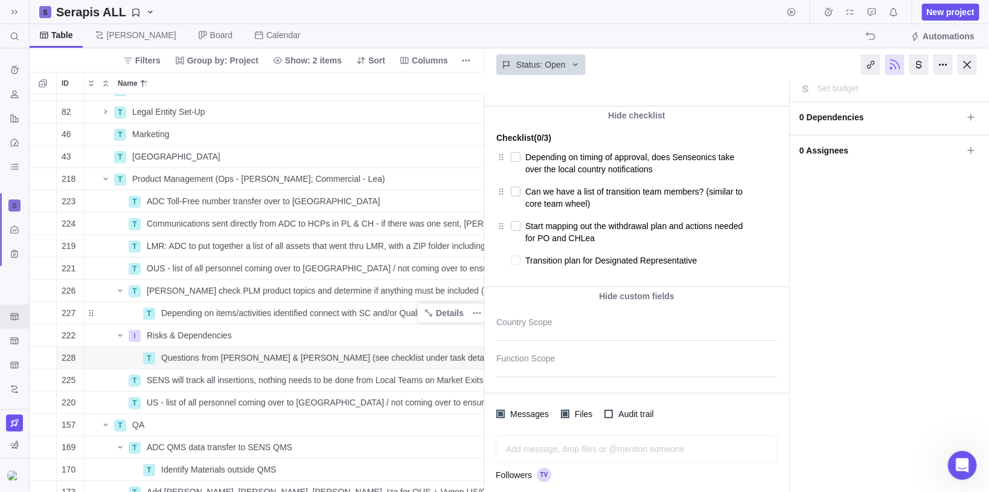
type textarea "x"
type textarea "Transition plan for Designated Representative -[PERSON_NAME]"
type textarea "x"
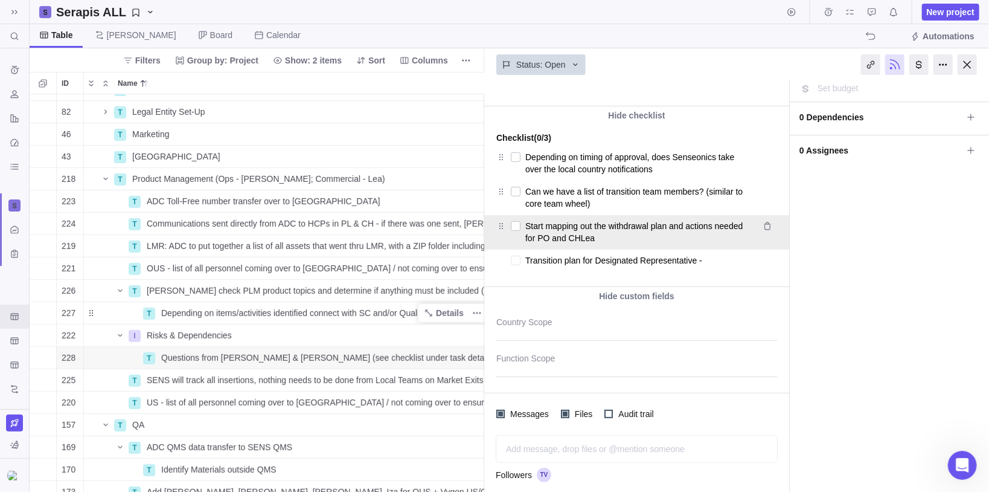
type textarea "Transition plan for Designated Representative - [PERSON_NAME]"
type textarea "x"
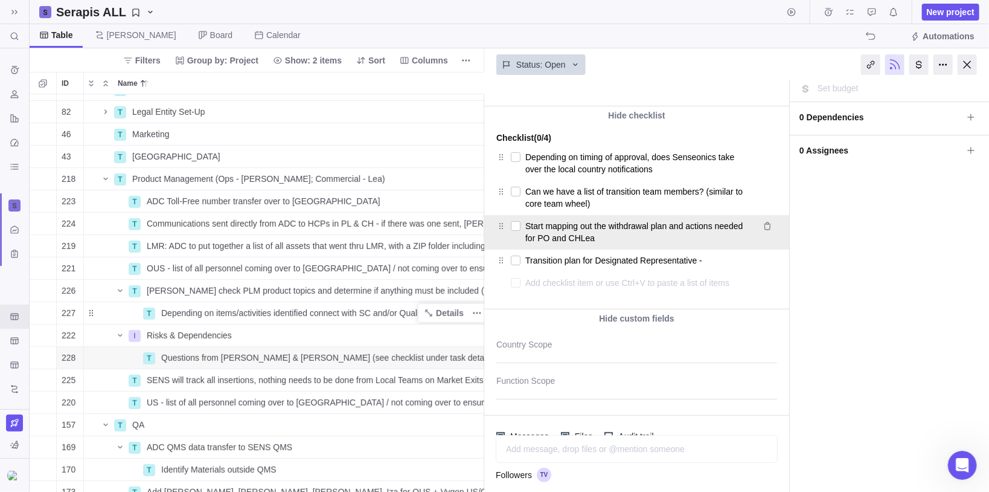
click at [579, 233] on textarea "Start mapping out the withdrawal plan and actions needed for PO and CHLea" at bounding box center [638, 231] width 227 height 29
click at [578, 232] on textarea "Start mapping out the withdrawal plan and actions needed for PO and CHLea" at bounding box center [638, 231] width 227 height 29
type textarea "x"
type textarea "Start mapping out the withdrawal plan and actions needed for PO and [PERSON_NAM…"
type textarea "x"
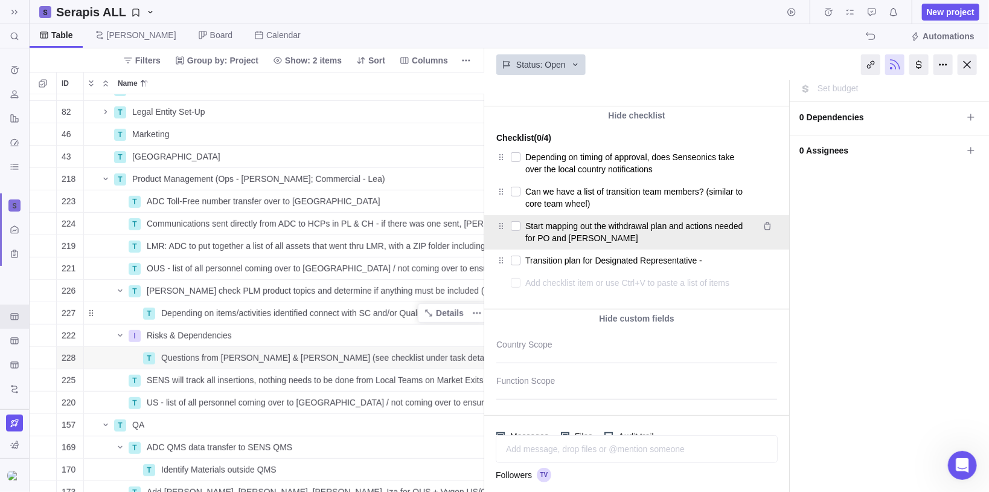
type textarea "Start mapping out the withdrawal plan and actions needed for PO and CH -Lea"
type textarea "x"
type textarea "Start mapping out the withdrawal plan and actions needed for PO and CH - Lea"
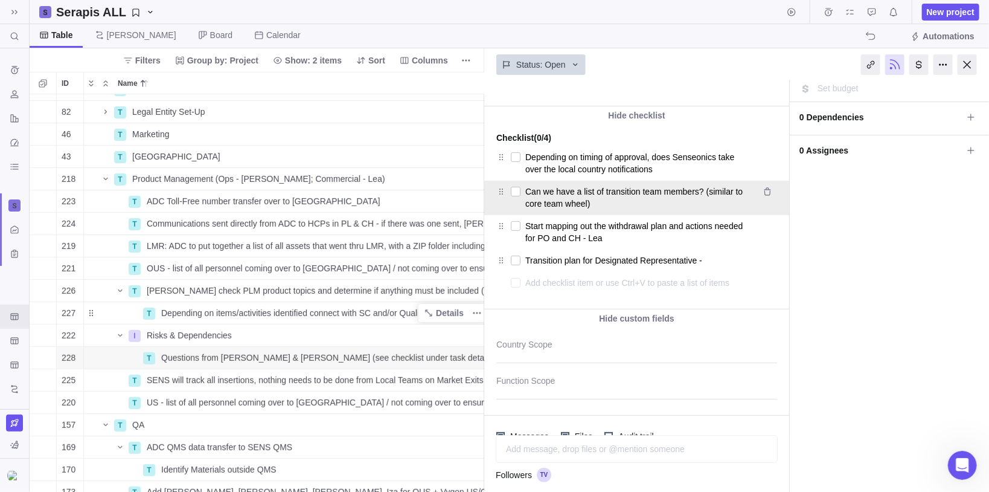
type textarea "x"
click at [703, 199] on textarea "Can we have a list of transition team members? (similar to core team wheel)" at bounding box center [638, 197] width 227 height 29
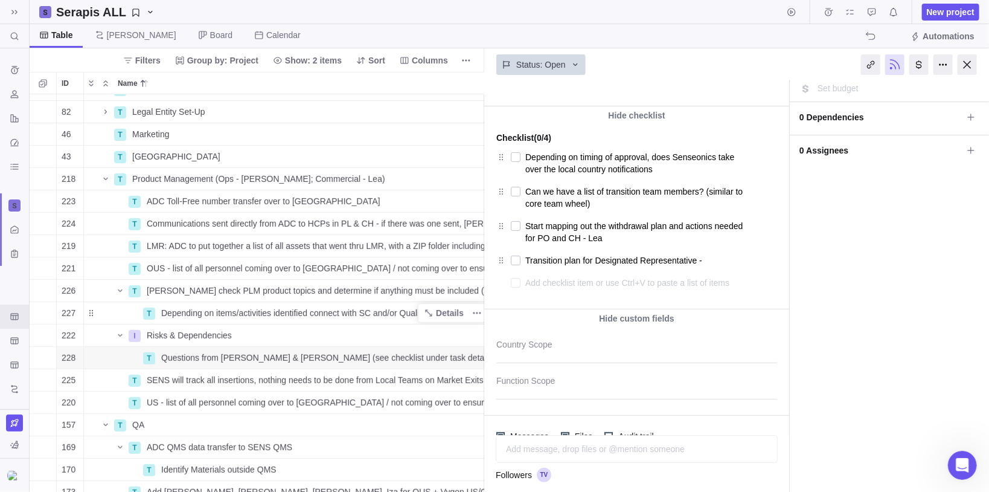
click at [897, 202] on div "I'm done Task Medium Set category Set dates or duration Set estimated hours Set…" at bounding box center [889, 229] width 199 height 588
click at [471, 354] on icon "More actions" at bounding box center [466, 358] width 10 height 10
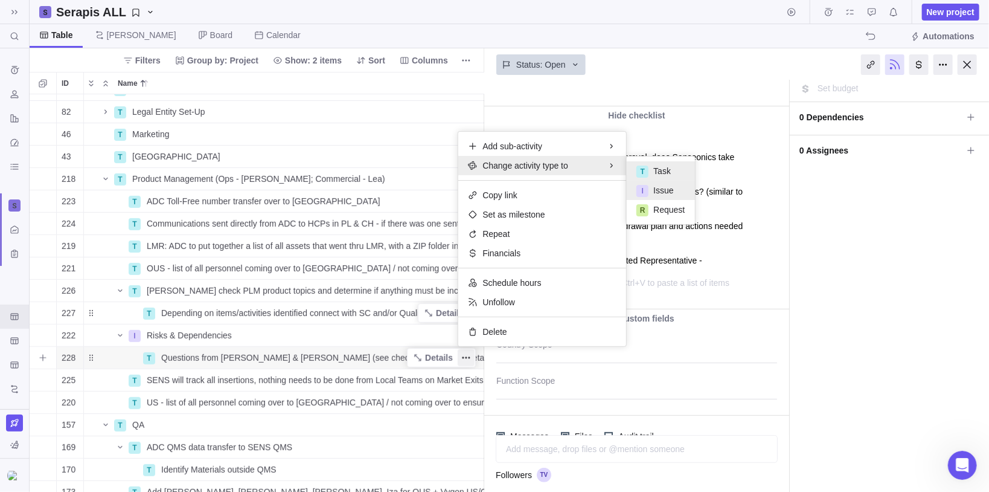
click at [667, 197] on div "I Issue" at bounding box center [661, 190] width 68 height 19
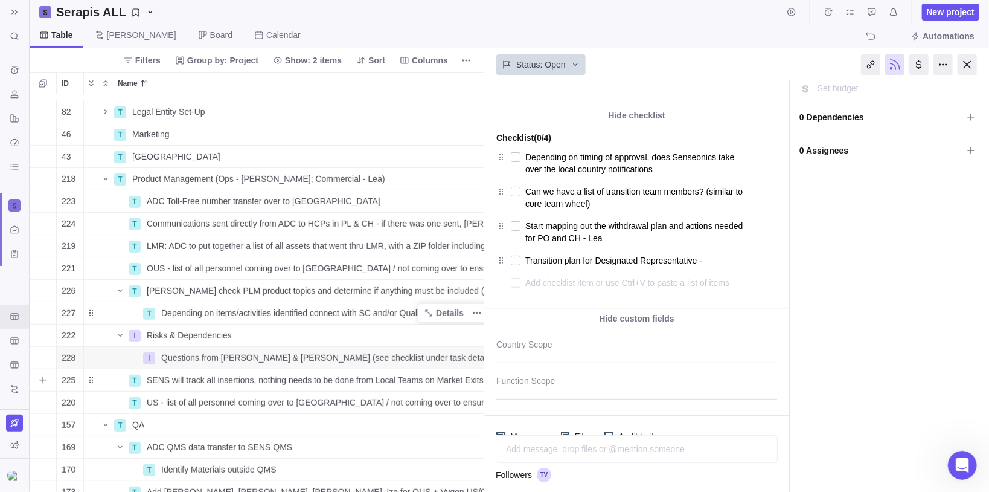
scroll to position [336, 10]
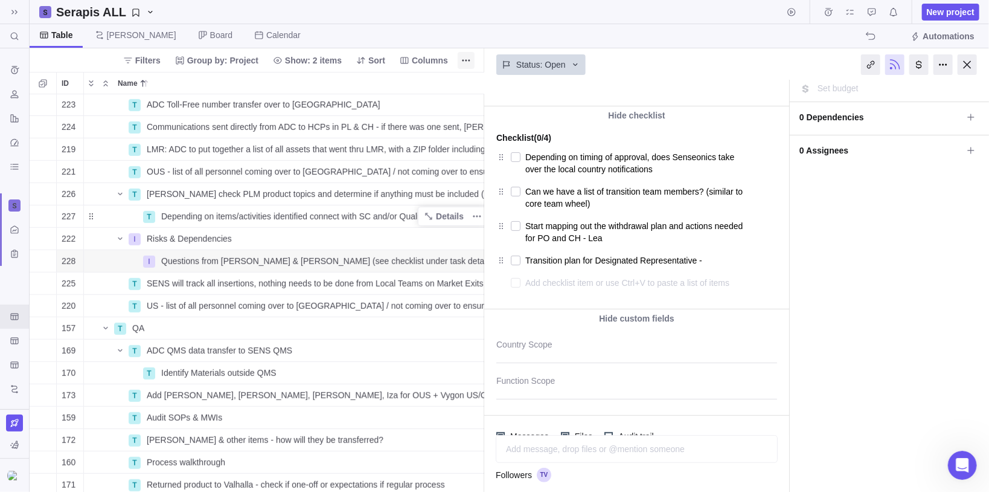
drag, startPoint x: 973, startPoint y: 61, endPoint x: 966, endPoint y: 66, distance: 9.5
click at [973, 61] on div at bounding box center [967, 64] width 19 height 21
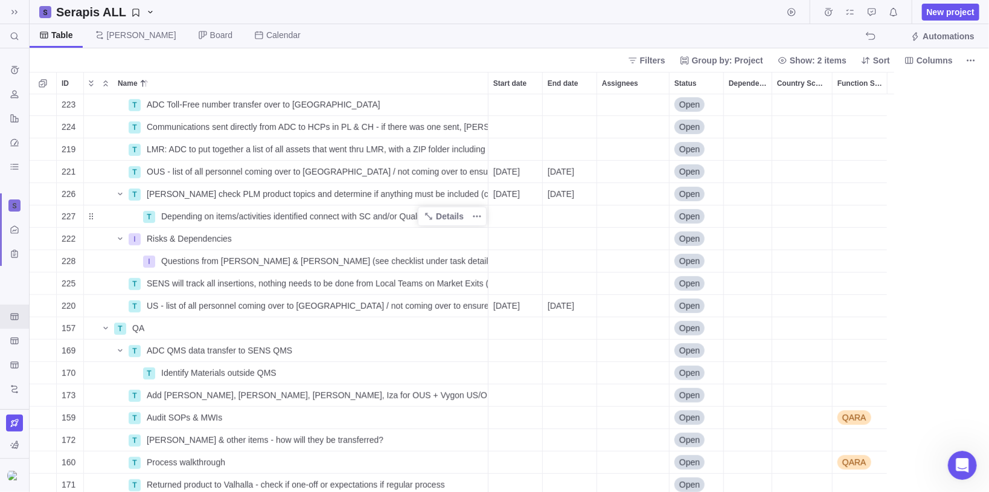
scroll to position [336, 0]
